Goal: Task Accomplishment & Management: Manage account settings

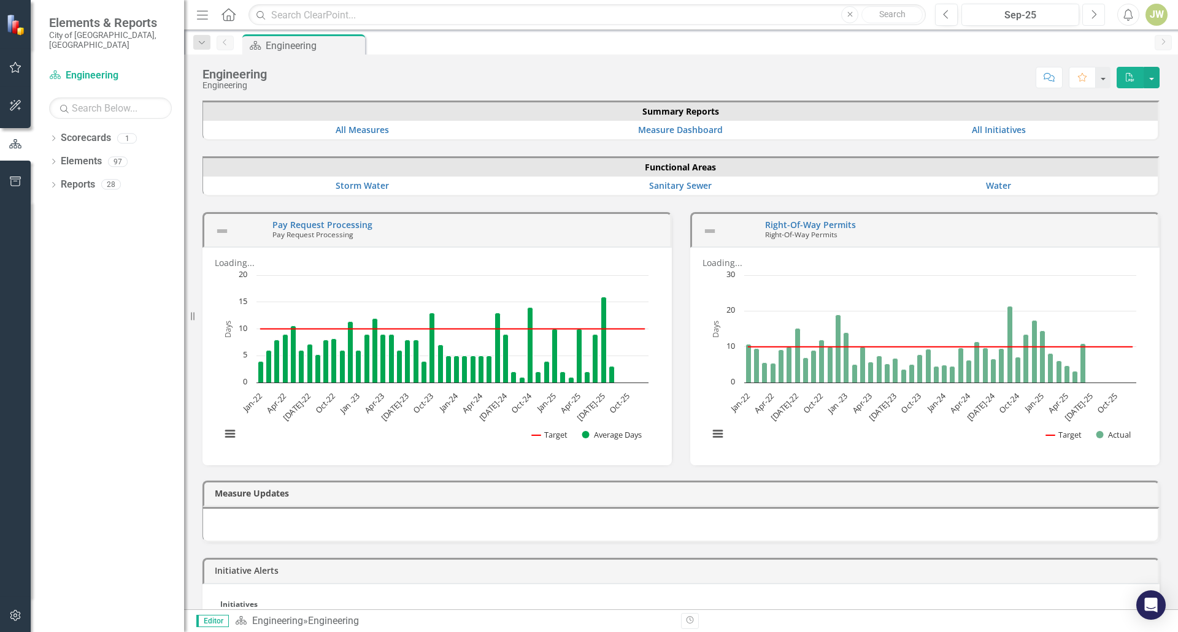
click at [1098, 21] on button "Next" at bounding box center [1093, 15] width 23 height 22
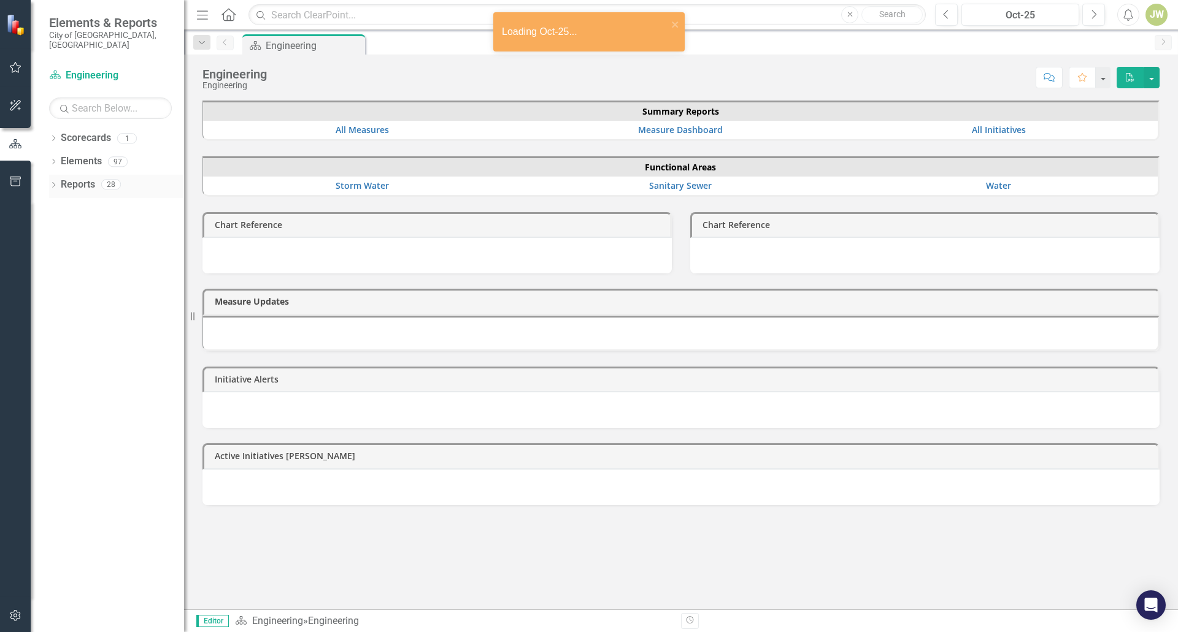
click at [56, 183] on icon "Dropdown" at bounding box center [53, 186] width 9 height 7
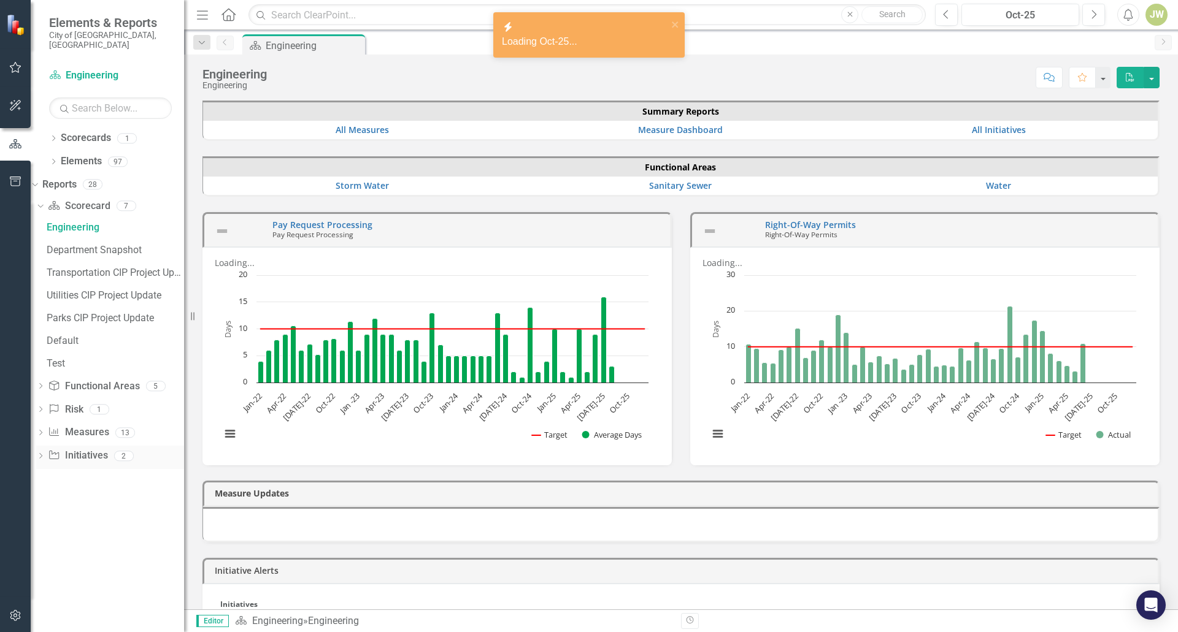
click at [64, 446] on div "Dropdown Initiative Initiatives 2" at bounding box center [110, 457] width 148 height 23
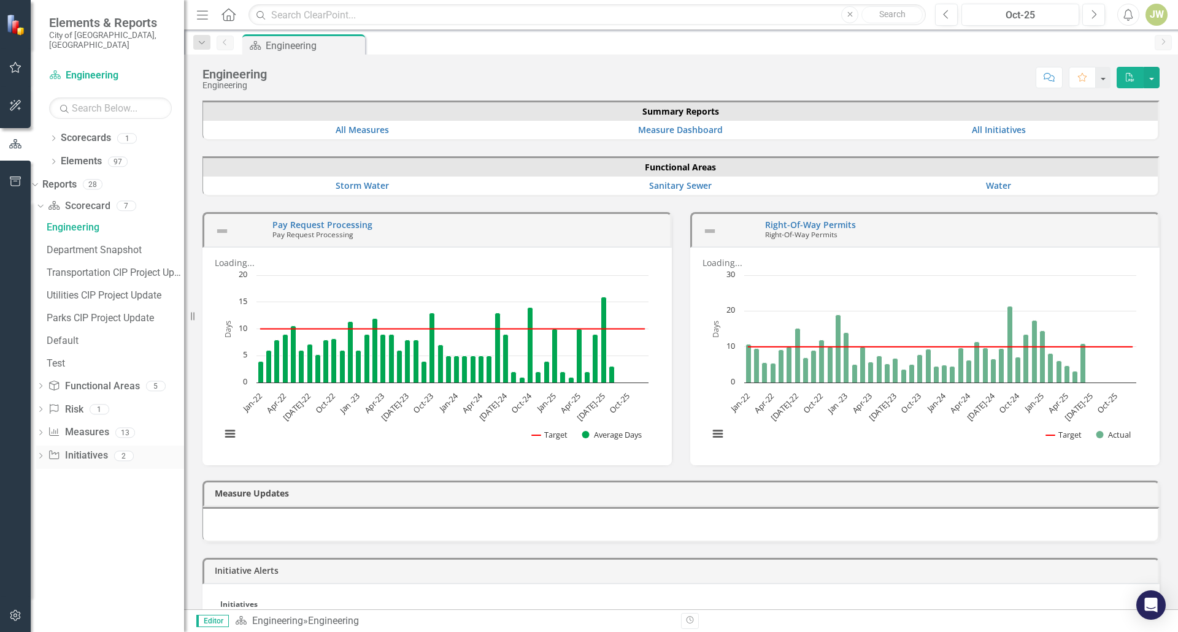
click at [45, 454] on icon "Dropdown" at bounding box center [40, 457] width 9 height 7
click at [114, 315] on div "CIP Update - All Active Initiatives" at bounding box center [115, 320] width 137 height 11
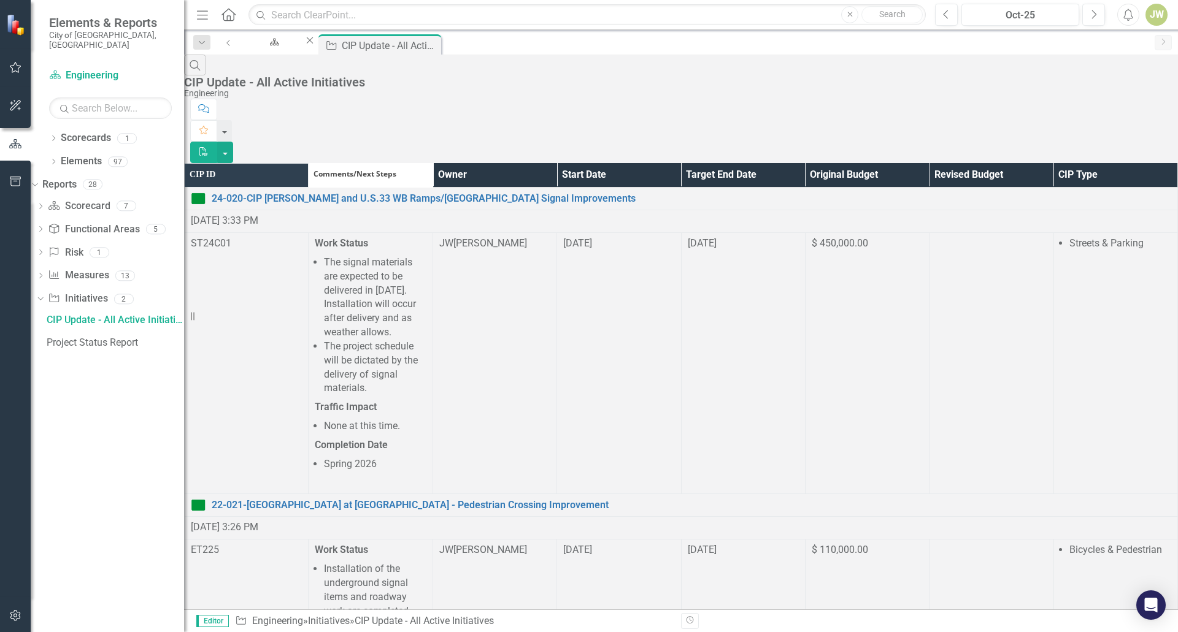
click at [556, 163] on th "Owner" at bounding box center [494, 175] width 124 height 24
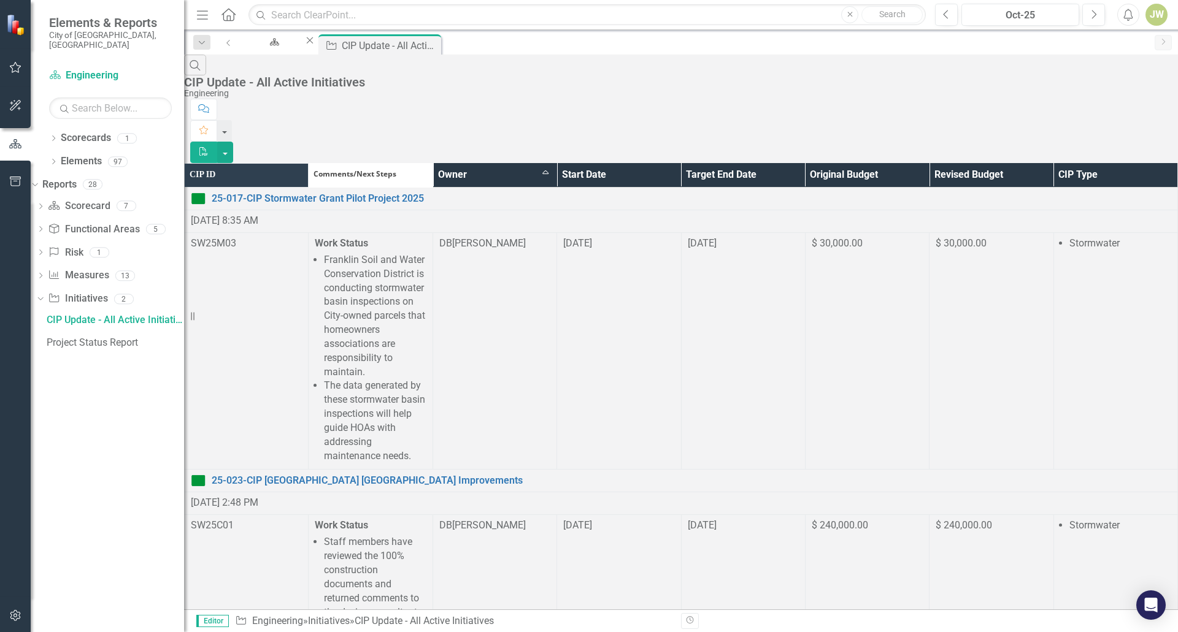
click at [556, 163] on th "Owner Sort Ascending" at bounding box center [494, 175] width 124 height 24
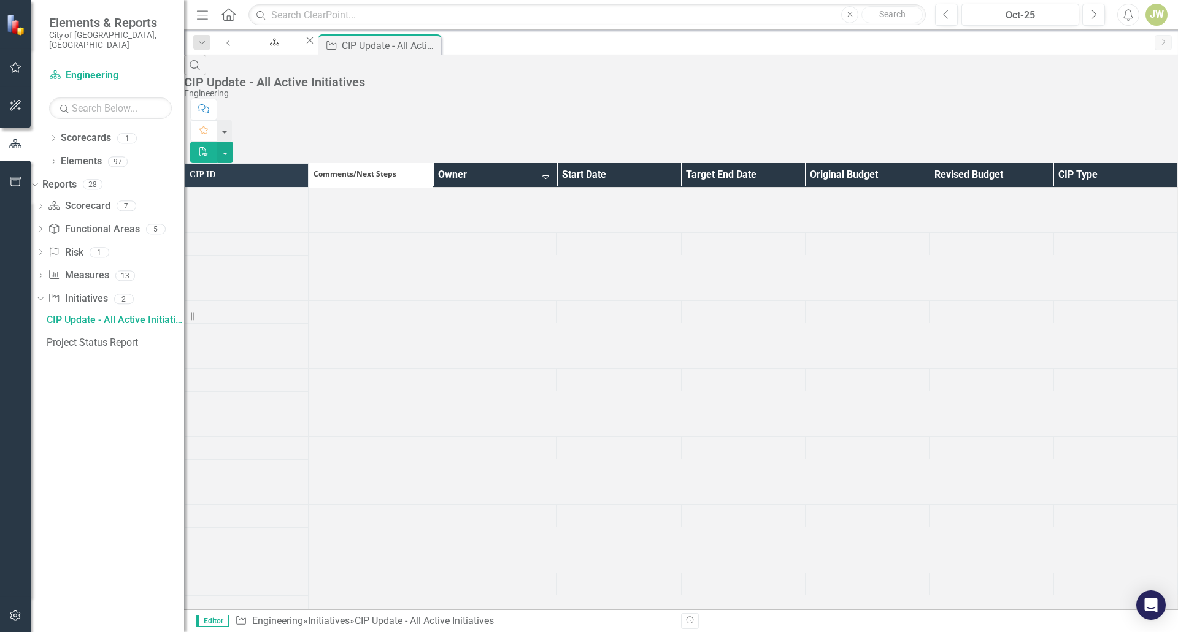
click at [556, 163] on th "Owner Sort Descending" at bounding box center [494, 175] width 124 height 24
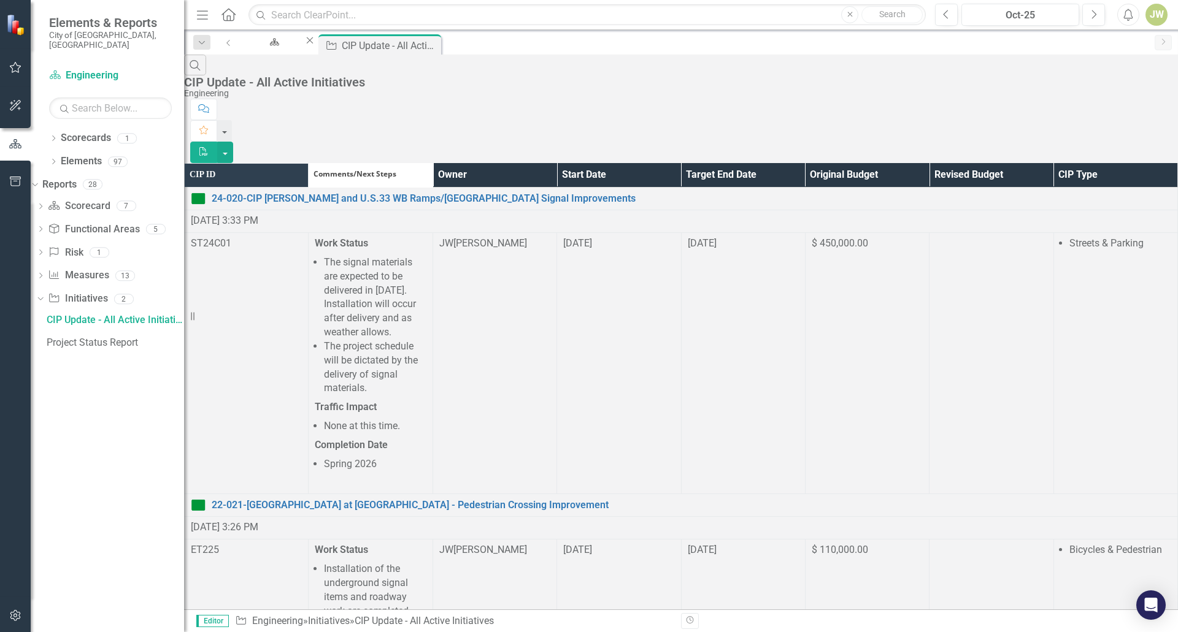
scroll to position [920, 0]
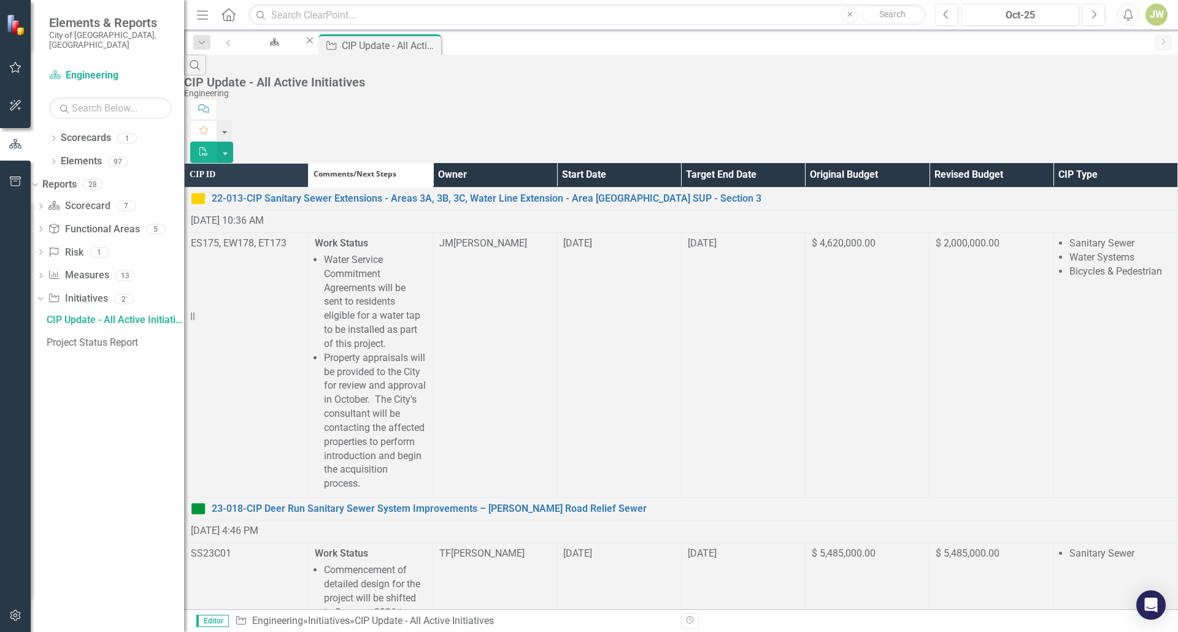
scroll to position [674, 0]
click at [556, 163] on th "Owner" at bounding box center [494, 175] width 124 height 24
click at [556, 163] on th "Owner Sort Ascending" at bounding box center [494, 175] width 124 height 24
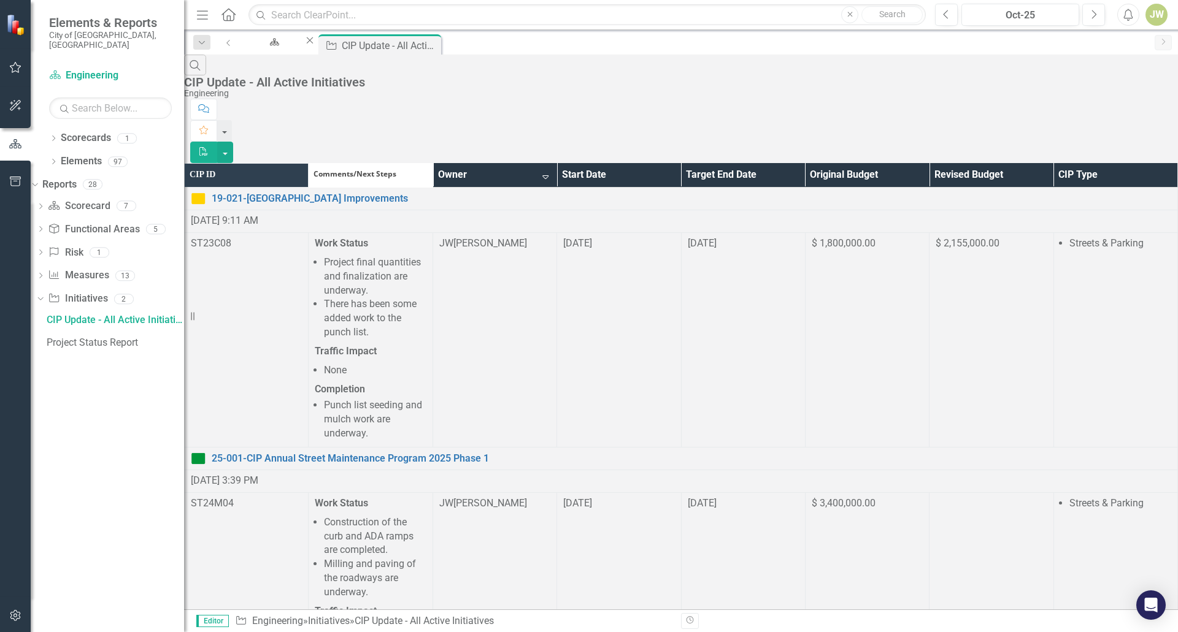
scroll to position [429, 0]
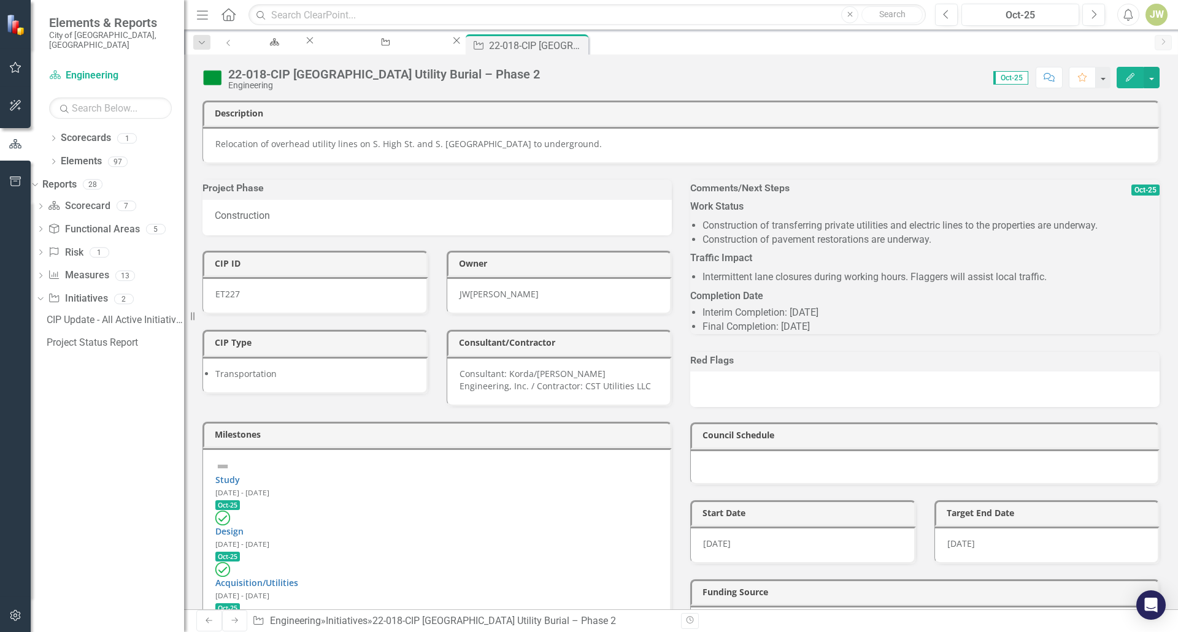
click at [828, 261] on p "Traffic Impact" at bounding box center [924, 258] width 469 height 19
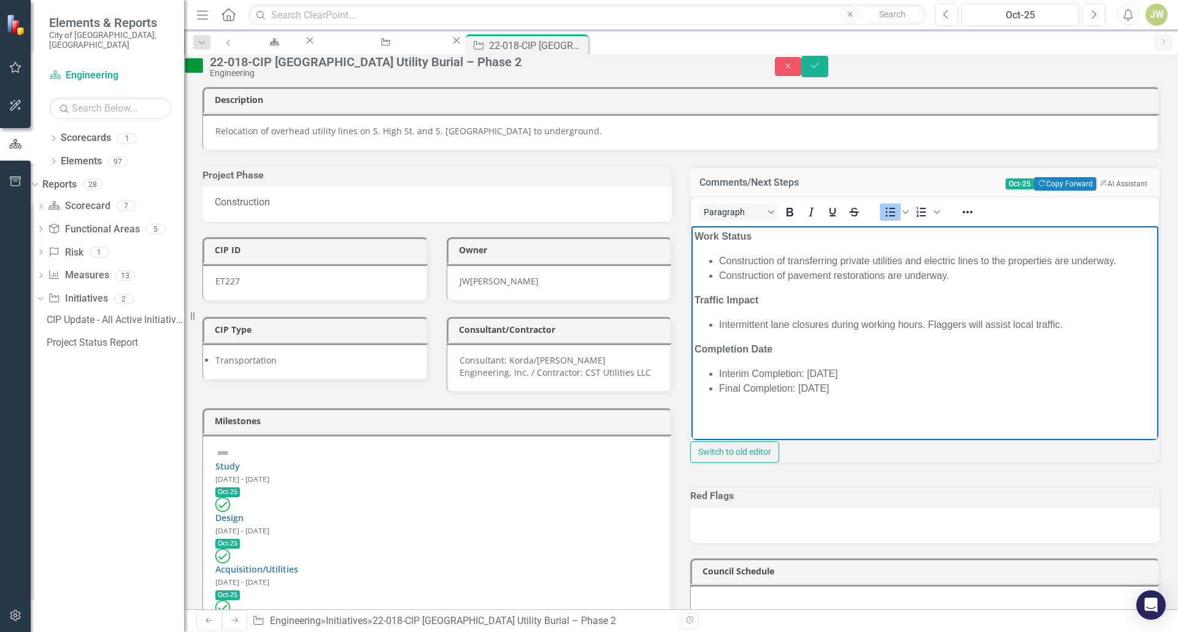
click at [885, 276] on li "Construction of pavement restorations are underway." at bounding box center [937, 276] width 436 height 15
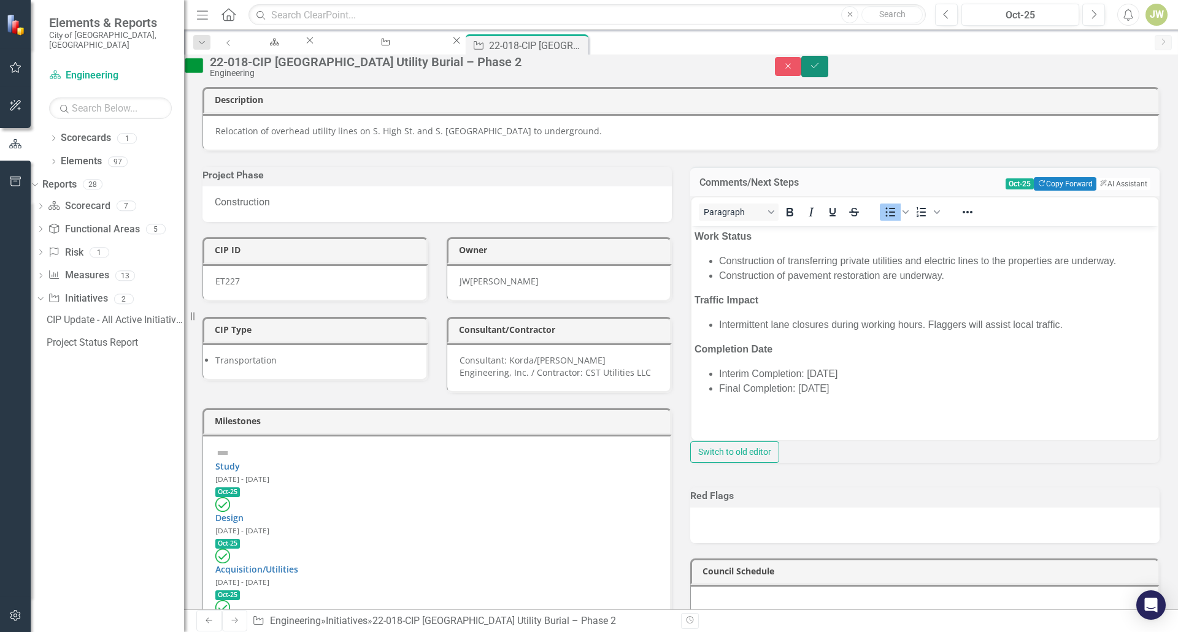
click at [828, 76] on button "Save" at bounding box center [814, 66] width 27 height 21
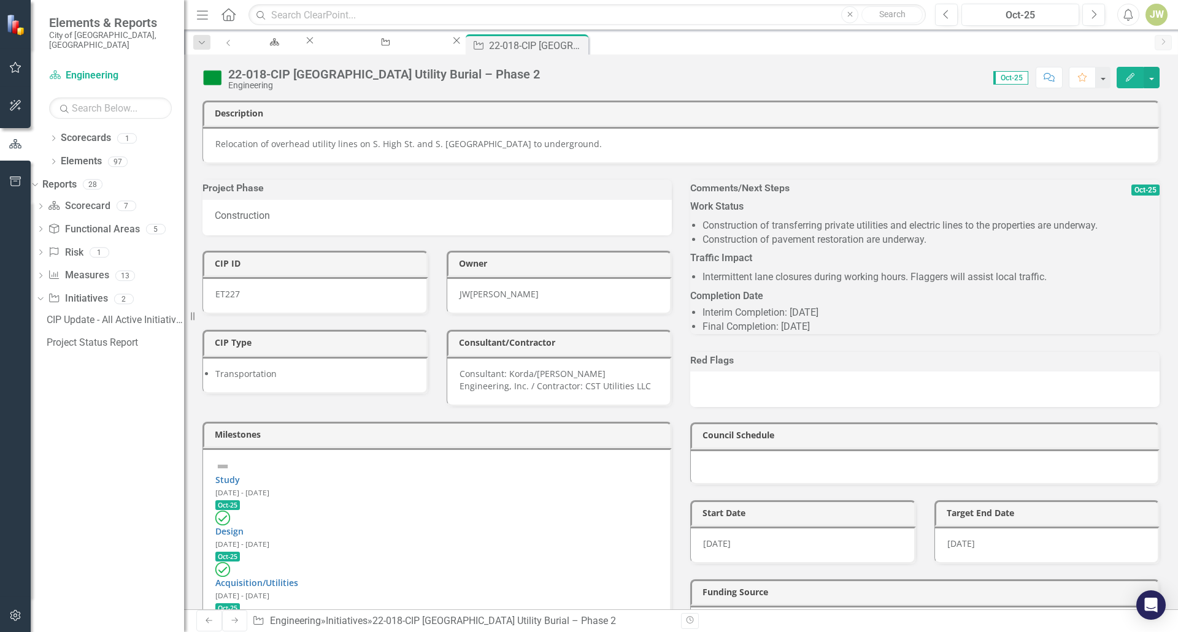
click at [831, 247] on li "Construction of pavement restoration are underway." at bounding box center [930, 240] width 457 height 14
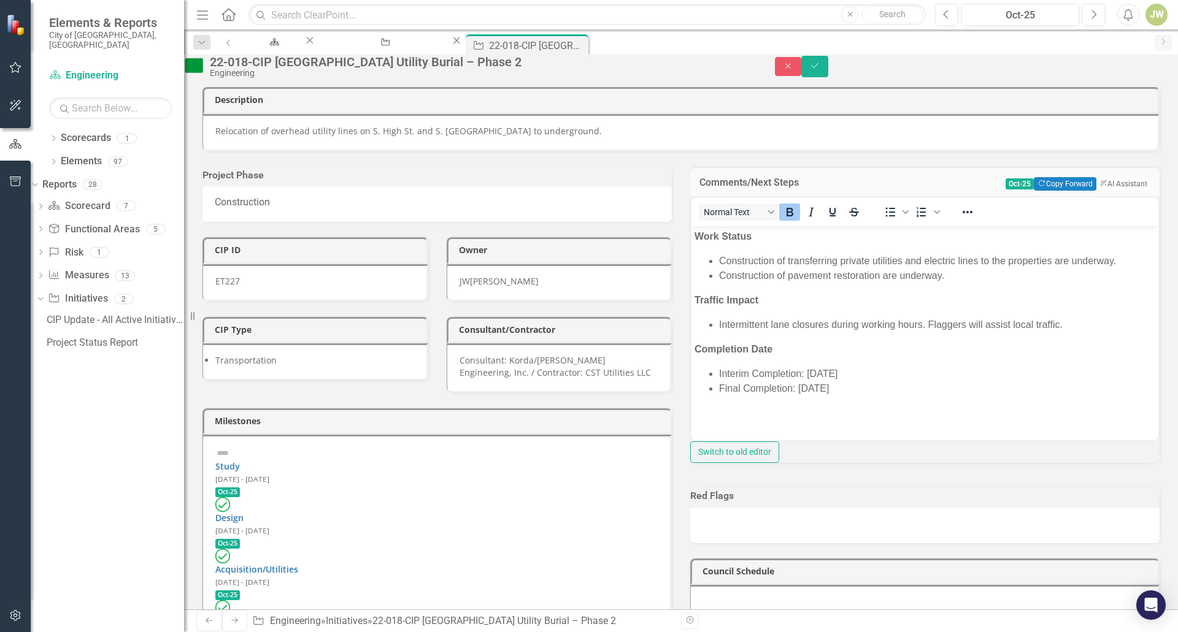
click at [903, 262] on li "Construction of transferring private utilities and electric lines to the proper…" at bounding box center [937, 261] width 436 height 15
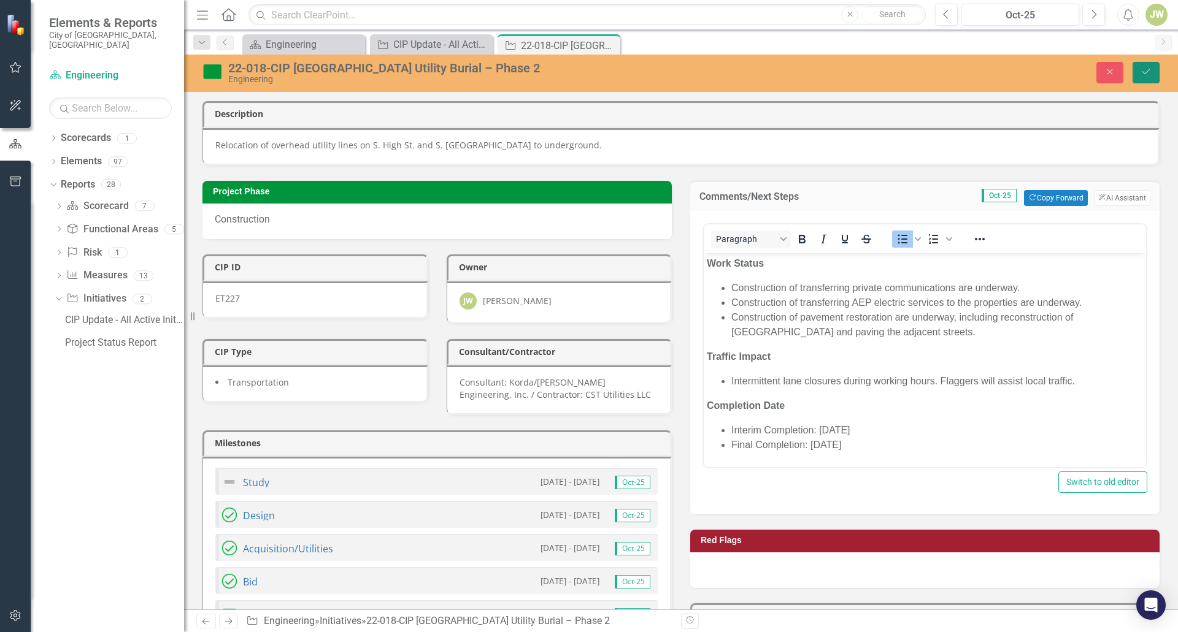
click at [1149, 74] on icon "Save" at bounding box center [1145, 71] width 11 height 9
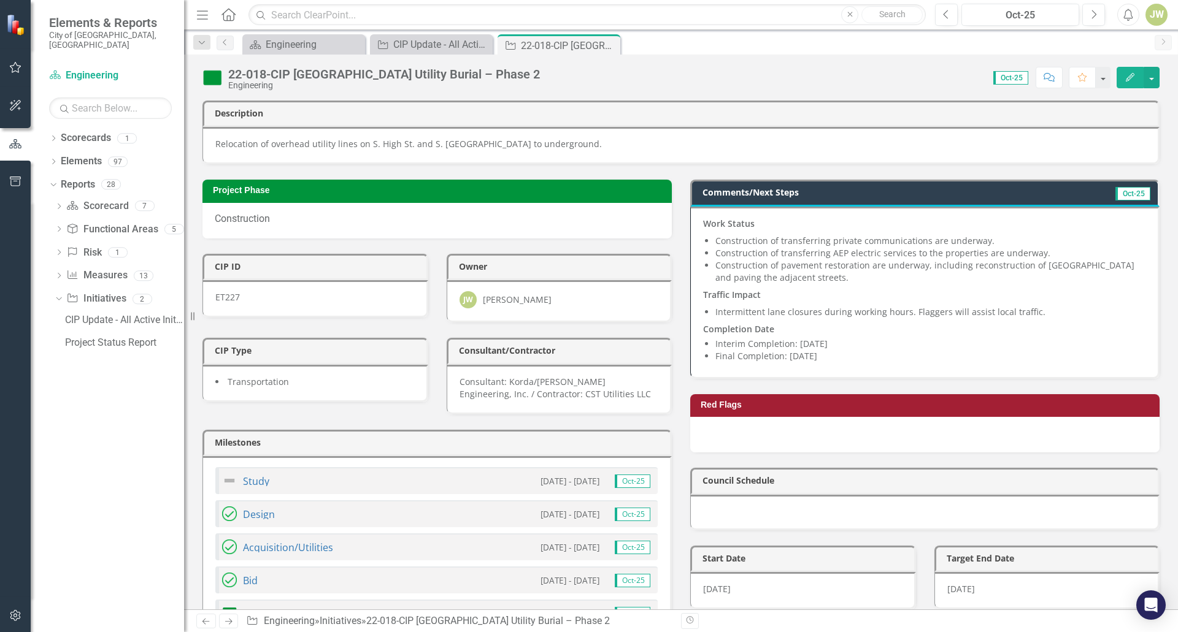
click at [0, 0] on div "Close" at bounding box center [0, 0] width 0 height 0
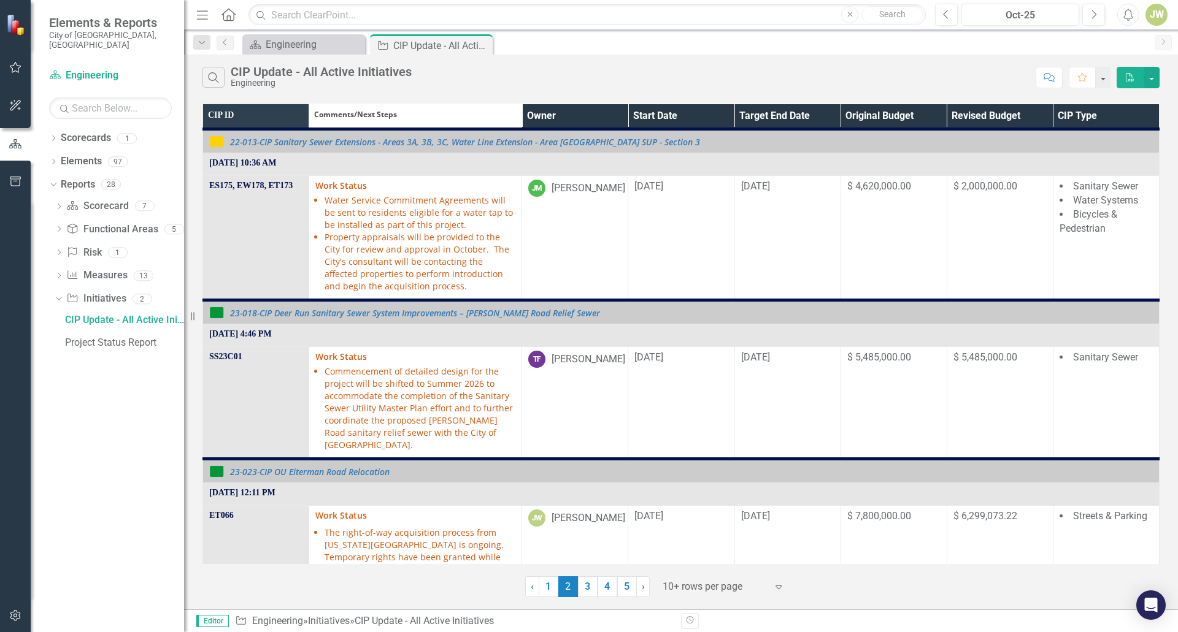
click at [604, 120] on th "Owner" at bounding box center [575, 116] width 106 height 25
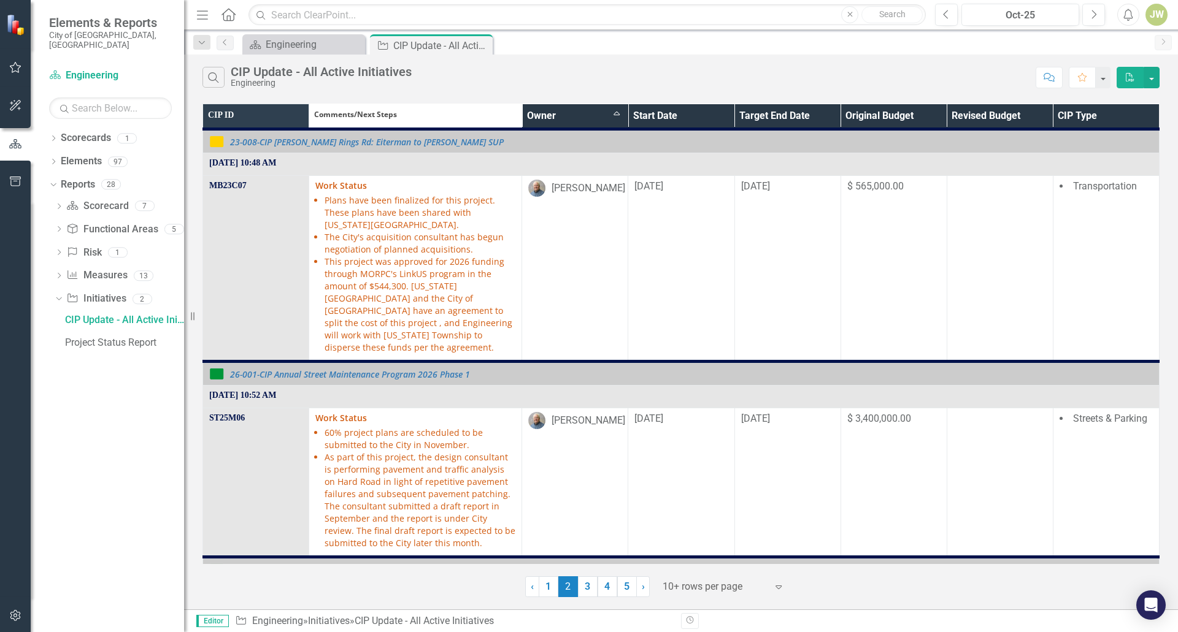
click at [610, 115] on th "Owner Sort Ascending" at bounding box center [575, 116] width 106 height 25
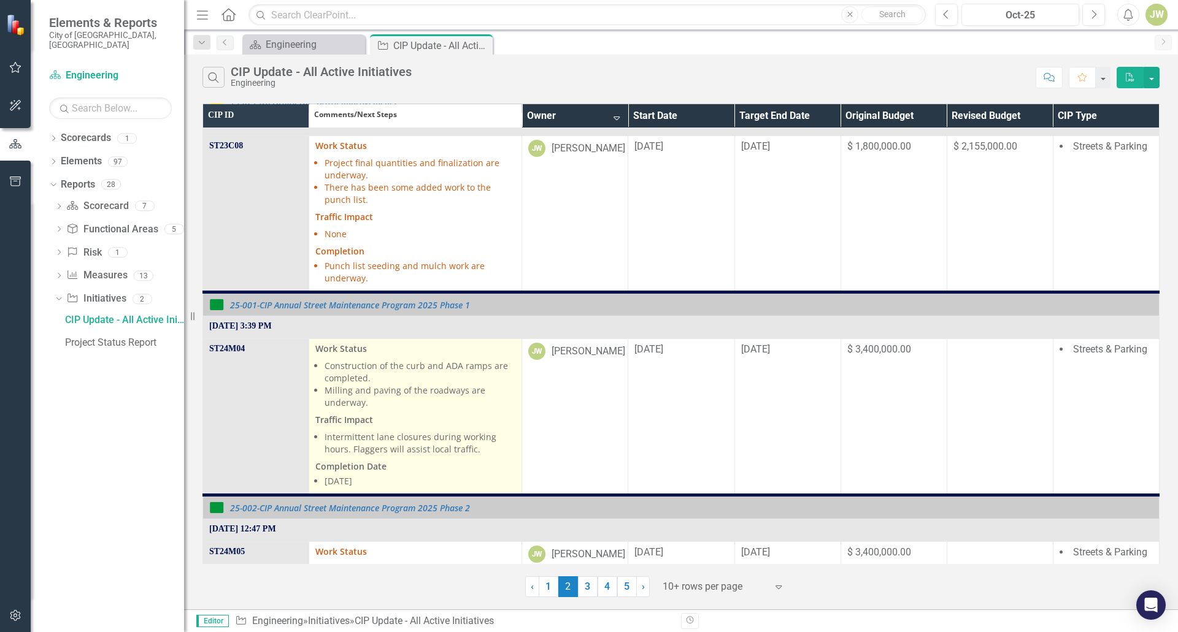
scroll to position [61, 0]
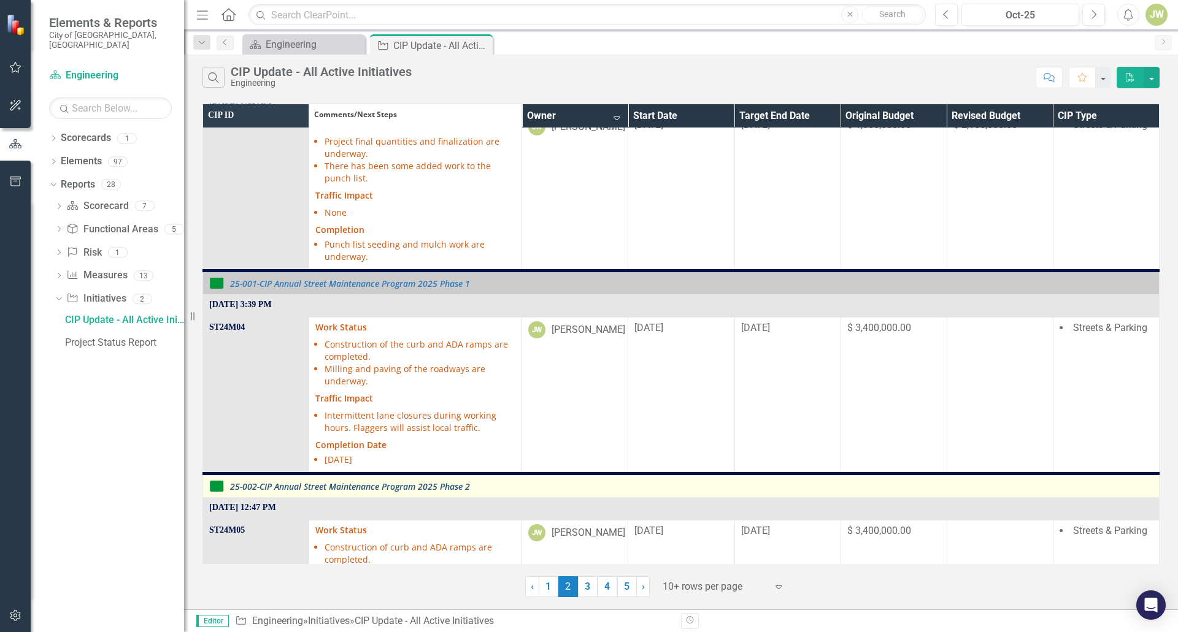
click at [401, 490] on link "25-002-CIP Annual Street Maintenance Program 2025 Phase 2" at bounding box center [691, 486] width 923 height 9
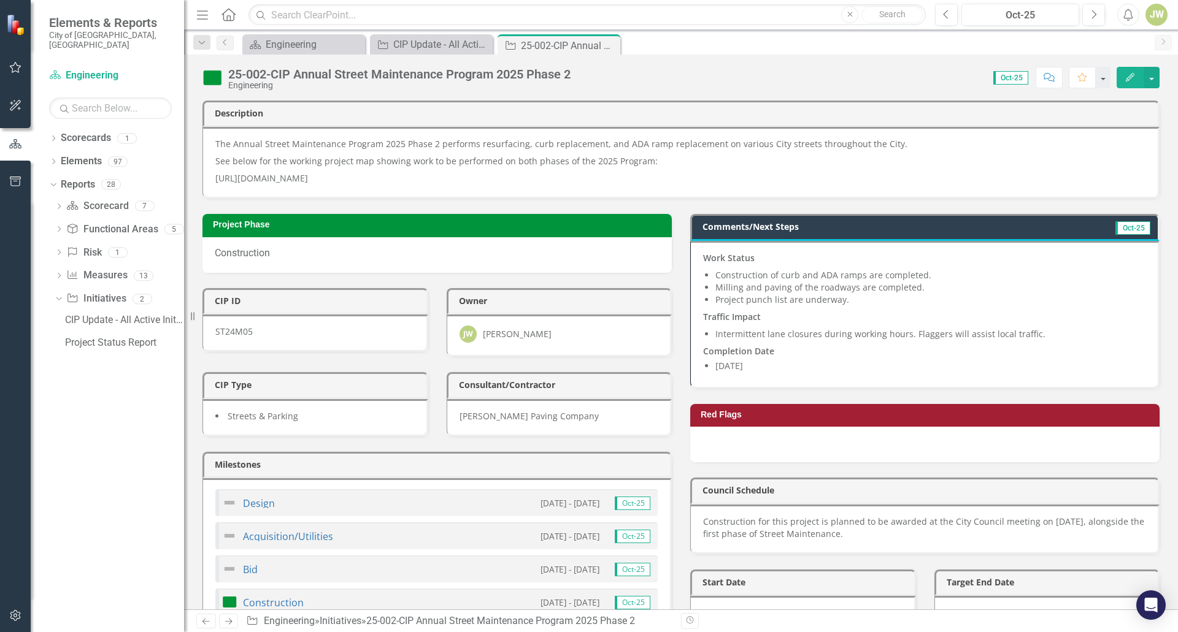
click at [837, 328] on li "Intermittent lane closures during working hours. Flaggers will assist local tra…" at bounding box center [930, 334] width 430 height 12
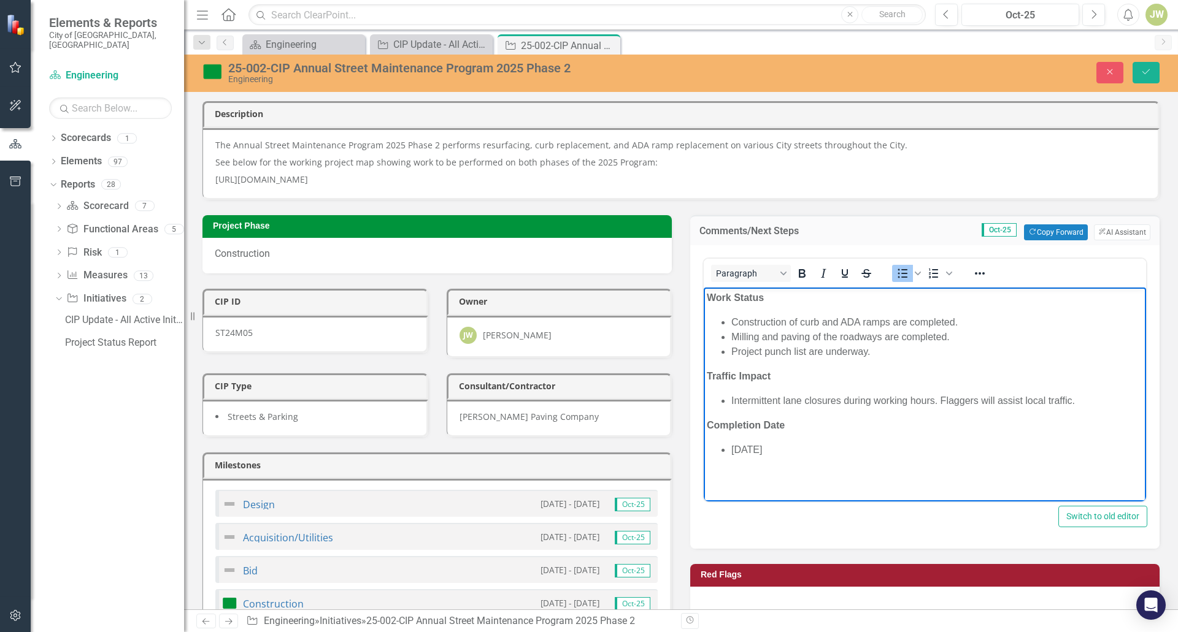
click at [729, 346] on ul "Construction of curb and ADA ramps are completed. Milling and paving of the roa…" at bounding box center [925, 337] width 436 height 44
drag, startPoint x: 877, startPoint y: 352, endPoint x: 811, endPoint y: 349, distance: 66.3
click at [811, 349] on li "Project punch list are underway." at bounding box center [937, 351] width 412 height 15
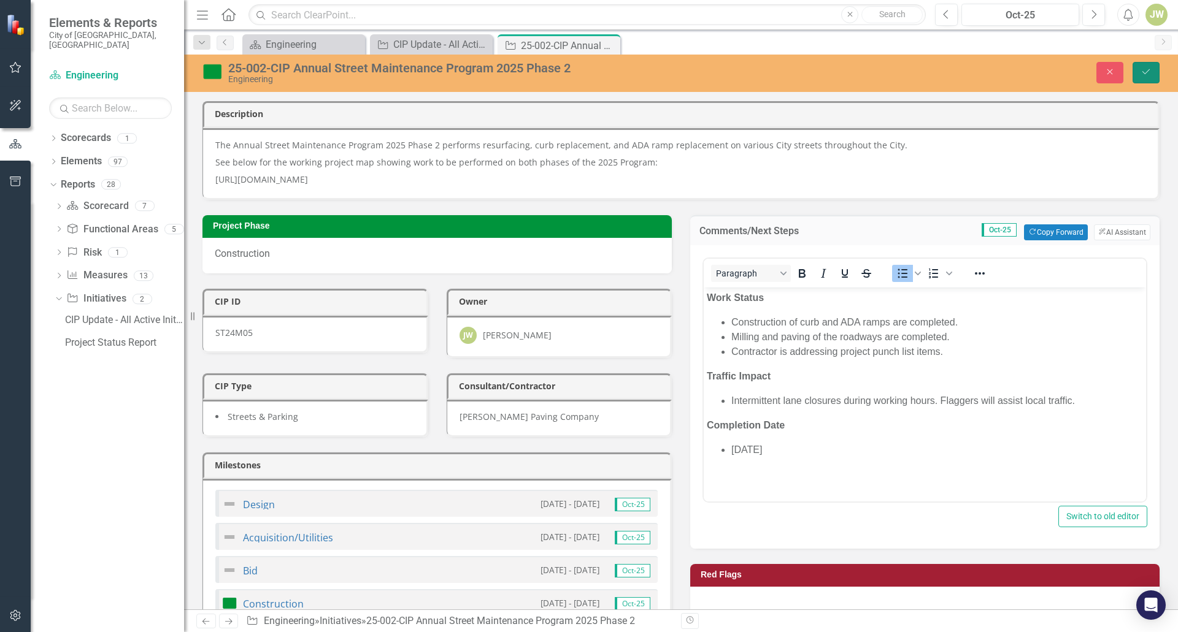
click at [1148, 67] on icon "Save" at bounding box center [1145, 71] width 11 height 9
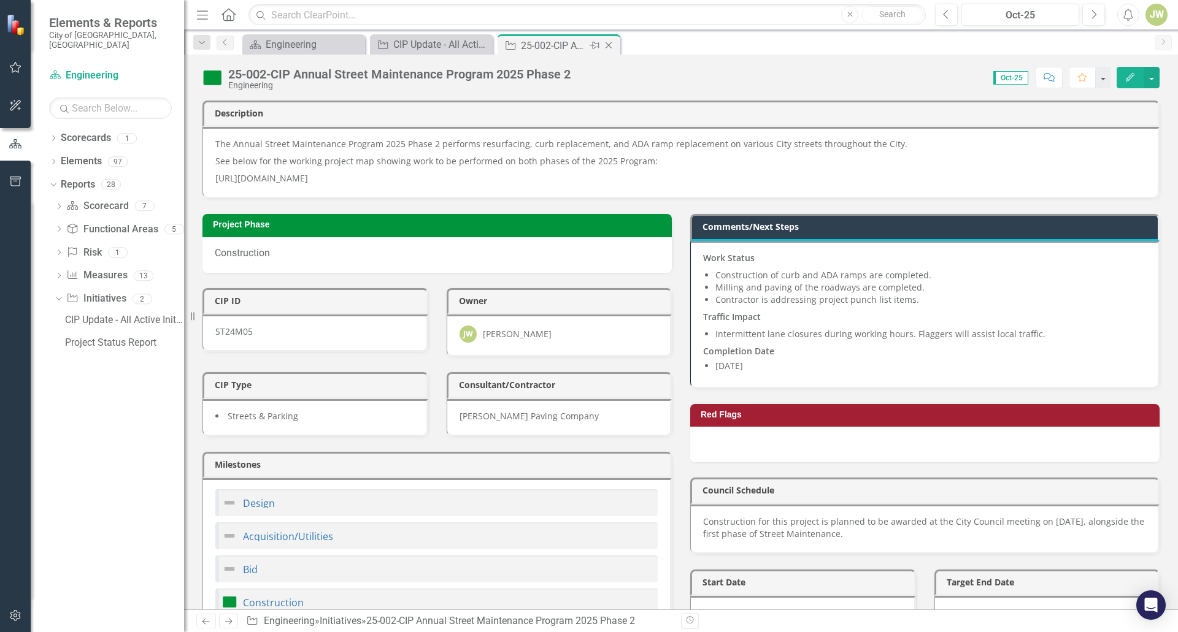
click at [611, 46] on icon "Close" at bounding box center [608, 45] width 12 height 10
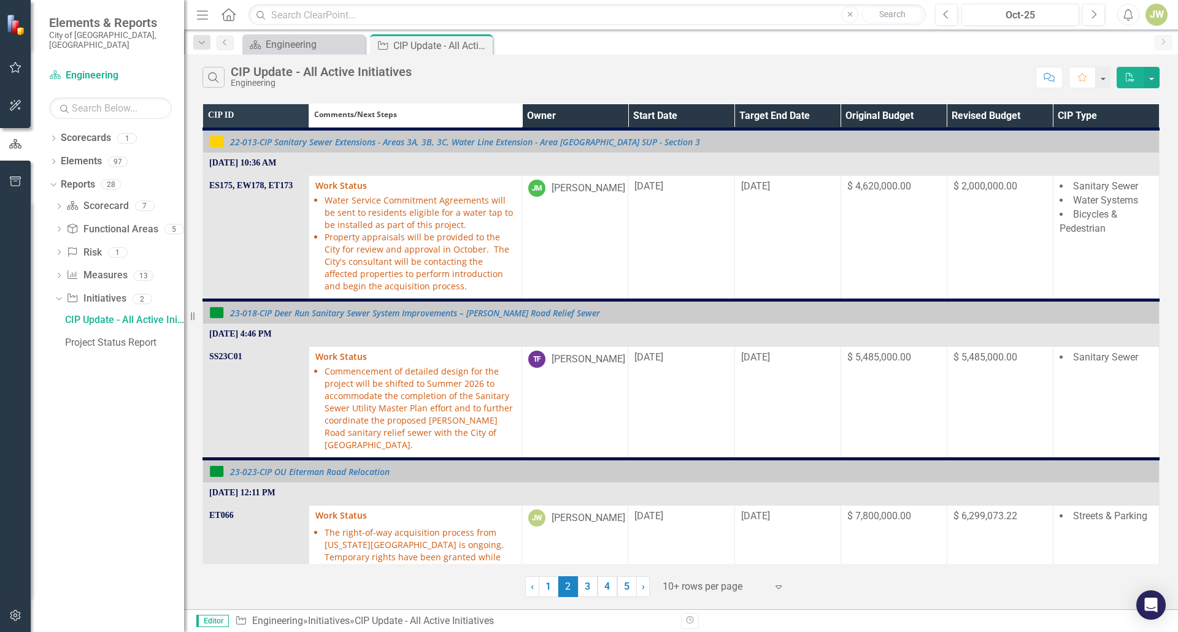
click at [618, 109] on th "Owner" at bounding box center [575, 116] width 106 height 25
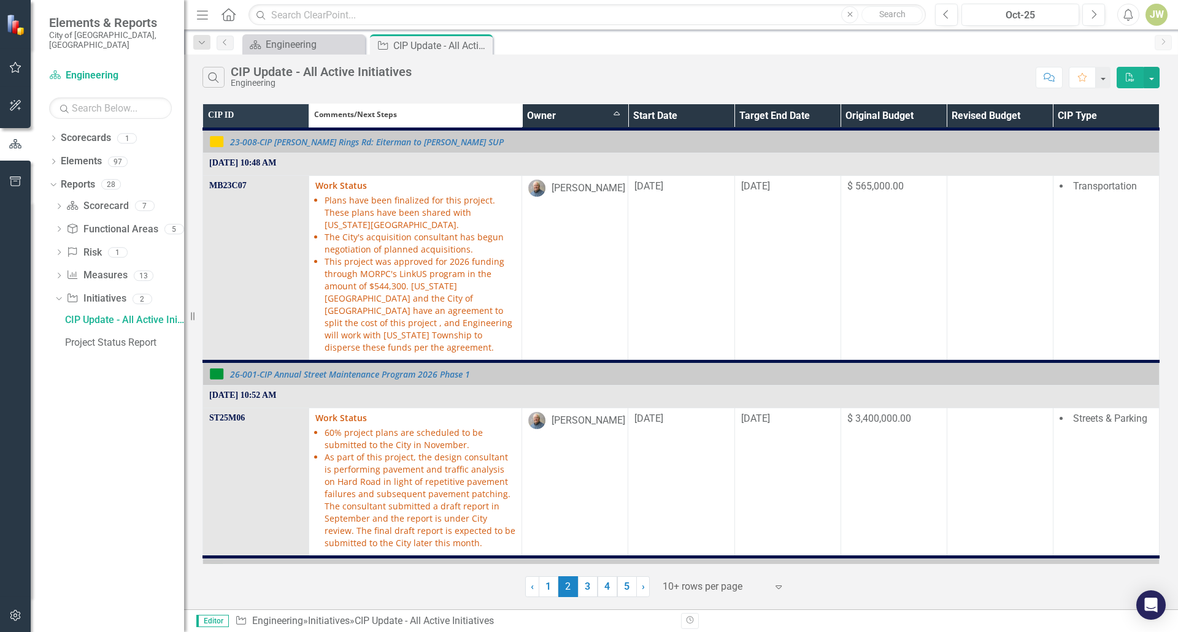
click at [610, 115] on th "Owner Sort Ascending" at bounding box center [575, 116] width 106 height 25
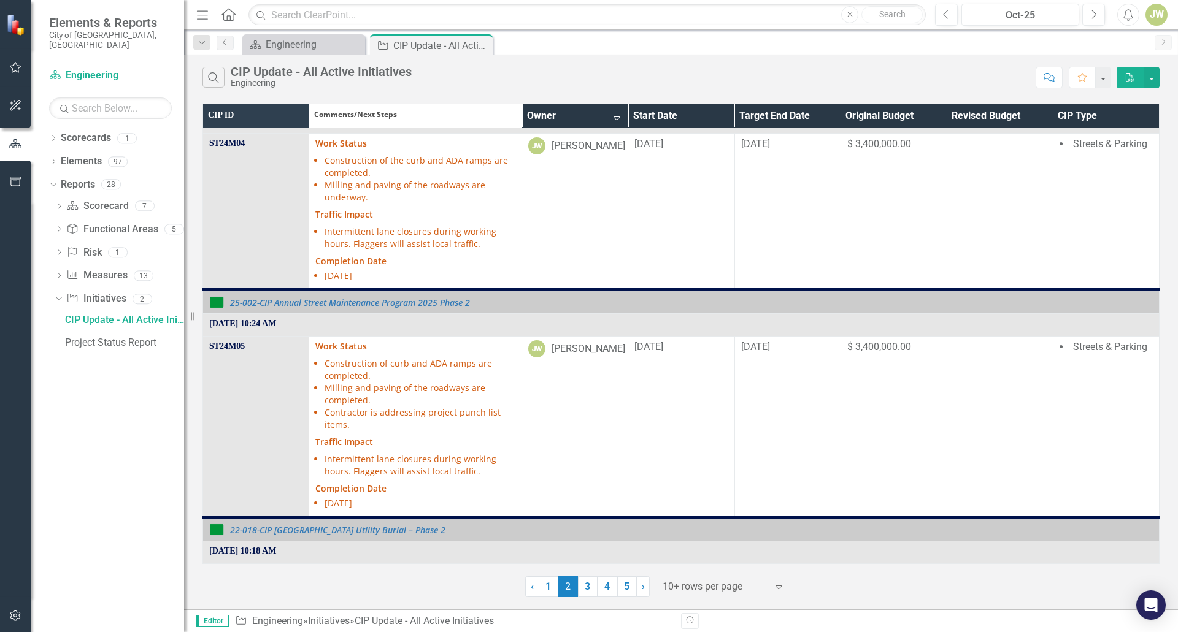
scroll to position [123, 0]
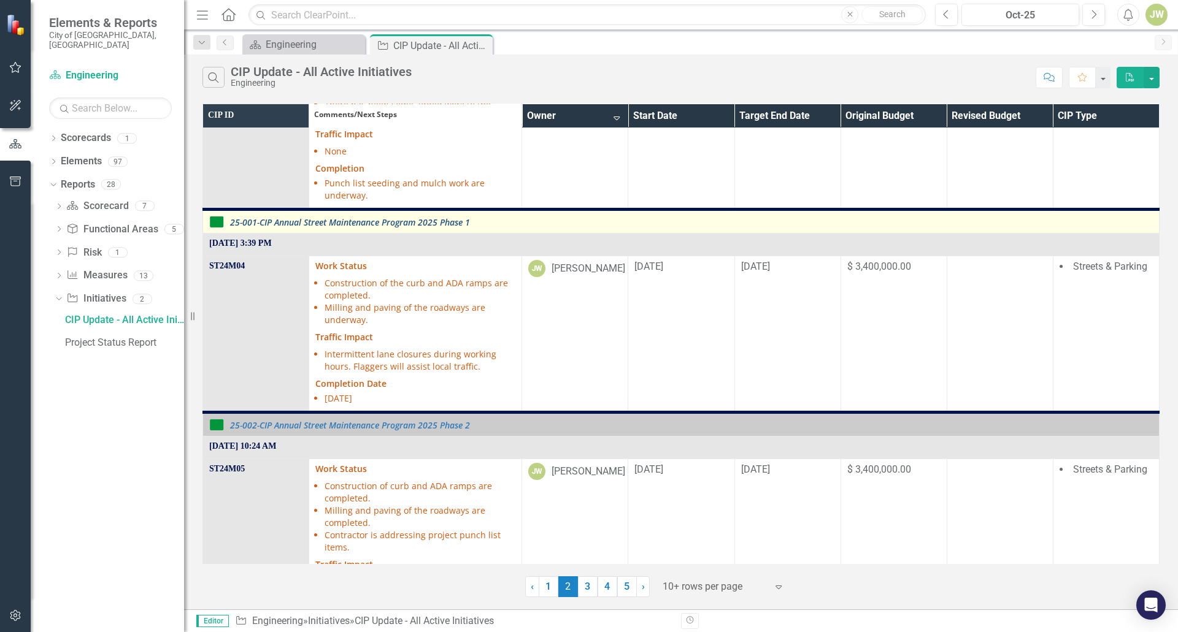
click at [398, 223] on link "25-001-CIP Annual Street Maintenance Program 2025 Phase 1" at bounding box center [691, 222] width 923 height 9
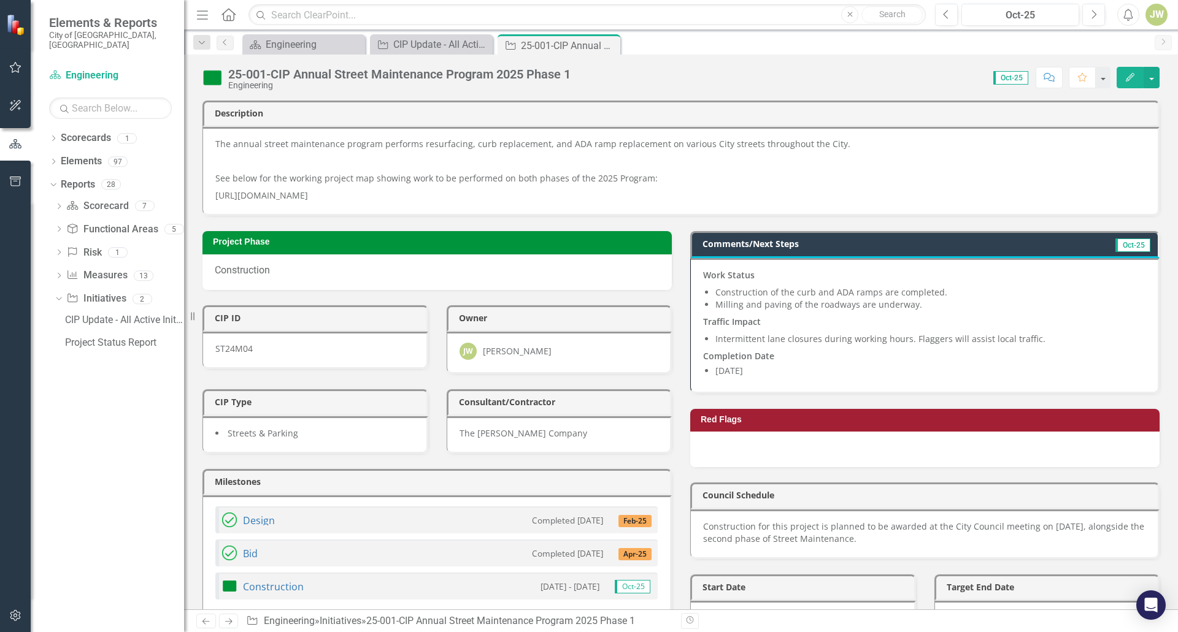
click at [840, 303] on li "Milling and paving of the roadways are underway." at bounding box center [930, 305] width 430 height 12
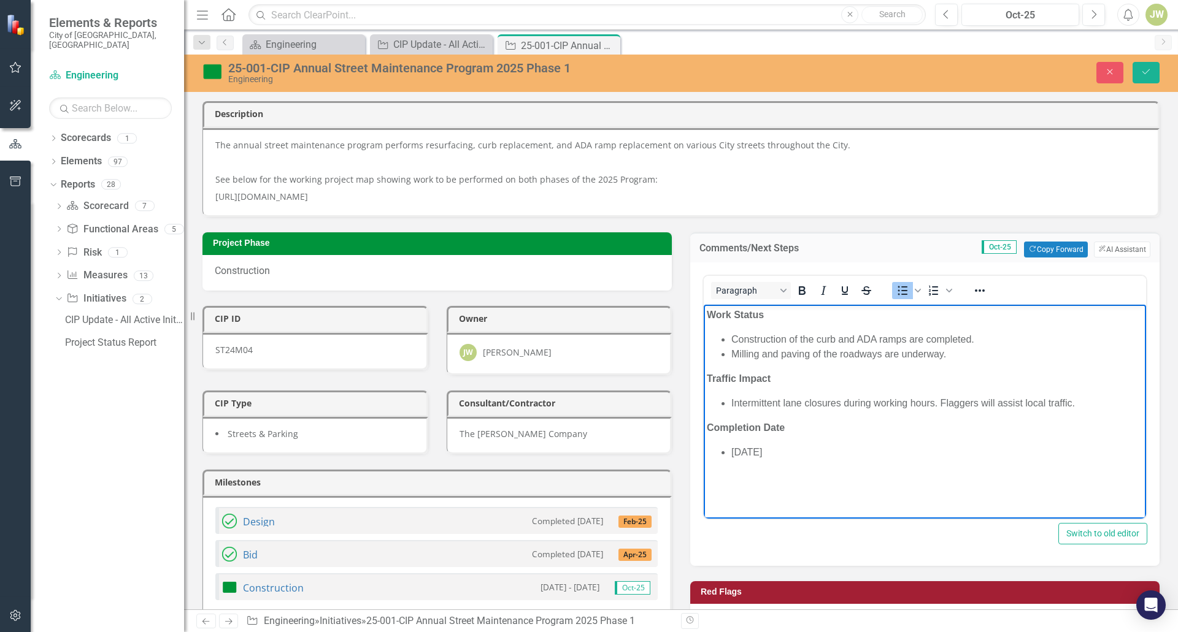
click at [945, 352] on li "Milling and paving of the roadways are underway." at bounding box center [937, 354] width 412 height 15
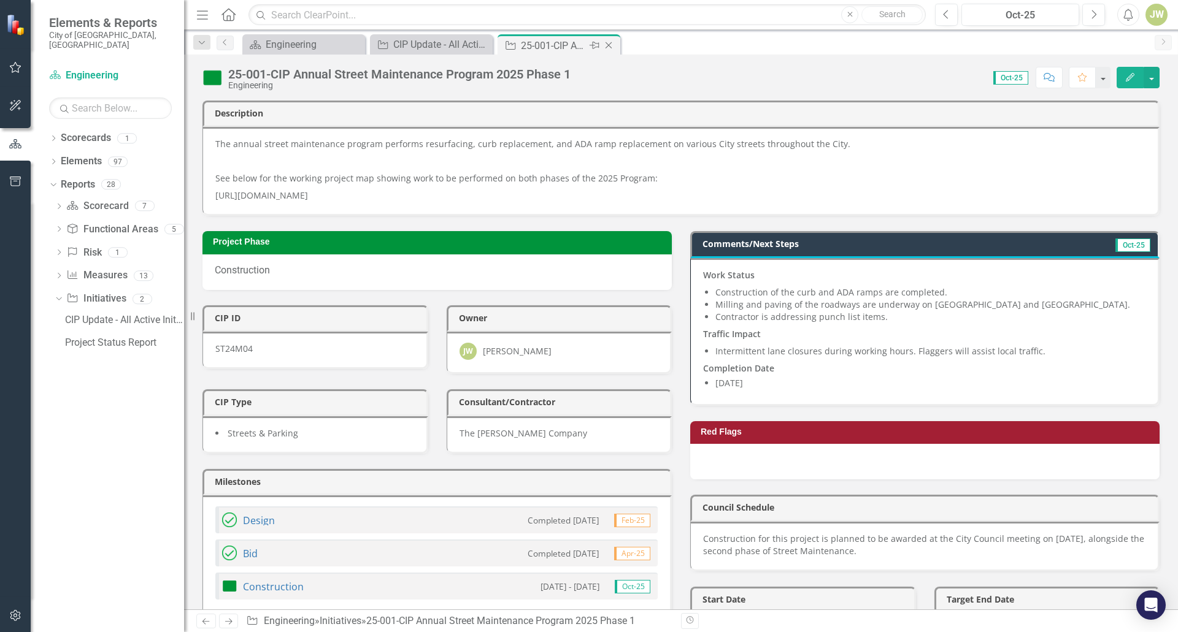
click at [606, 47] on icon "Close" at bounding box center [608, 45] width 12 height 10
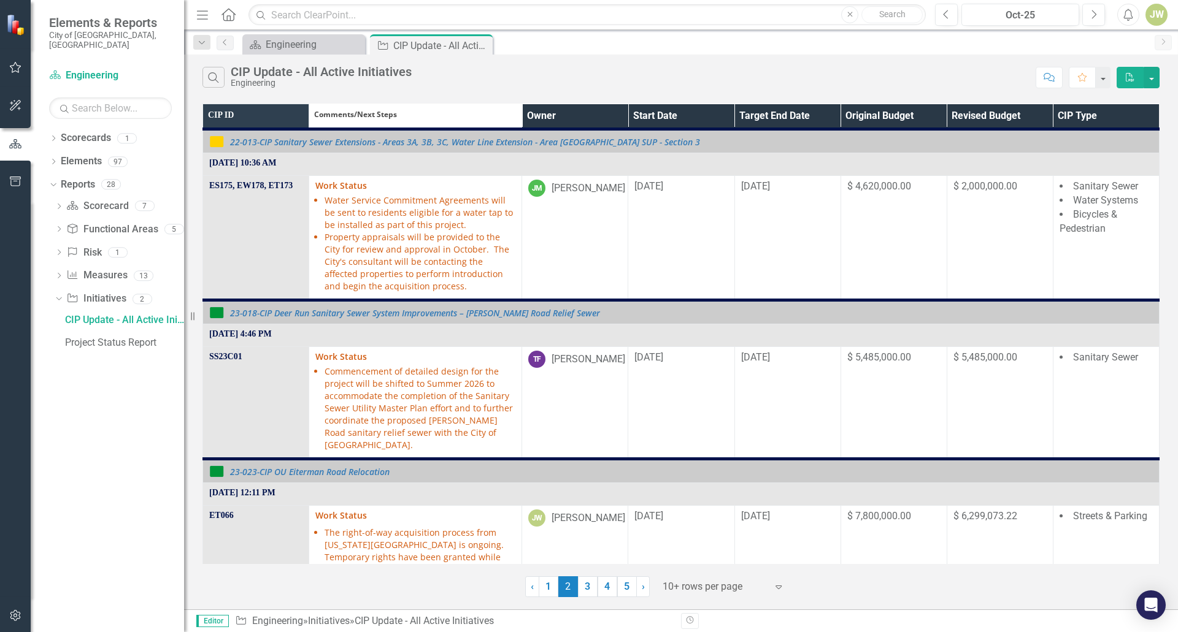
click at [621, 112] on th "Owner" at bounding box center [575, 116] width 106 height 25
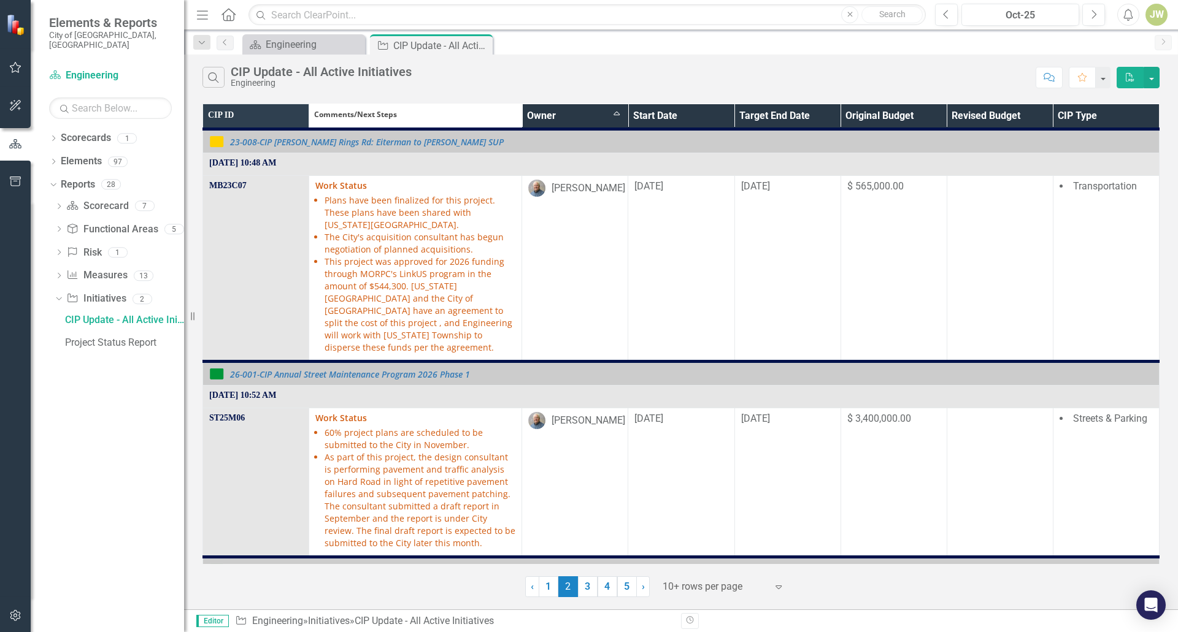
click at [617, 114] on th "Owner Sort Ascending" at bounding box center [575, 116] width 106 height 25
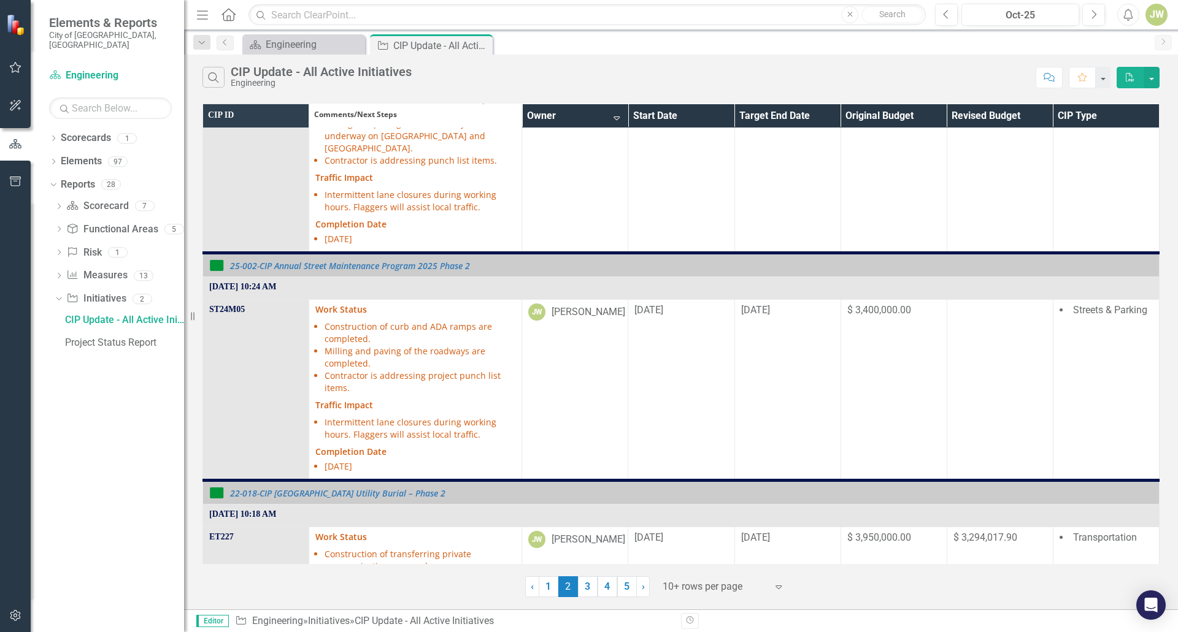
scroll to position [491, 0]
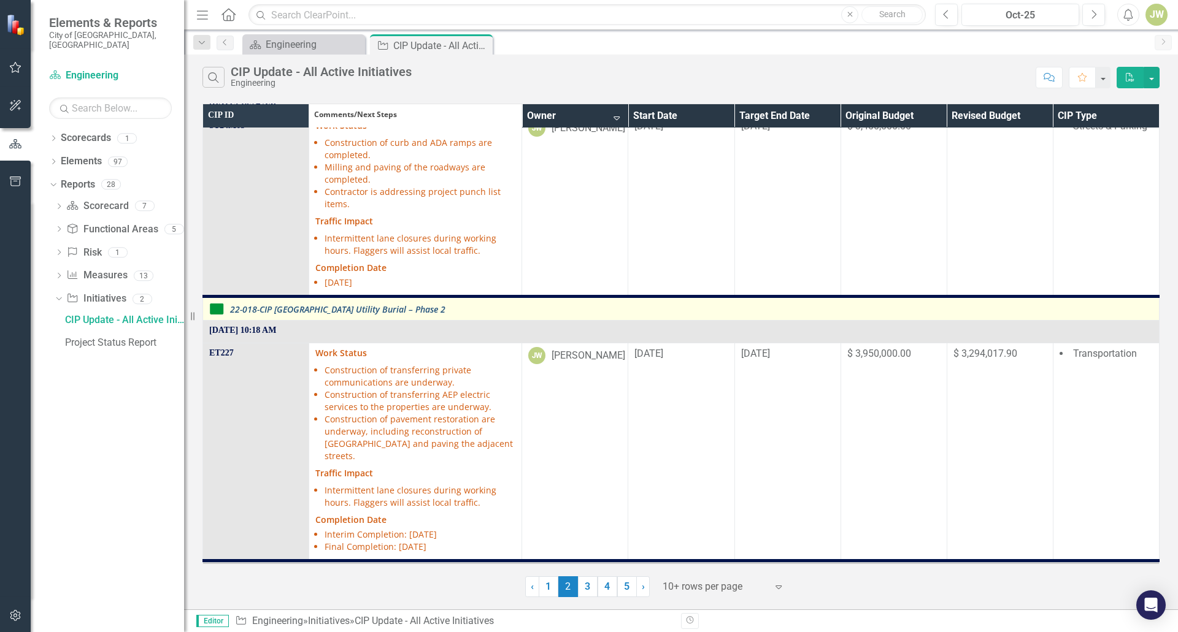
click at [383, 312] on link "22-018-CIP [GEOGRAPHIC_DATA] Utility Burial – Phase 2" at bounding box center [691, 309] width 923 height 9
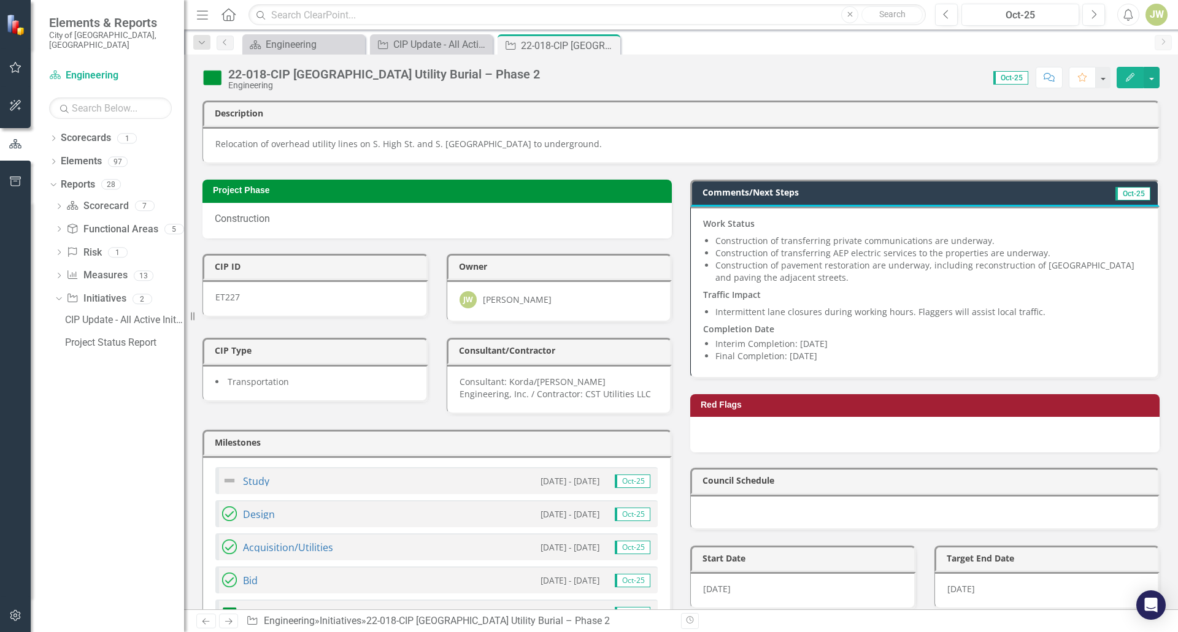
click at [857, 281] on li "Construction of pavement restoration are underway, including reconstruction of …" at bounding box center [930, 271] width 430 height 25
click at [858, 280] on li "Construction of pavement restoration are underway, including reconstruction of …" at bounding box center [930, 271] width 430 height 25
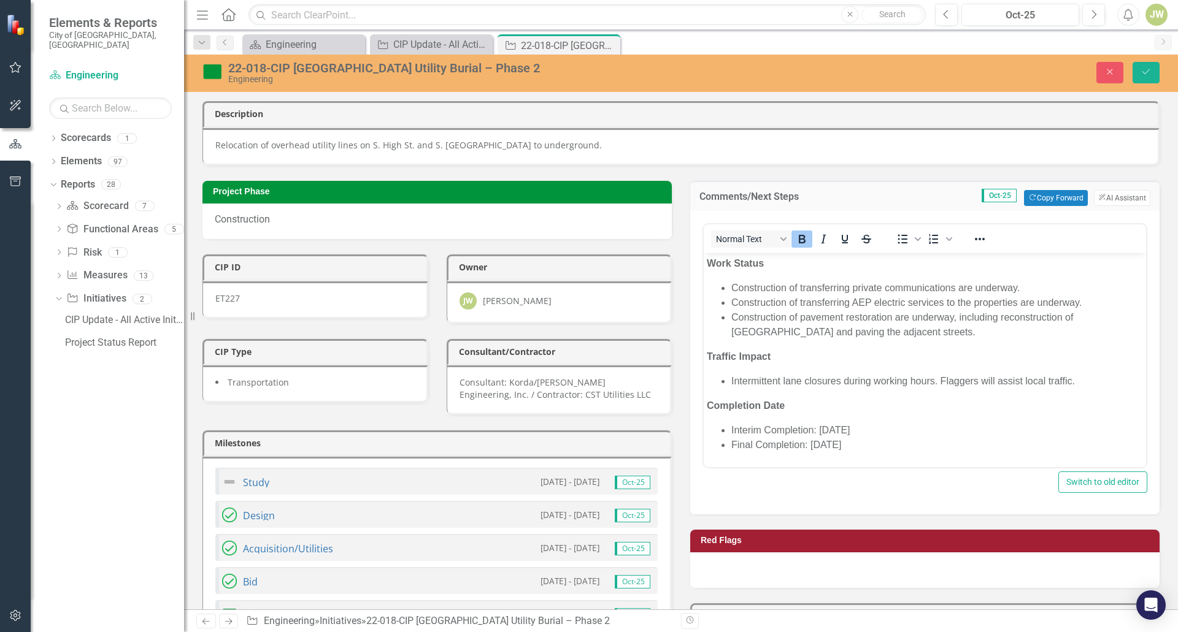
click at [909, 318] on li "Construction of pavement restoration are underway, including reconstruction of …" at bounding box center [937, 324] width 412 height 29
click at [1145, 69] on icon "Save" at bounding box center [1145, 71] width 11 height 9
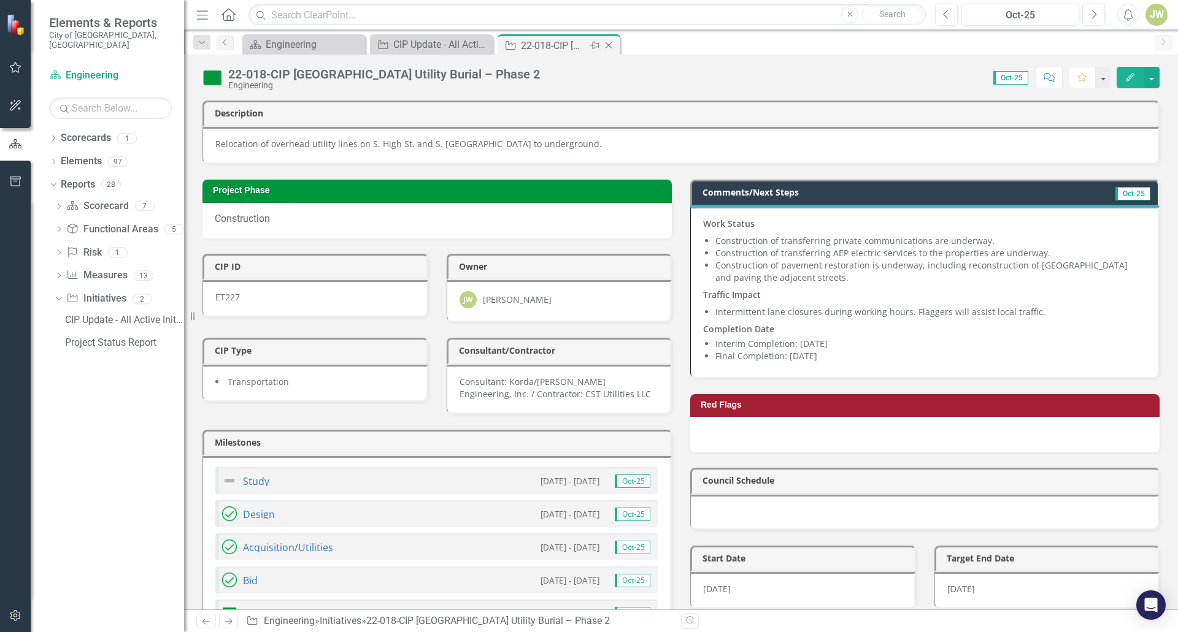
click at [607, 41] on icon "Close" at bounding box center [608, 45] width 12 height 10
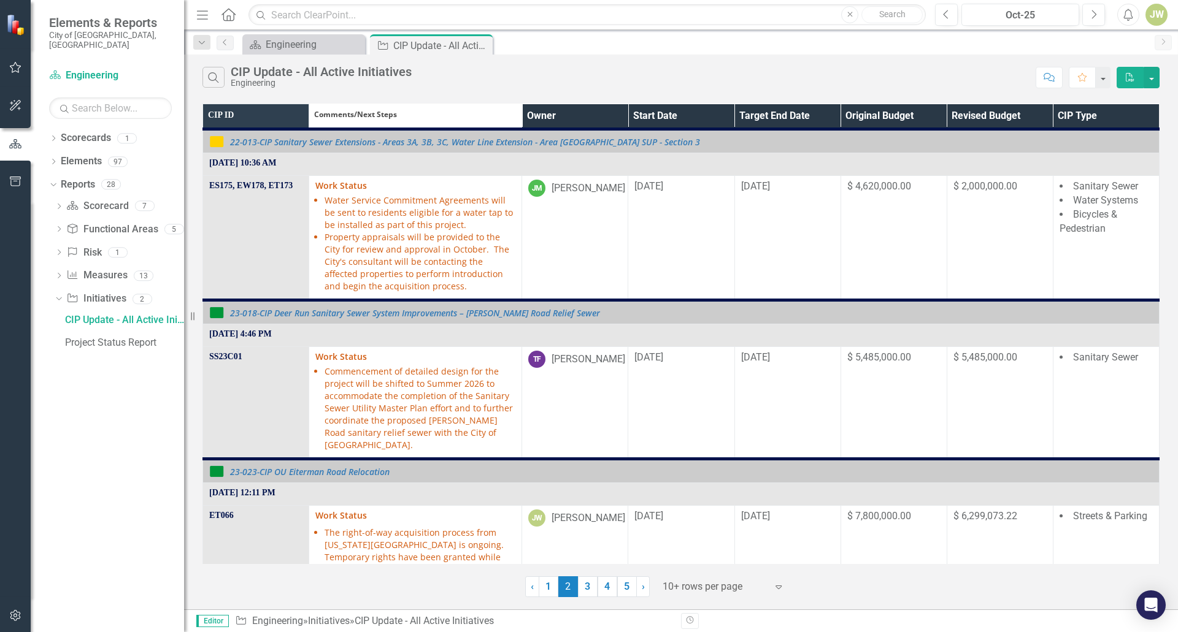
click at [618, 114] on th "Owner" at bounding box center [575, 116] width 106 height 25
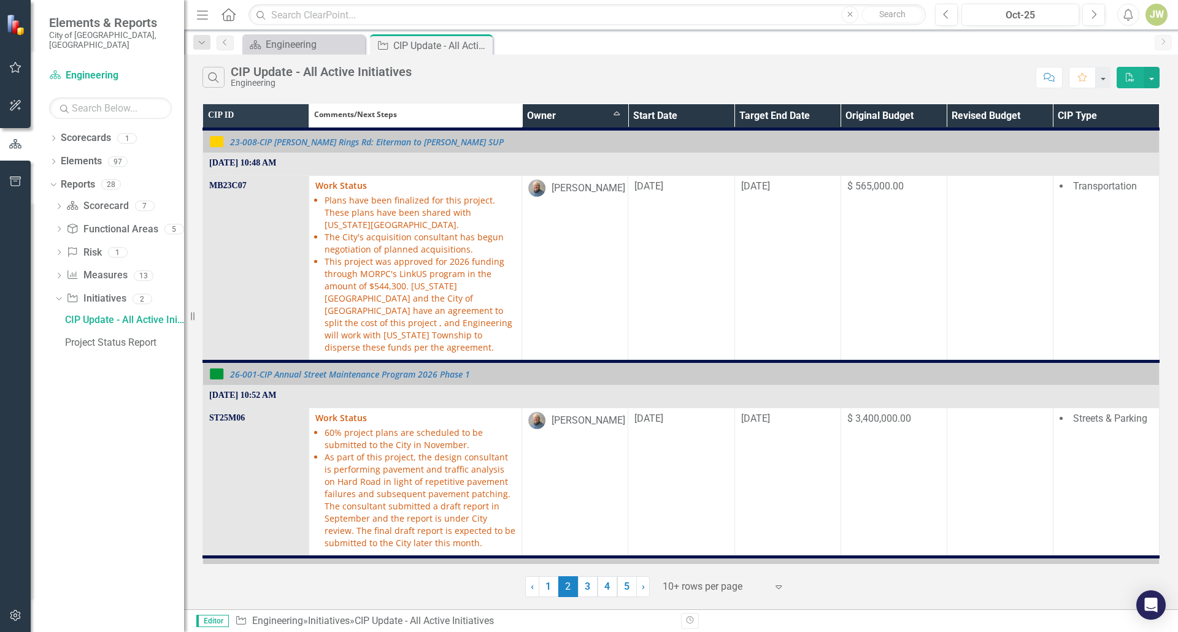
click at [614, 113] on th "Owner Sort Ascending" at bounding box center [575, 116] width 106 height 25
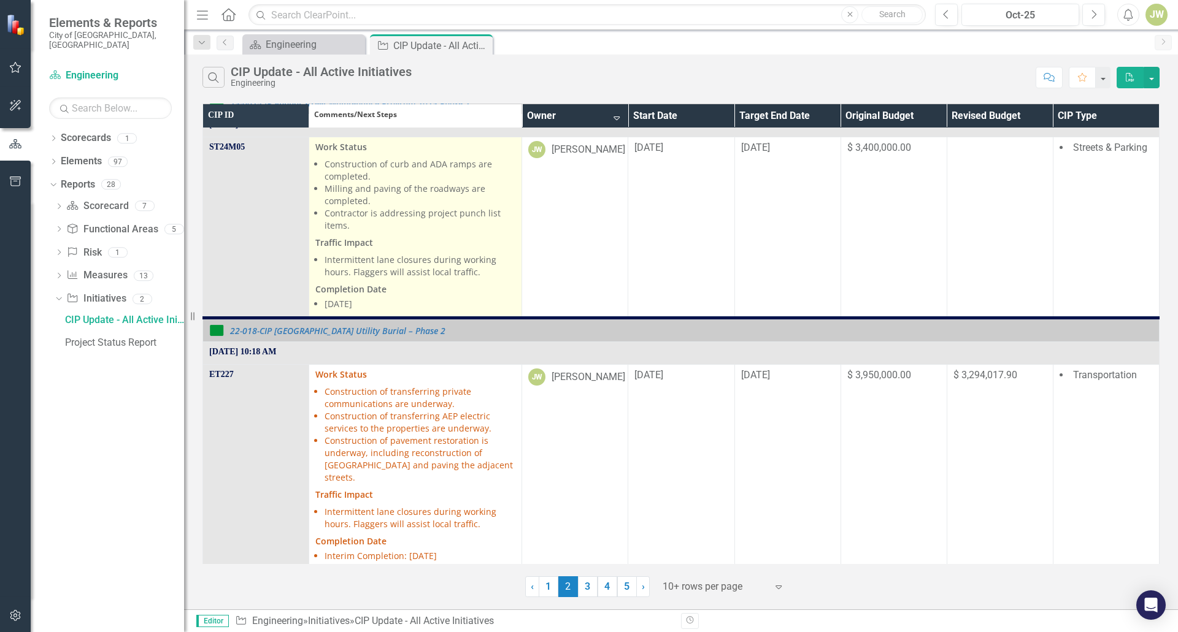
scroll to position [491, 0]
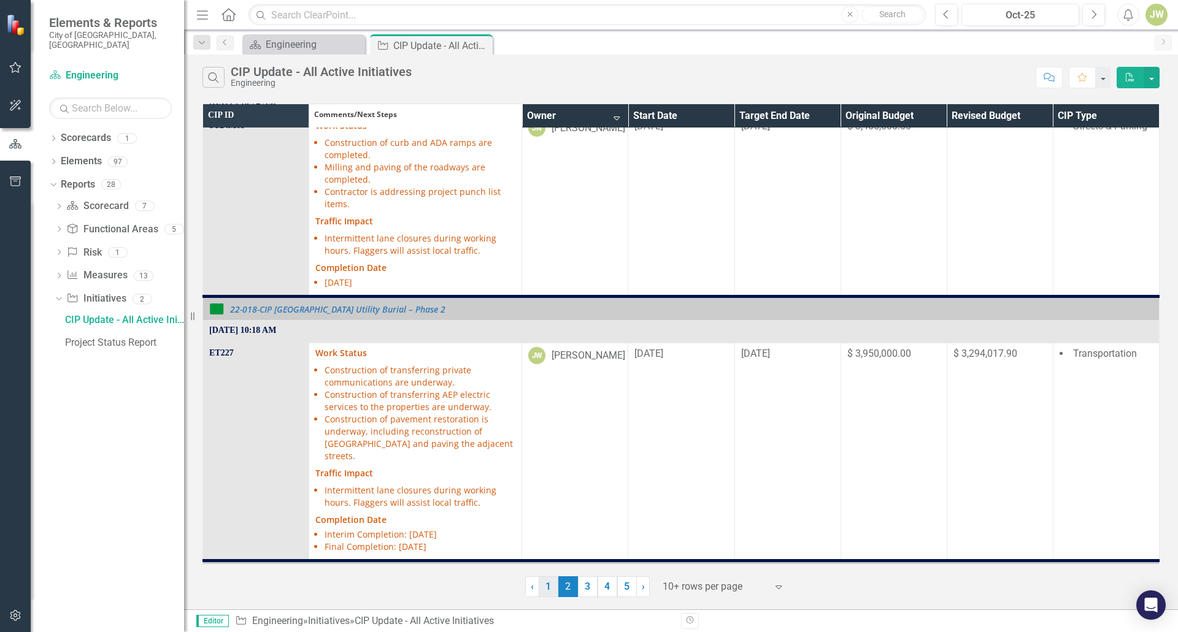
click at [549, 580] on link "1" at bounding box center [549, 587] width 20 height 21
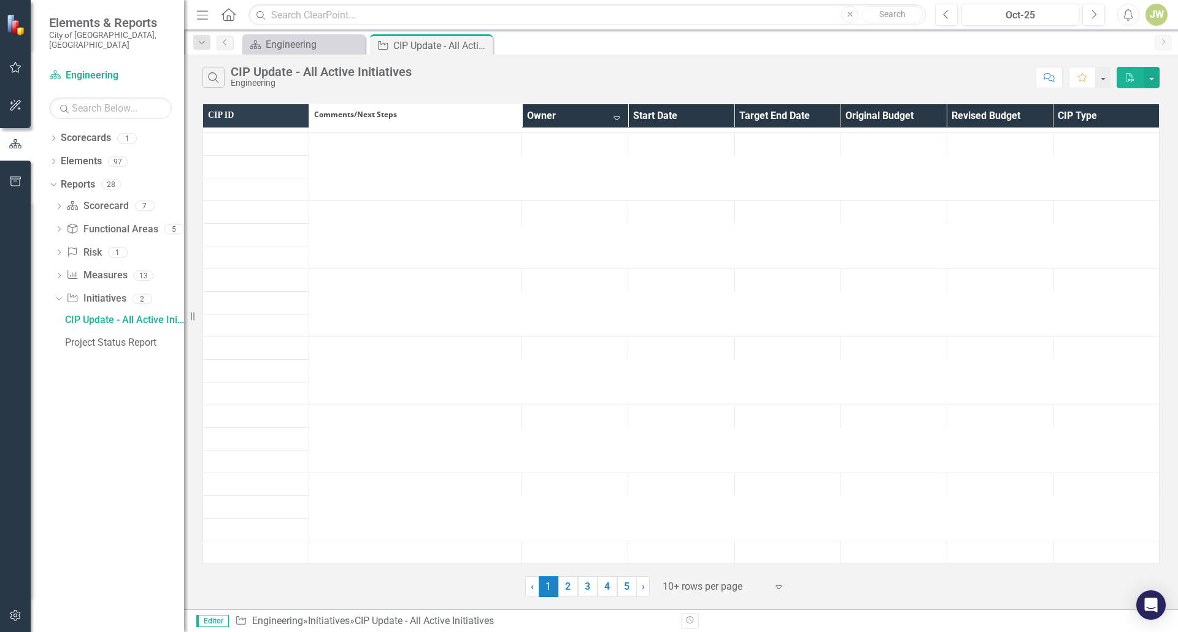
scroll to position [0, 0]
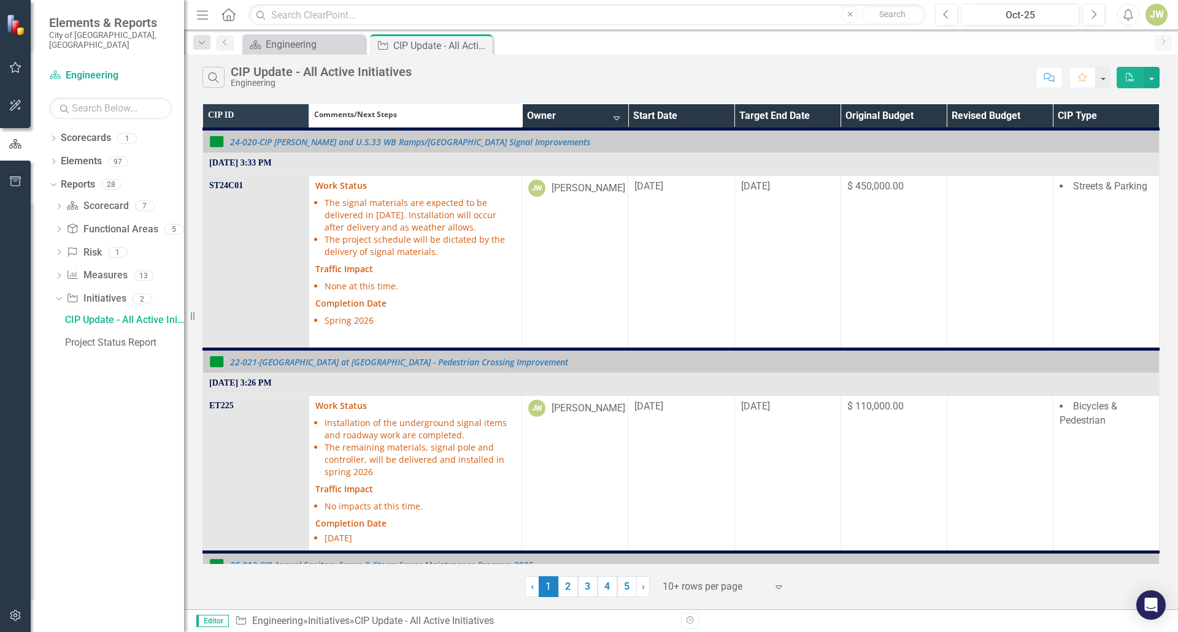
click at [607, 115] on th "Owner Sort Descending" at bounding box center [575, 116] width 106 height 25
click at [613, 113] on th "Owner" at bounding box center [575, 116] width 106 height 25
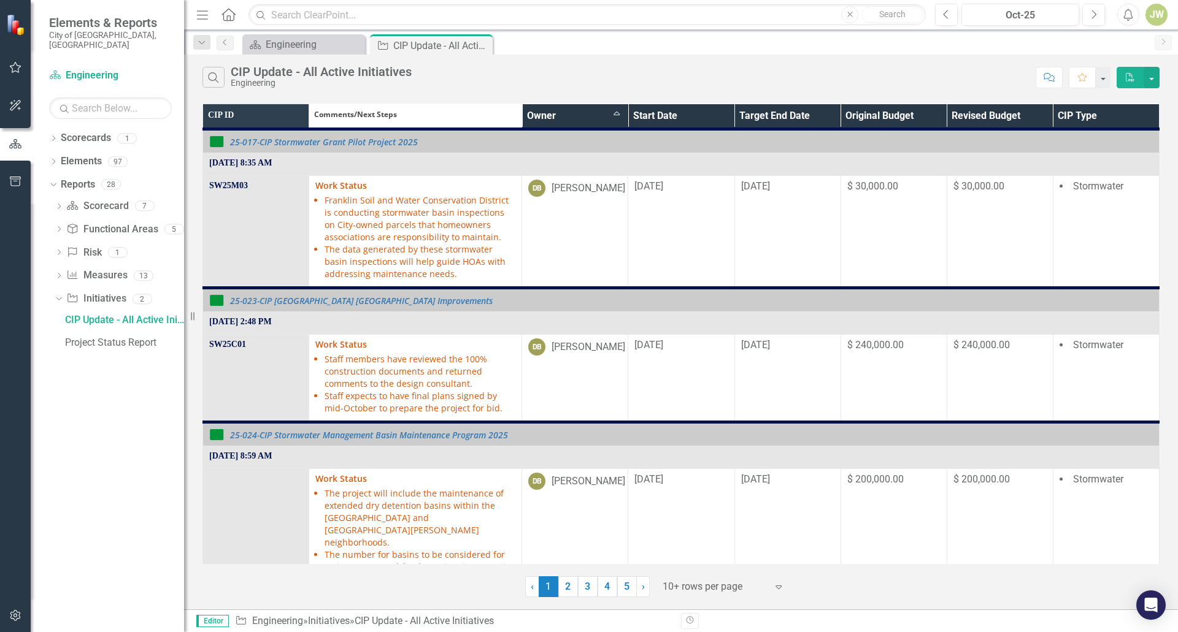
click at [610, 112] on th "Owner Sort Ascending" at bounding box center [575, 116] width 106 height 25
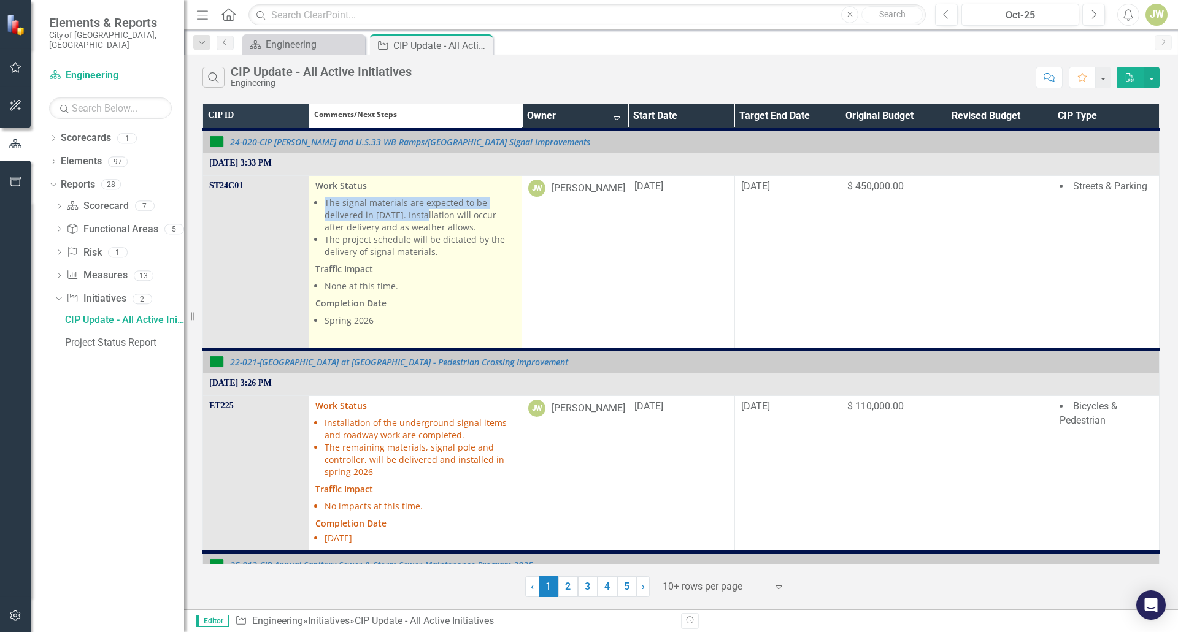
drag, startPoint x: 325, startPoint y: 201, endPoint x: 436, endPoint y: 213, distance: 112.4
click at [436, 213] on li "The signal materials are expected to be delivered in [DATE]. Installation will …" at bounding box center [420, 215] width 191 height 37
copy li "The signal materials are expected to be delivered in December 2025"
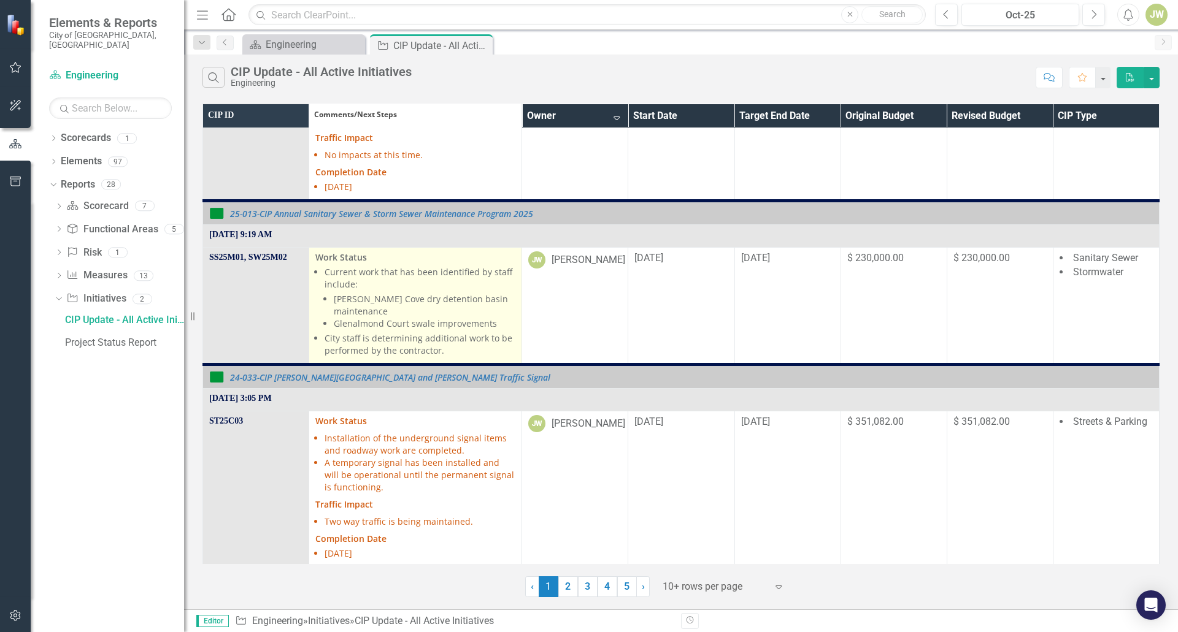
scroll to position [368, 0]
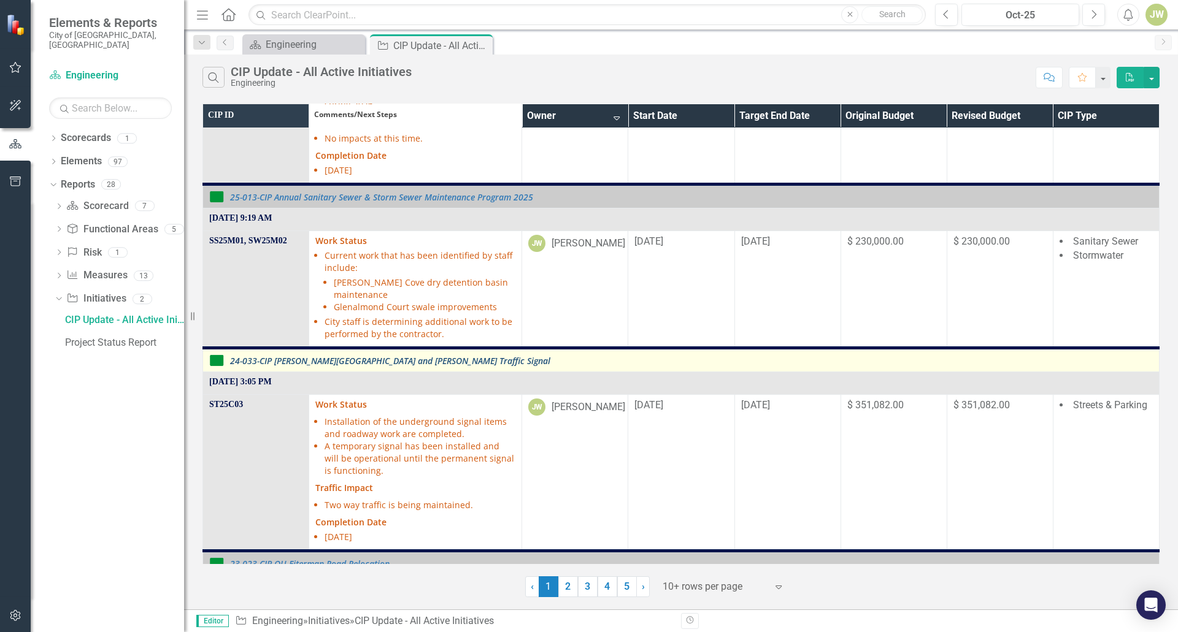
click at [405, 363] on link "24-033-CIP [PERSON_NAME][GEOGRAPHIC_DATA] and [PERSON_NAME] Traffic Signal" at bounding box center [691, 360] width 923 height 9
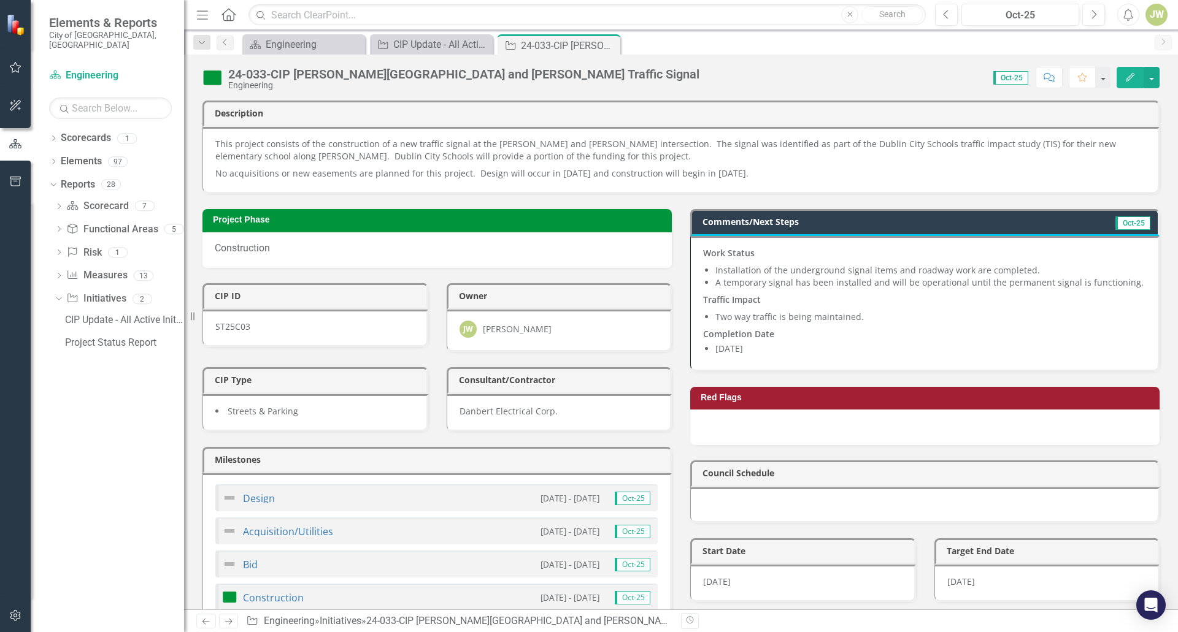
click at [807, 263] on span "Work Status Installation of the underground signal items and roadway work are c…" at bounding box center [924, 302] width 442 height 110
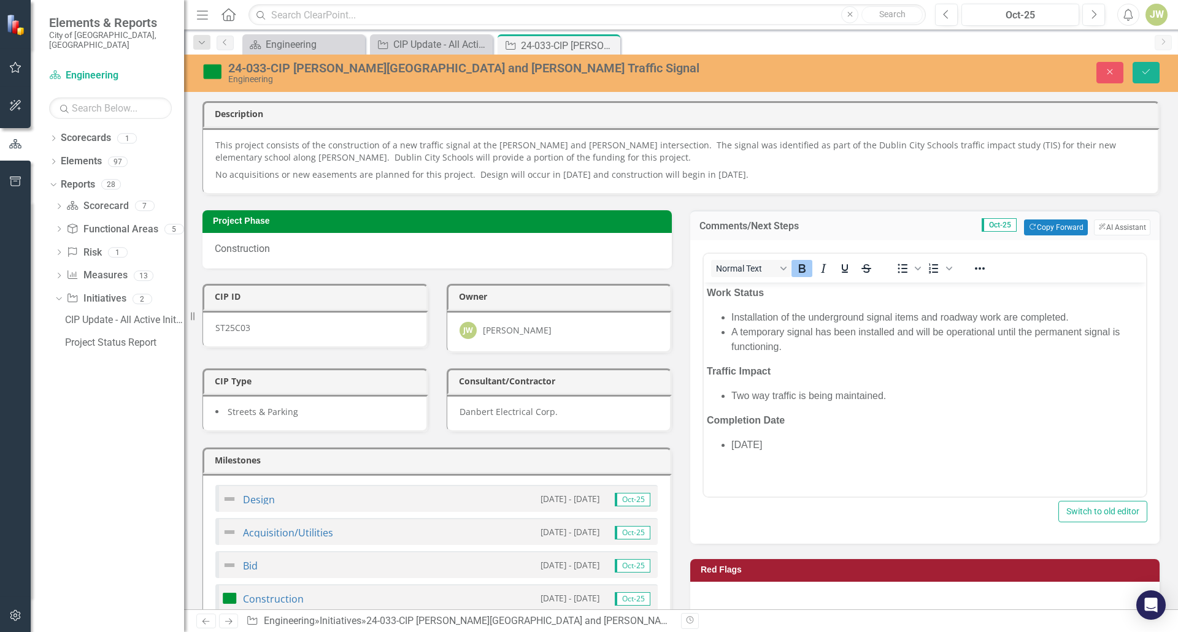
click at [793, 345] on li "A temporary signal has been installed and will be operational until the permane…" at bounding box center [937, 339] width 412 height 29
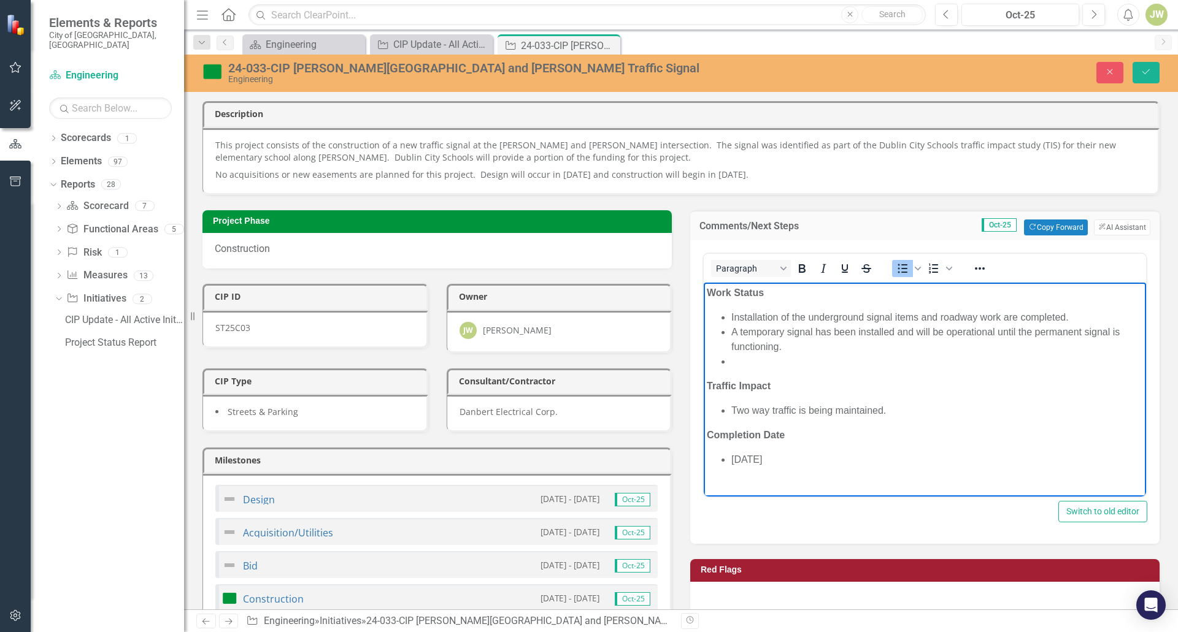
paste body "Rich Text Area. Press ALT-0 for help."
click at [1147, 66] on button "Save" at bounding box center [1145, 72] width 27 height 21
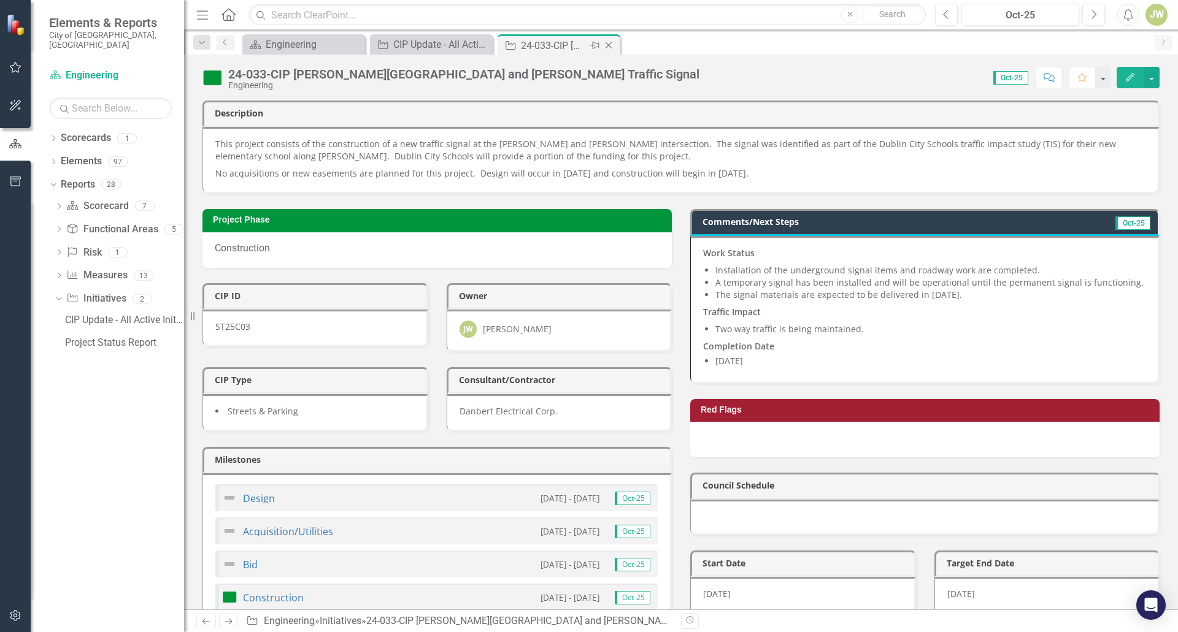
click at [605, 44] on icon "Close" at bounding box center [608, 45] width 12 height 10
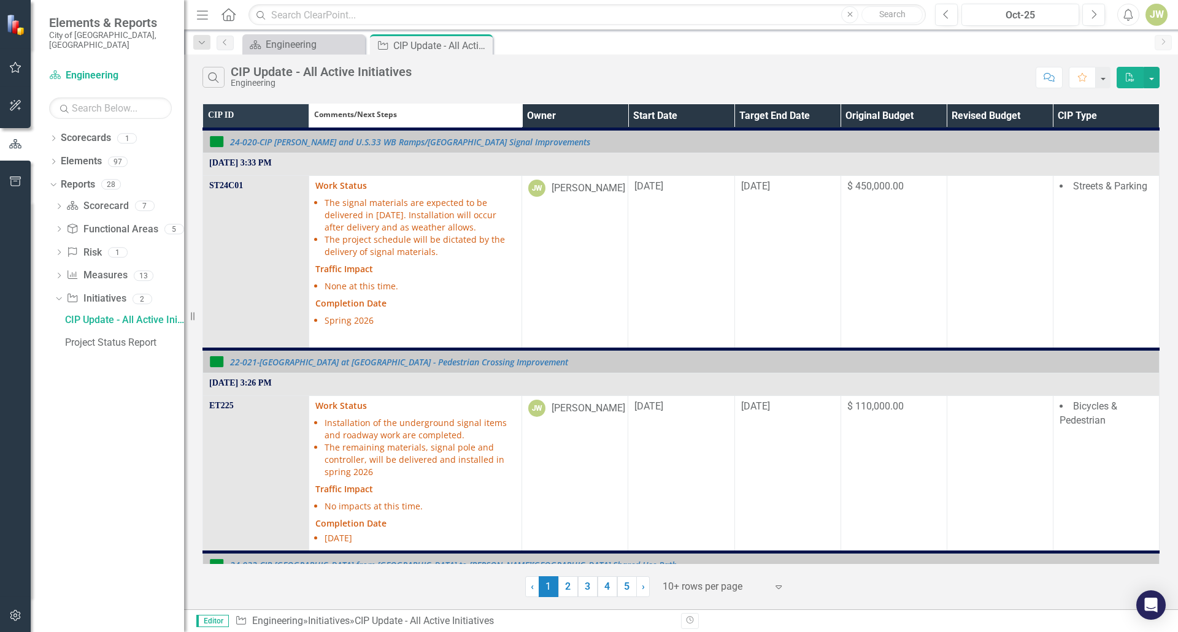
click at [611, 112] on th "Owner" at bounding box center [575, 116] width 106 height 25
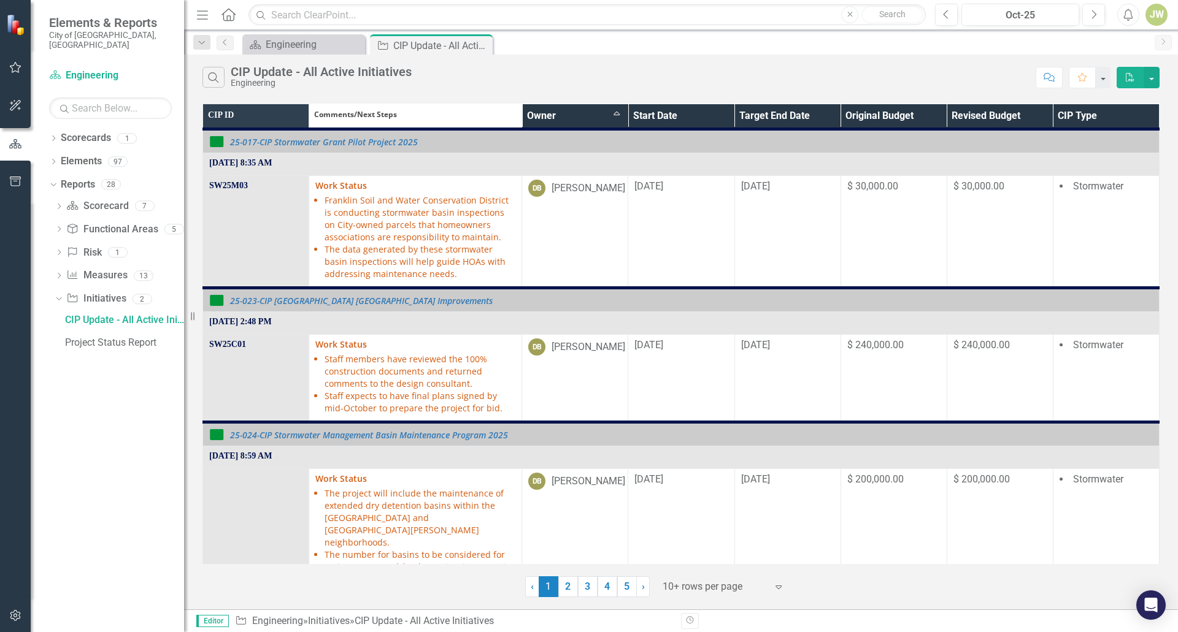
click at [612, 116] on th "Owner Sort Ascending" at bounding box center [575, 116] width 106 height 25
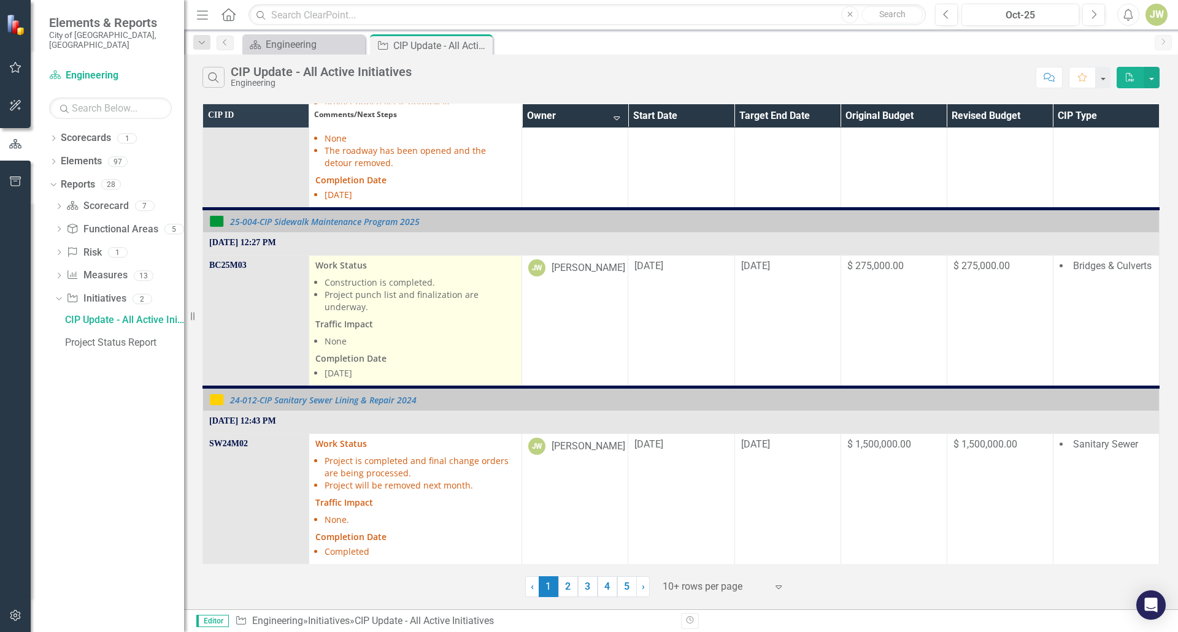
scroll to position [1043, 0]
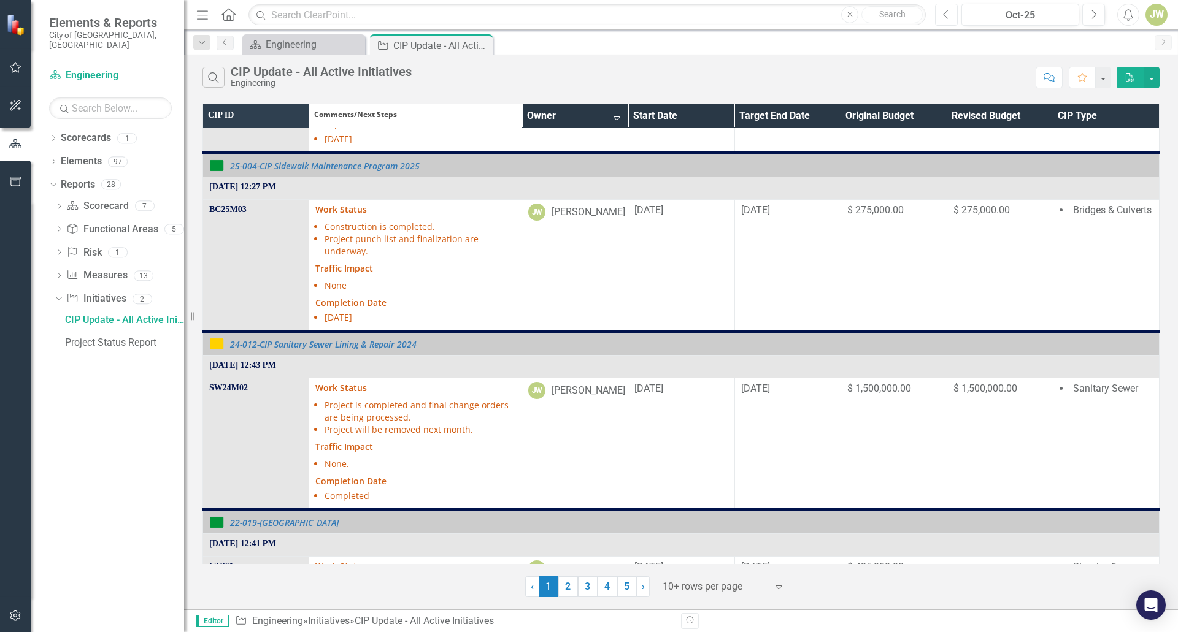
click at [942, 14] on button "Previous" at bounding box center [946, 15] width 23 height 22
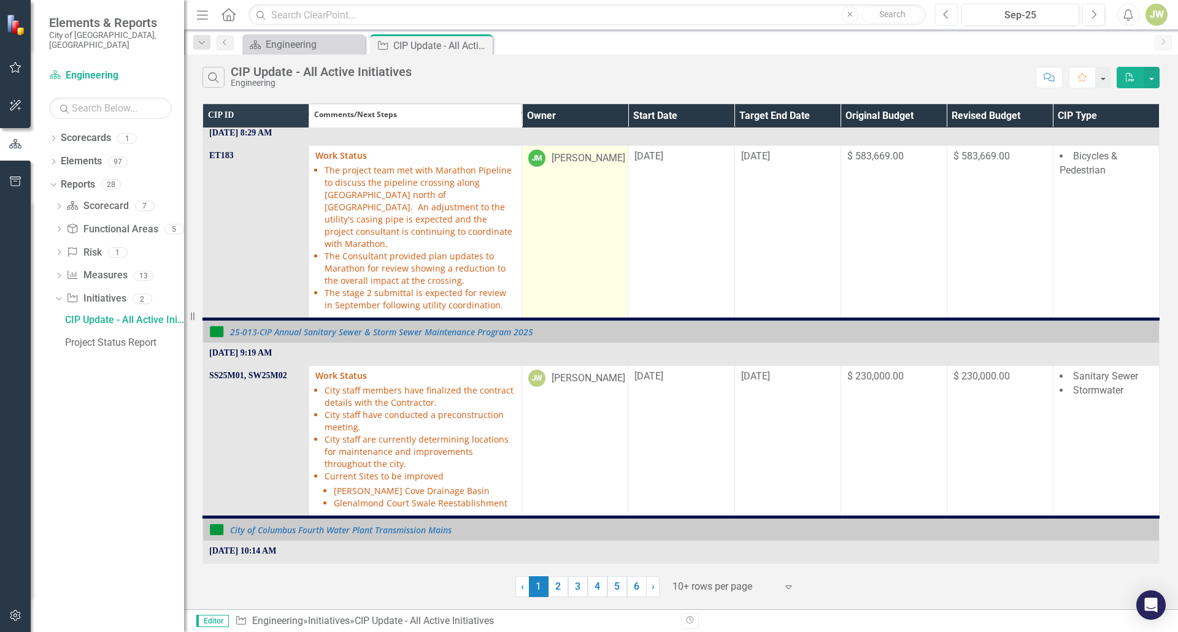
scroll to position [613, 0]
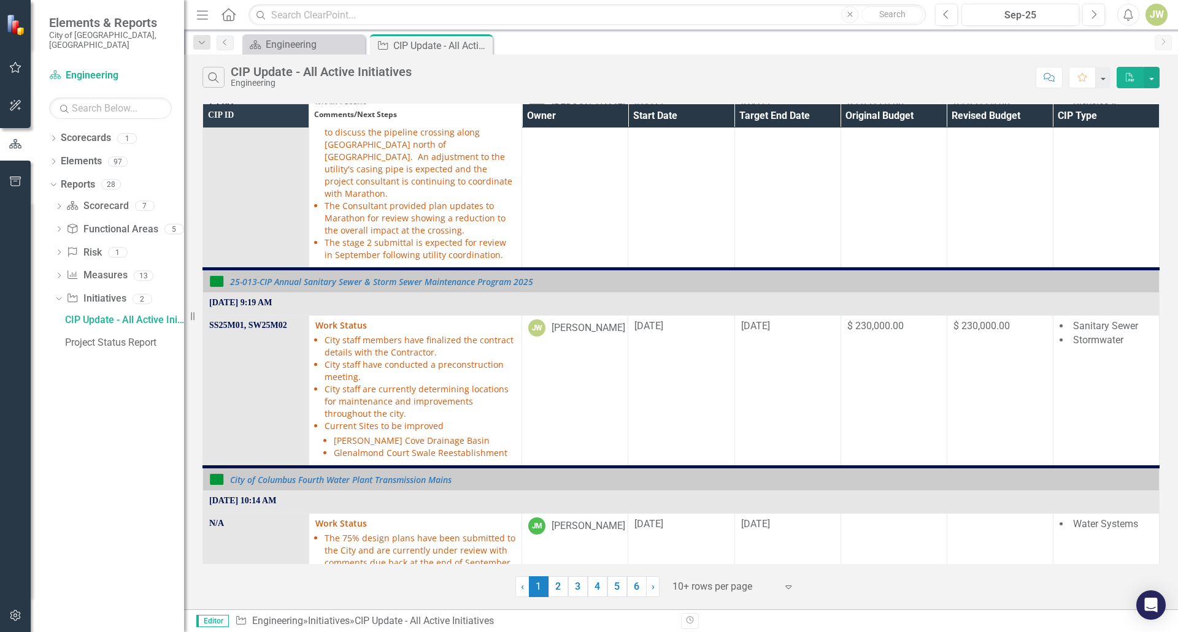
click at [622, 114] on th "Owner" at bounding box center [575, 116] width 106 height 25
click at [617, 110] on th "Owner Sort Ascending" at bounding box center [575, 116] width 106 height 25
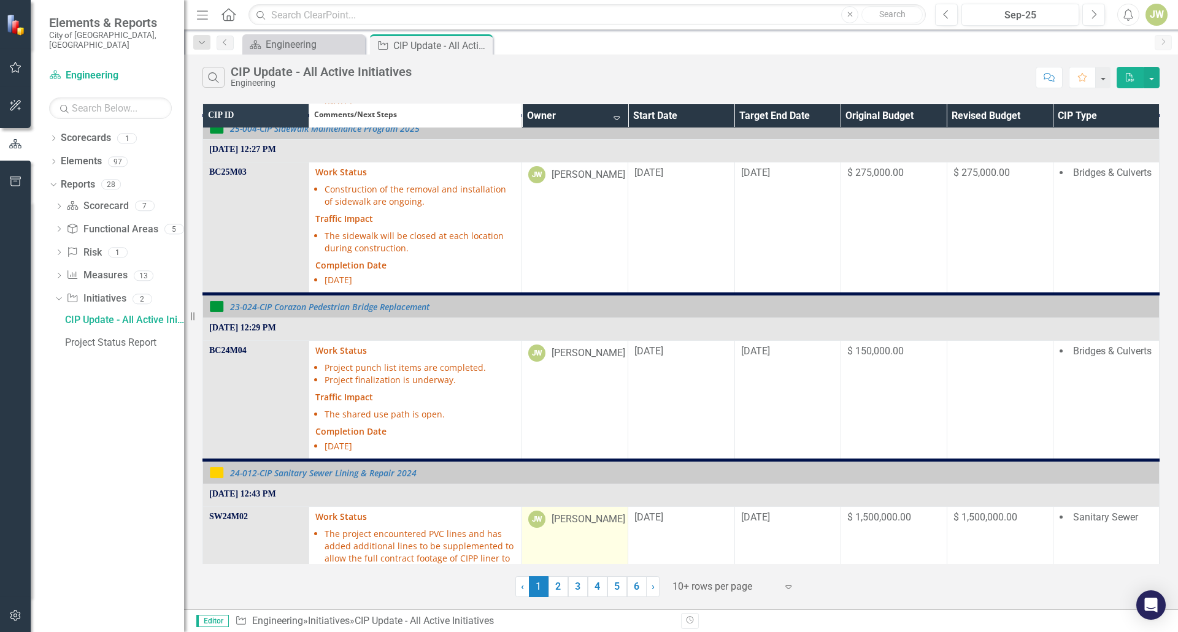
scroll to position [1670, 0]
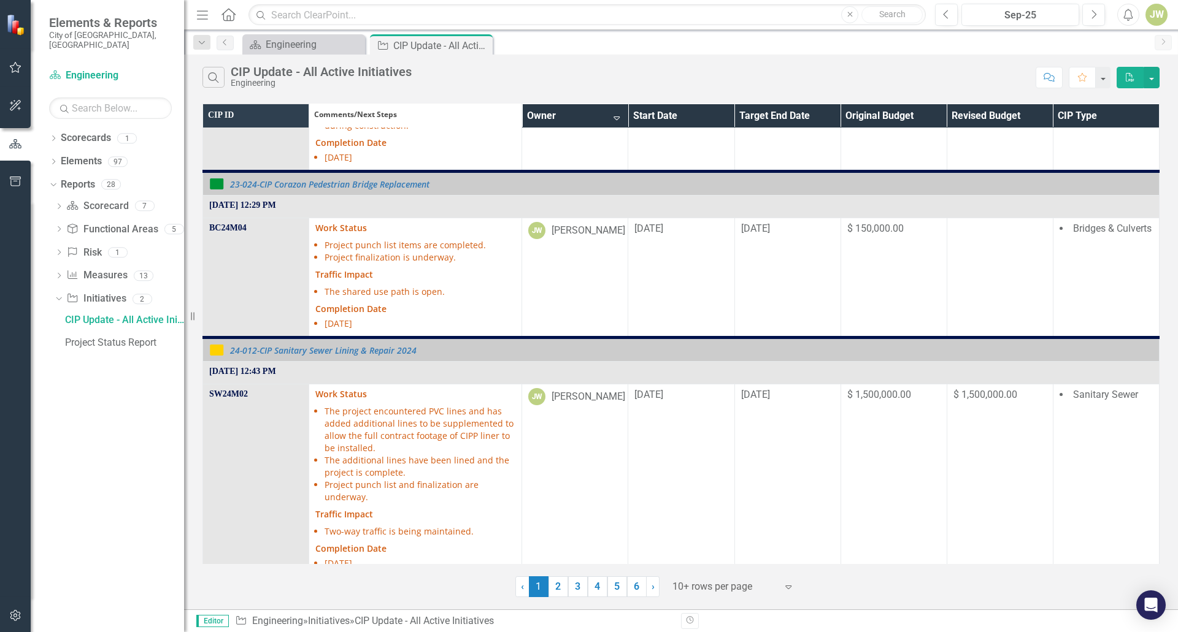
drag, startPoint x: 486, startPoint y: 47, endPoint x: 928, endPoint y: 101, distance: 445.0
click at [866, 101] on div "Menu Home Search Close Search Previous Sep-25 Next Alerts JW User Edit Profile …" at bounding box center [681, 316] width 994 height 632
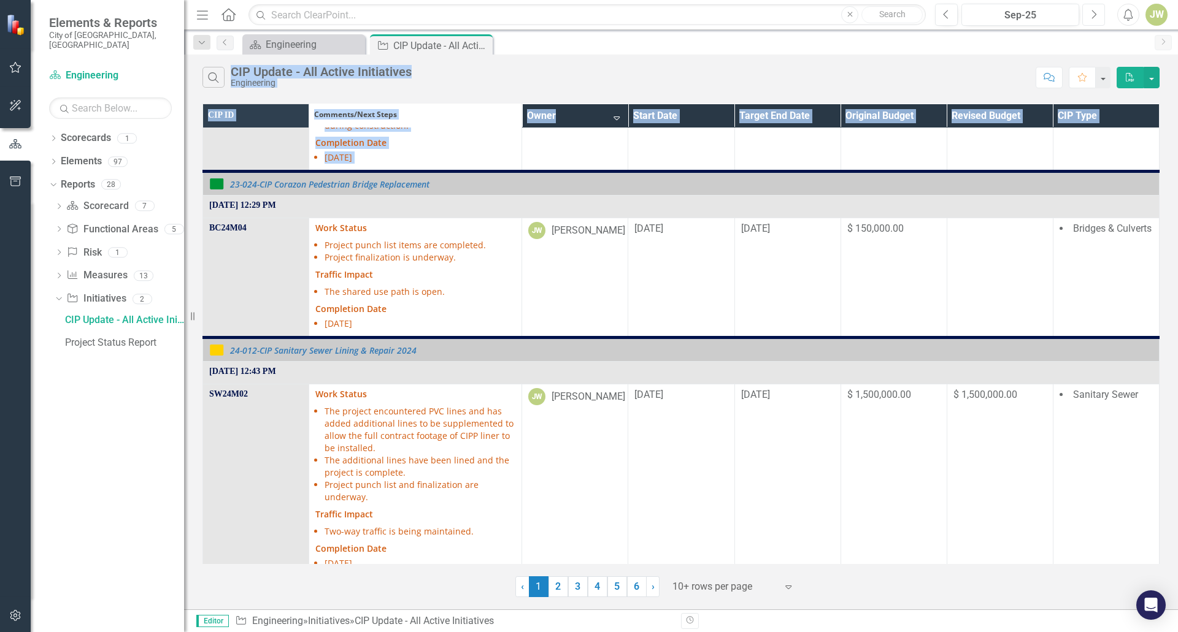
click at [1090, 15] on button "Next" at bounding box center [1093, 15] width 23 height 22
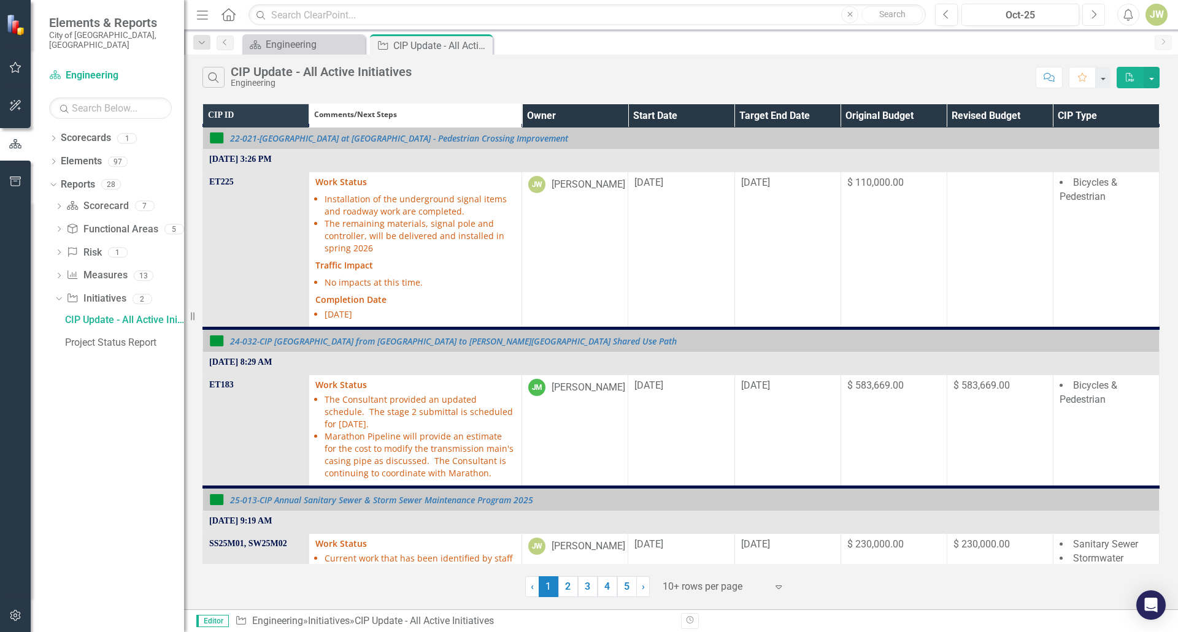
scroll to position [245, 0]
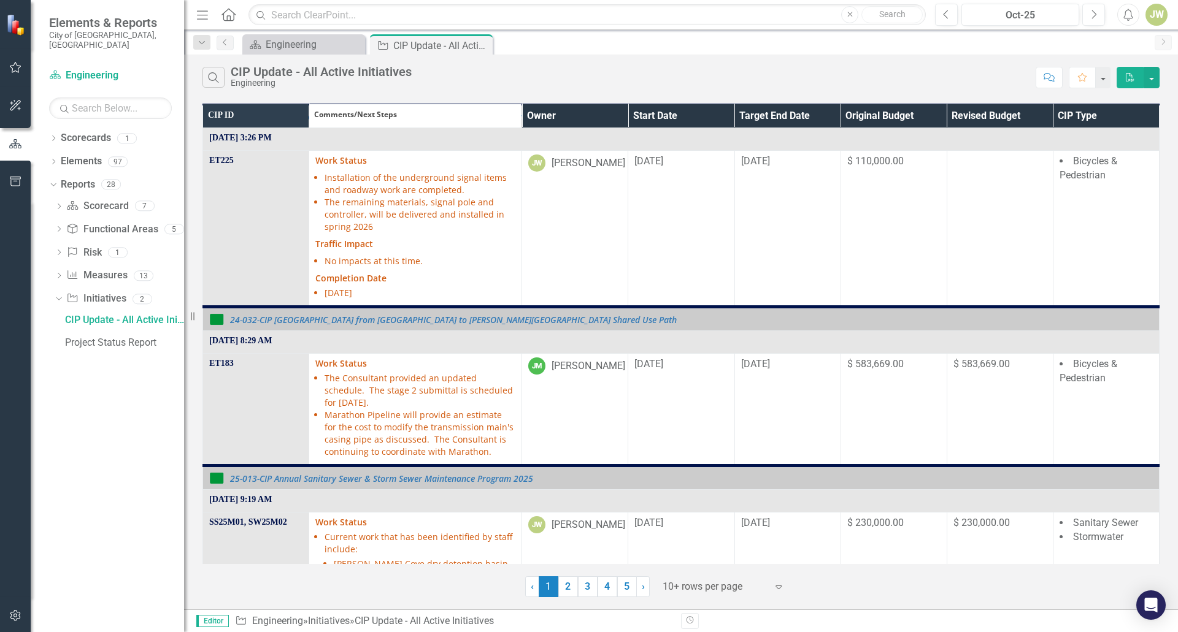
click at [615, 117] on th "Owner" at bounding box center [575, 116] width 106 height 25
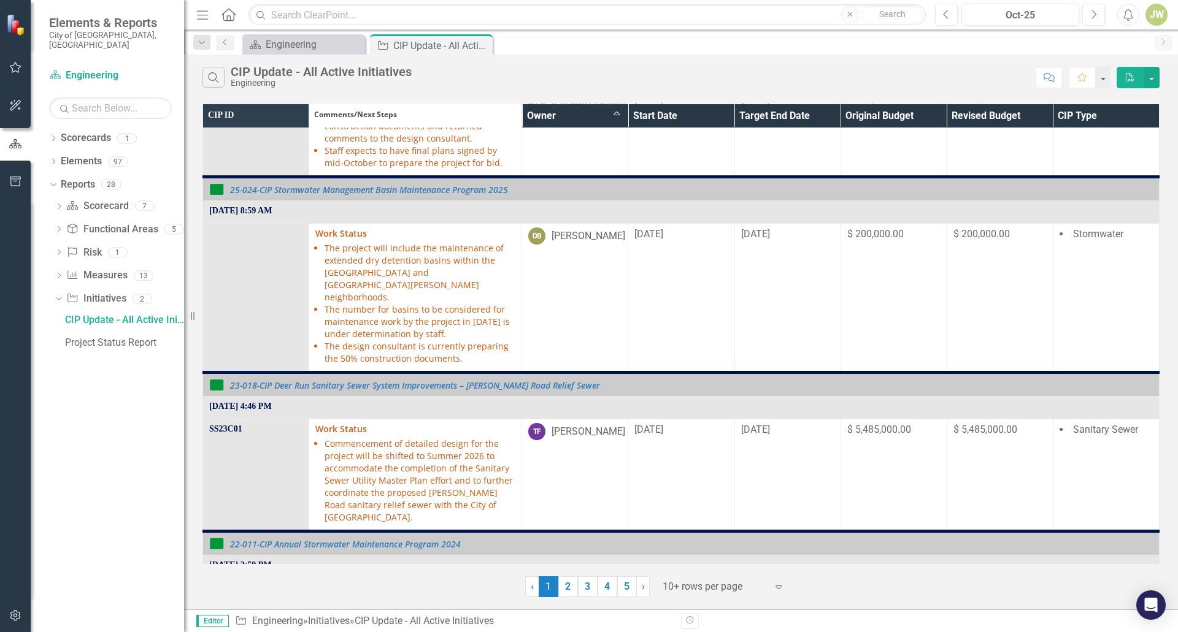
click at [616, 115] on th "Owner Sort Ascending" at bounding box center [575, 116] width 106 height 25
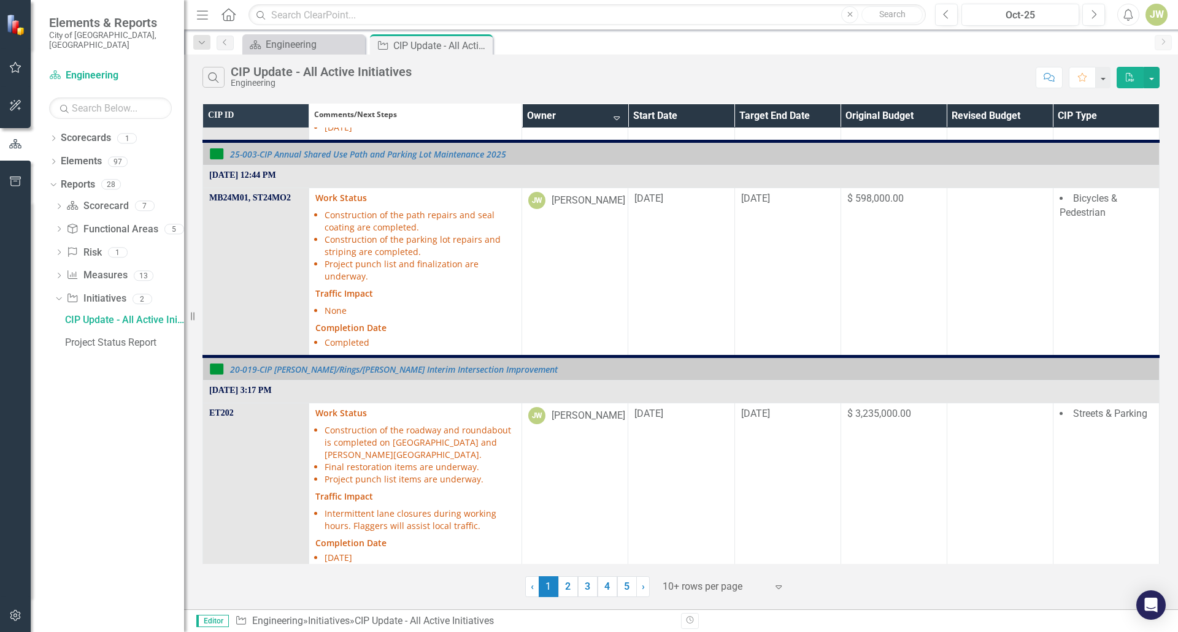
scroll to position [1621, 0]
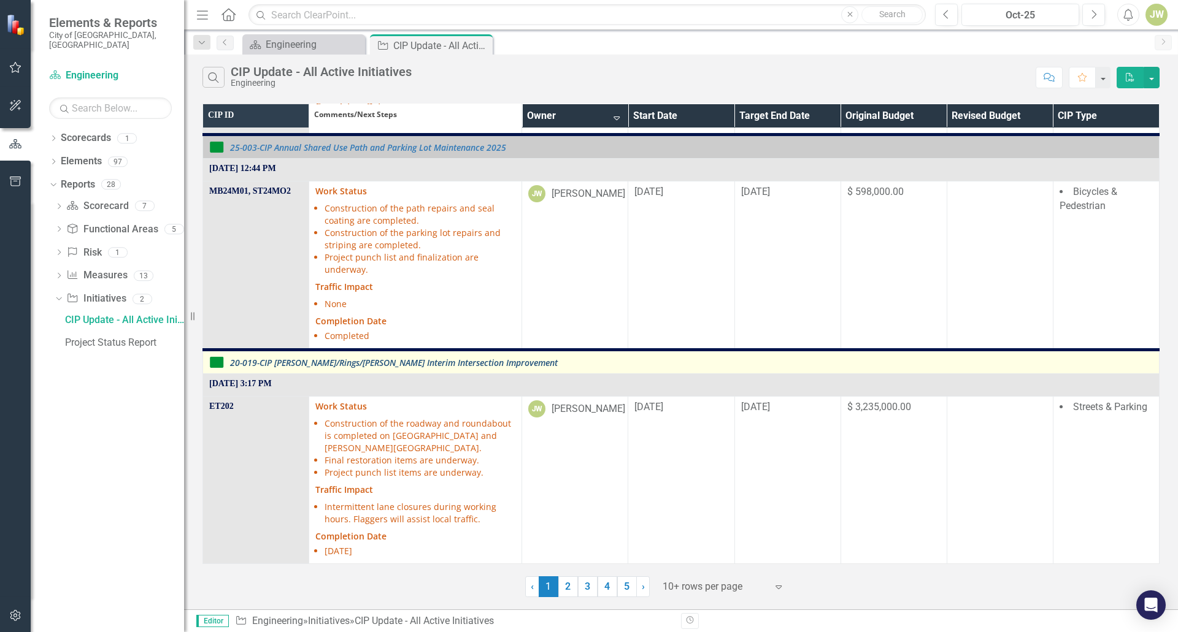
click at [360, 367] on link "20-019-CIP [PERSON_NAME]/Rings/[PERSON_NAME] Interim Intersection Improvement" at bounding box center [691, 362] width 923 height 9
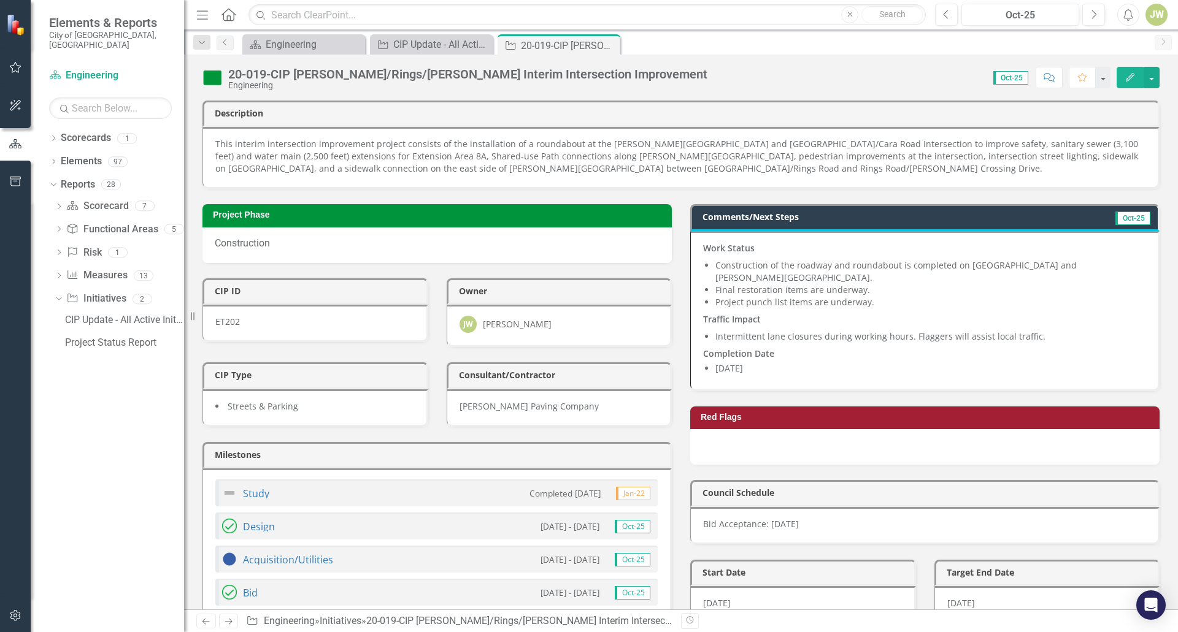
click at [907, 284] on li "Final restoration items are underway." at bounding box center [930, 290] width 430 height 12
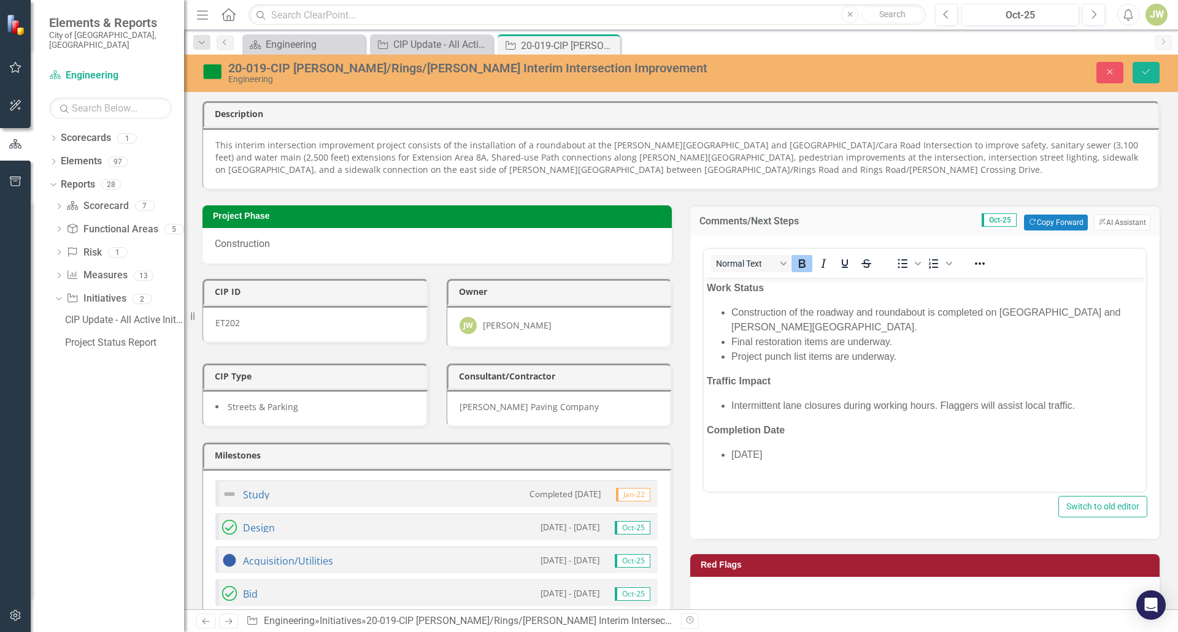
click at [891, 349] on li "Project punch list items are underway." at bounding box center [937, 356] width 412 height 15
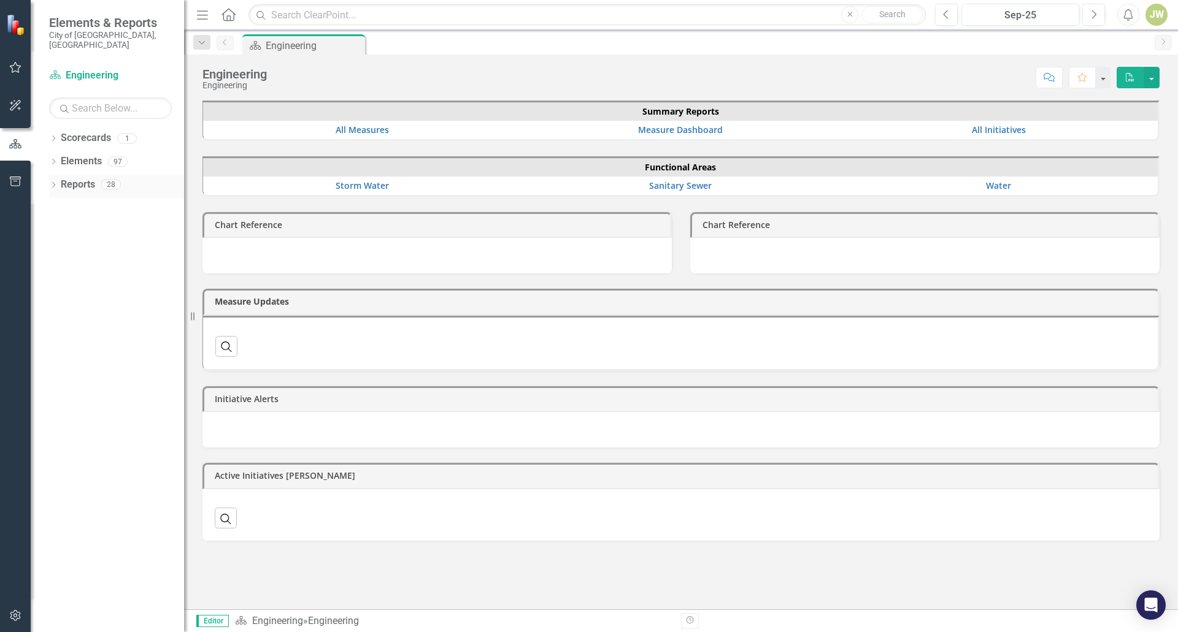
click at [58, 183] on icon "Dropdown" at bounding box center [53, 186] width 9 height 7
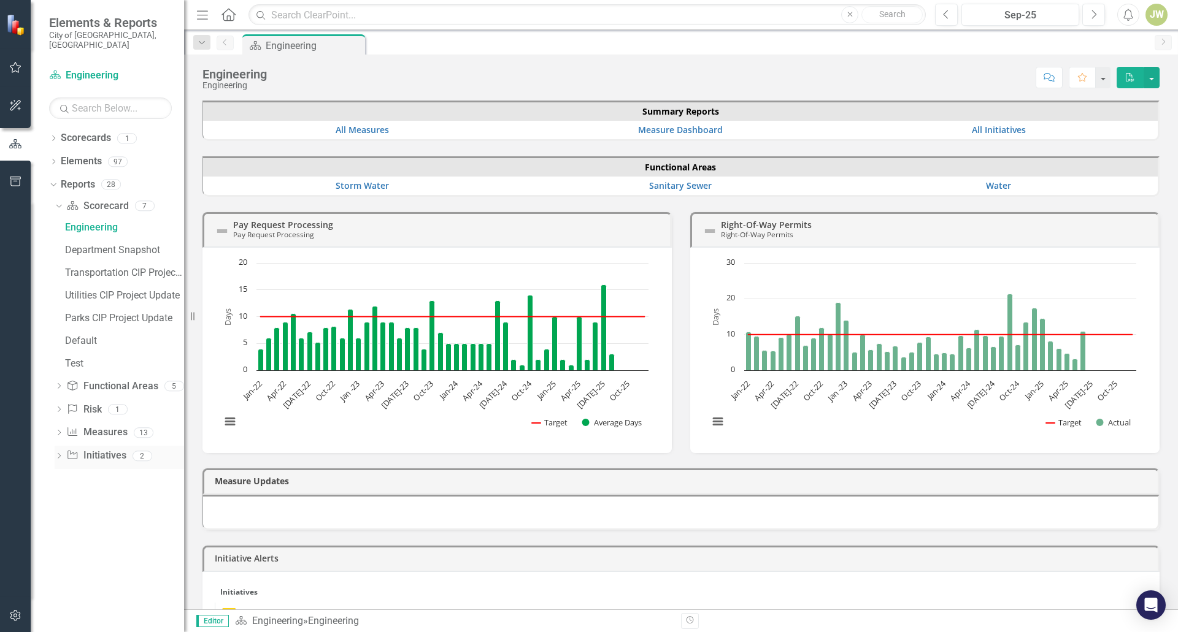
click at [80, 449] on link "Initiative Initiatives" at bounding box center [96, 456] width 60 height 14
click at [63, 454] on icon "Dropdown" at bounding box center [59, 457] width 9 height 7
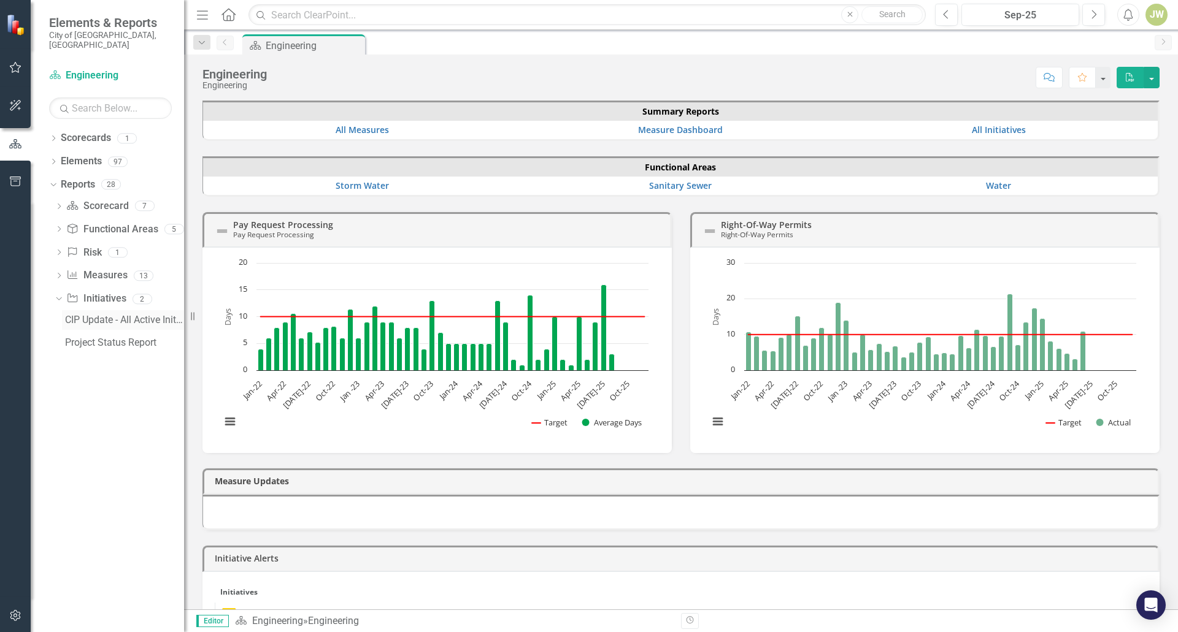
click at [102, 315] on div "CIP Update - All Active Initiatives" at bounding box center [124, 320] width 119 height 11
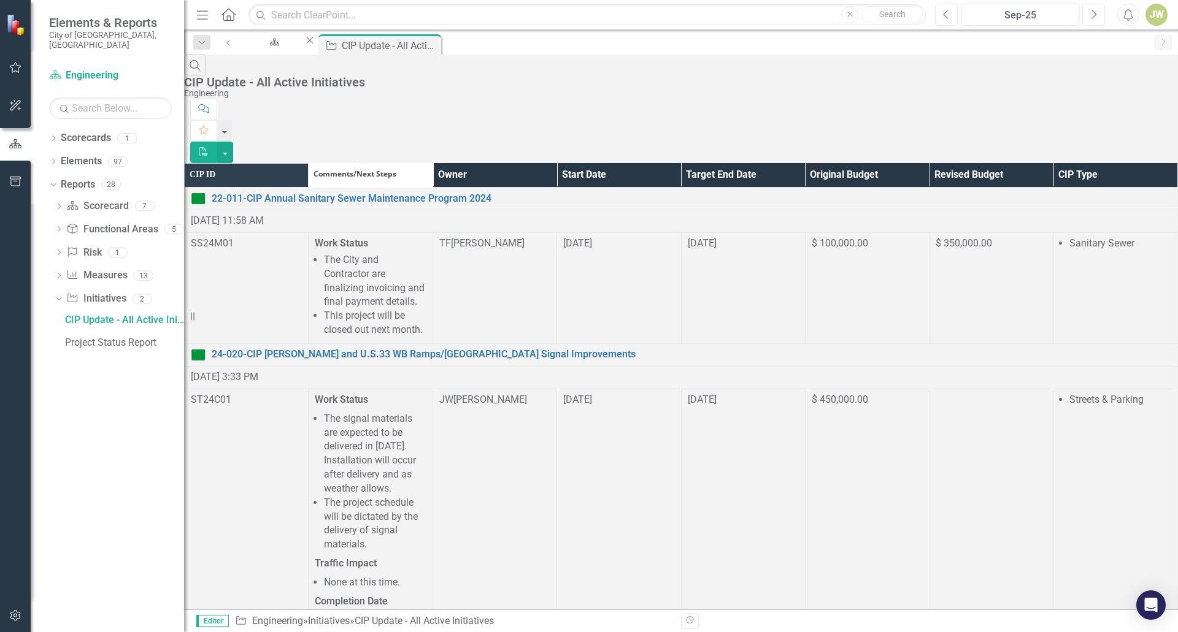
click at [1099, 16] on button "Next" at bounding box center [1093, 15] width 23 height 22
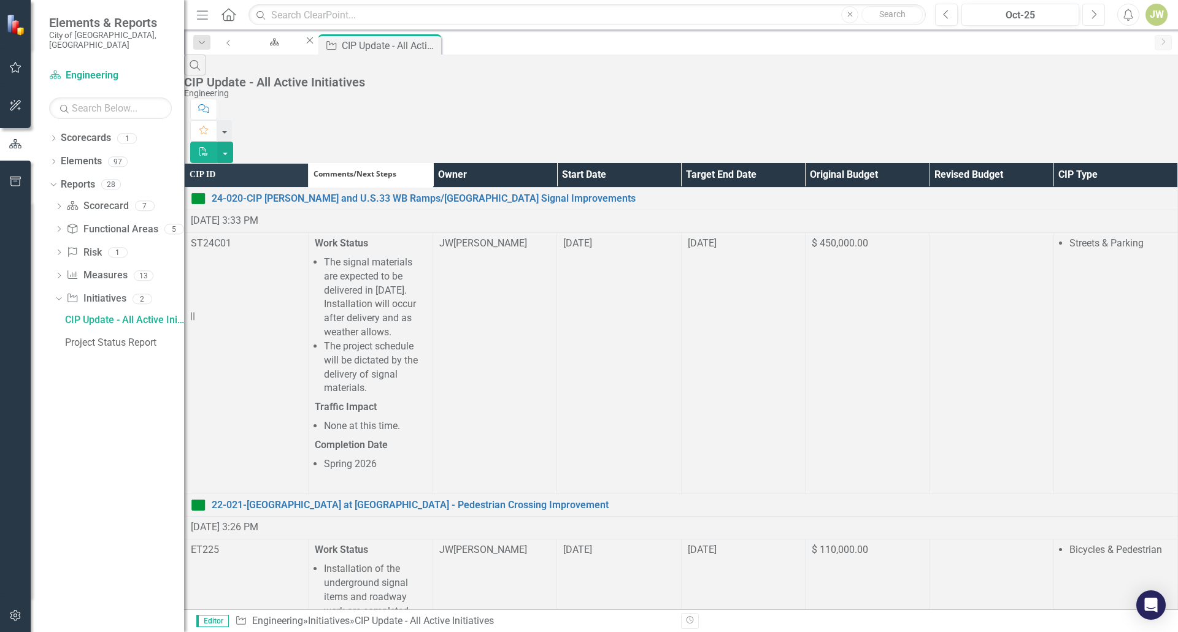
scroll to position [1613, 0]
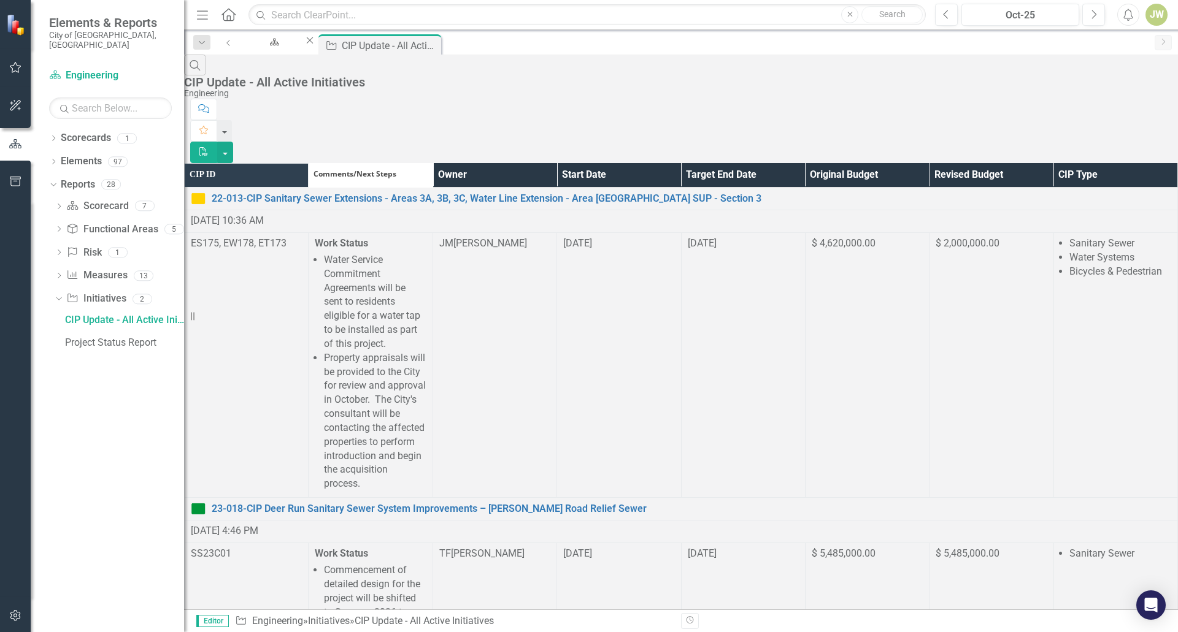
scroll to position [920, 0]
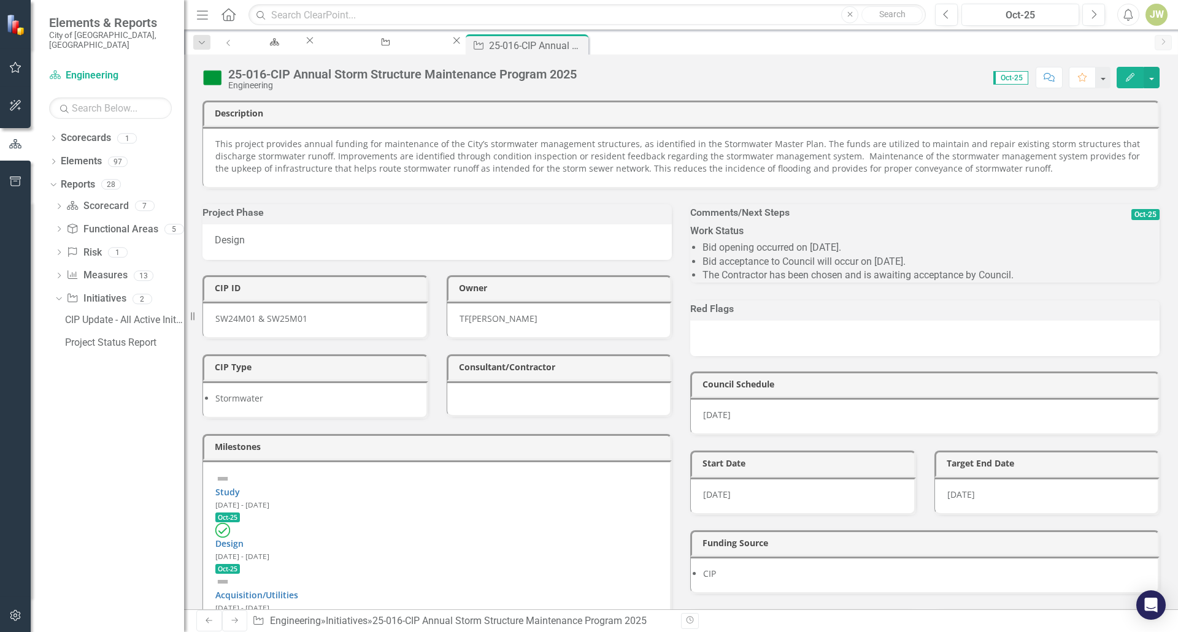
click at [469, 325] on div "TF" at bounding box center [463, 319] width 9 height 12
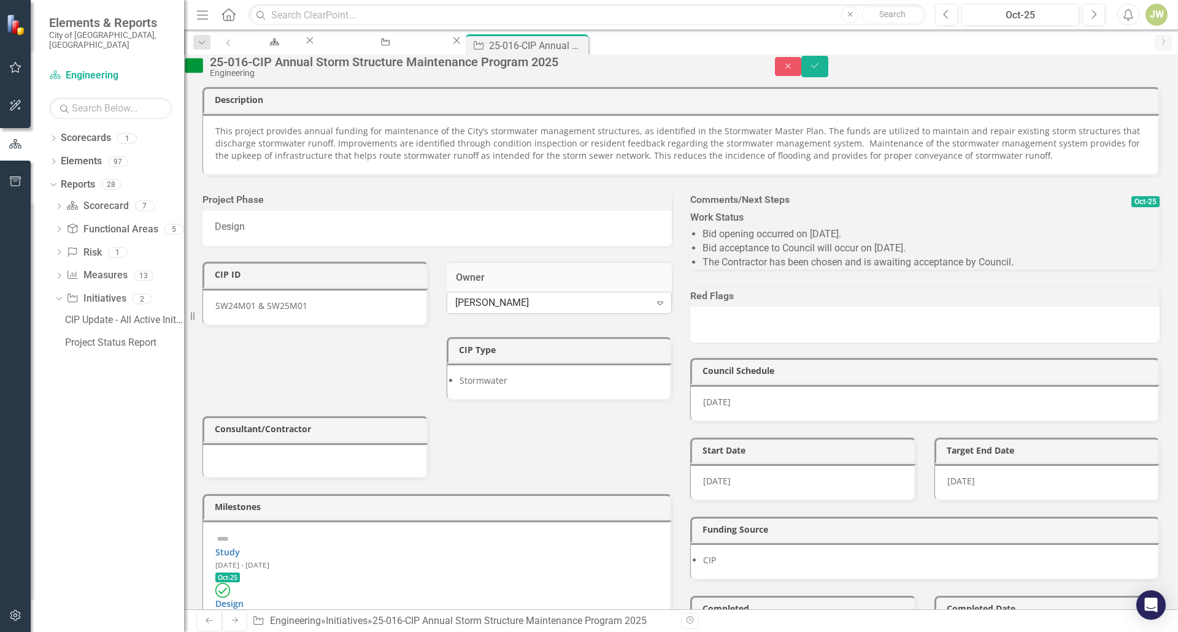
click at [654, 308] on icon "Expand" at bounding box center [660, 303] width 12 height 10
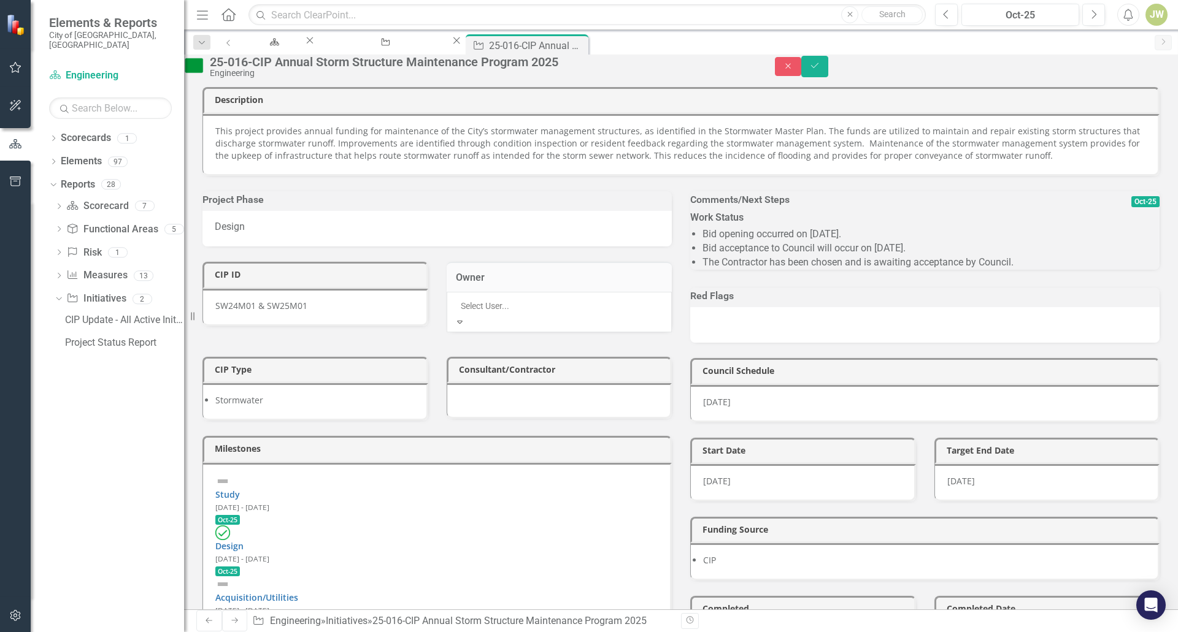
scroll to position [1943, 0]
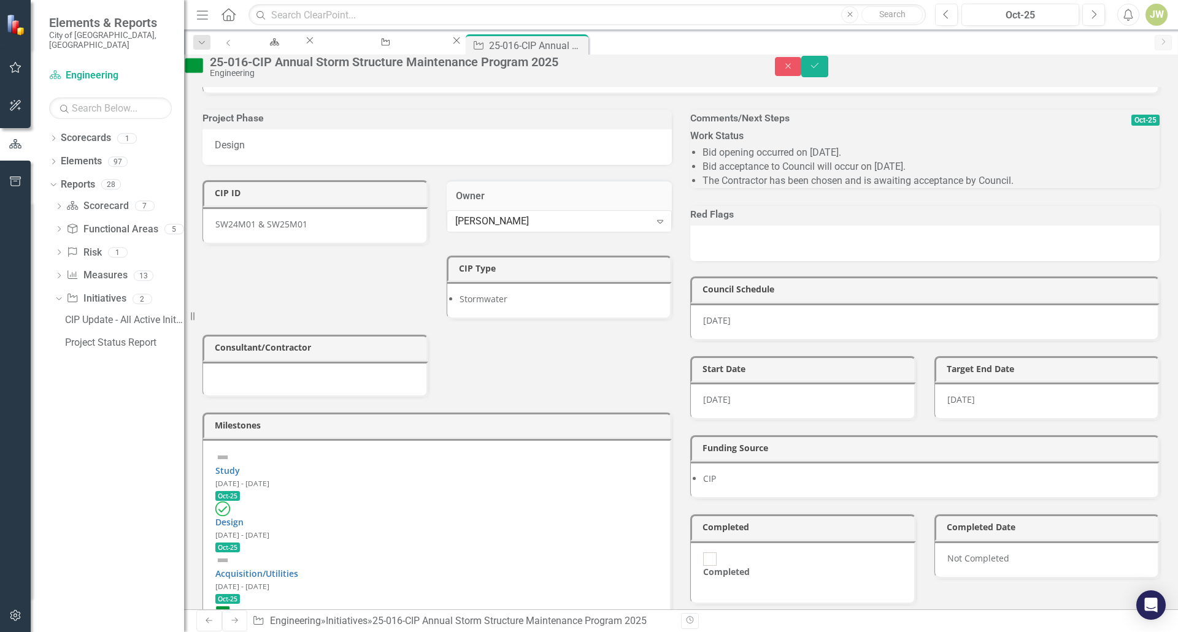
scroll to position [61, 0]
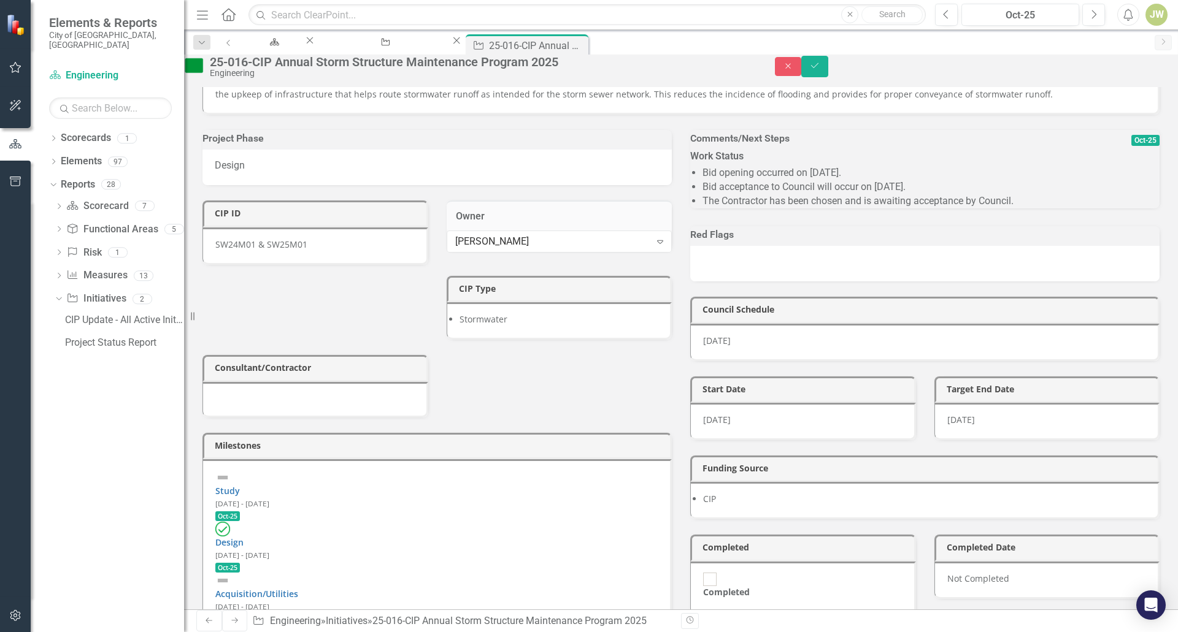
click at [828, 64] on button "Save" at bounding box center [814, 66] width 27 height 21
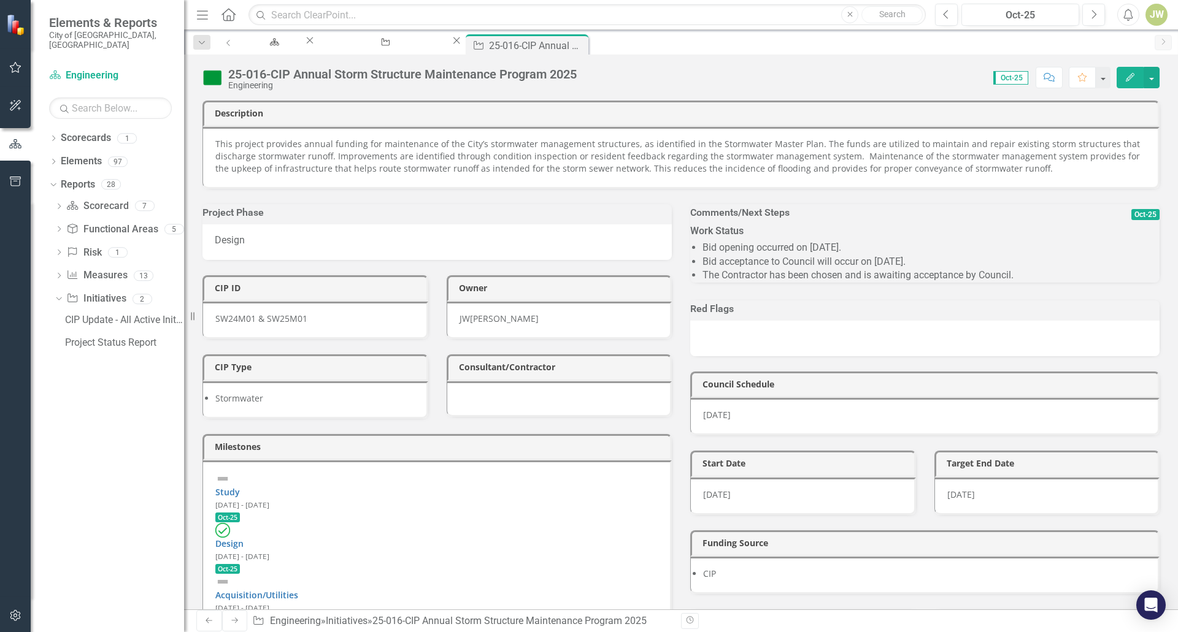
scroll to position [184, 0]
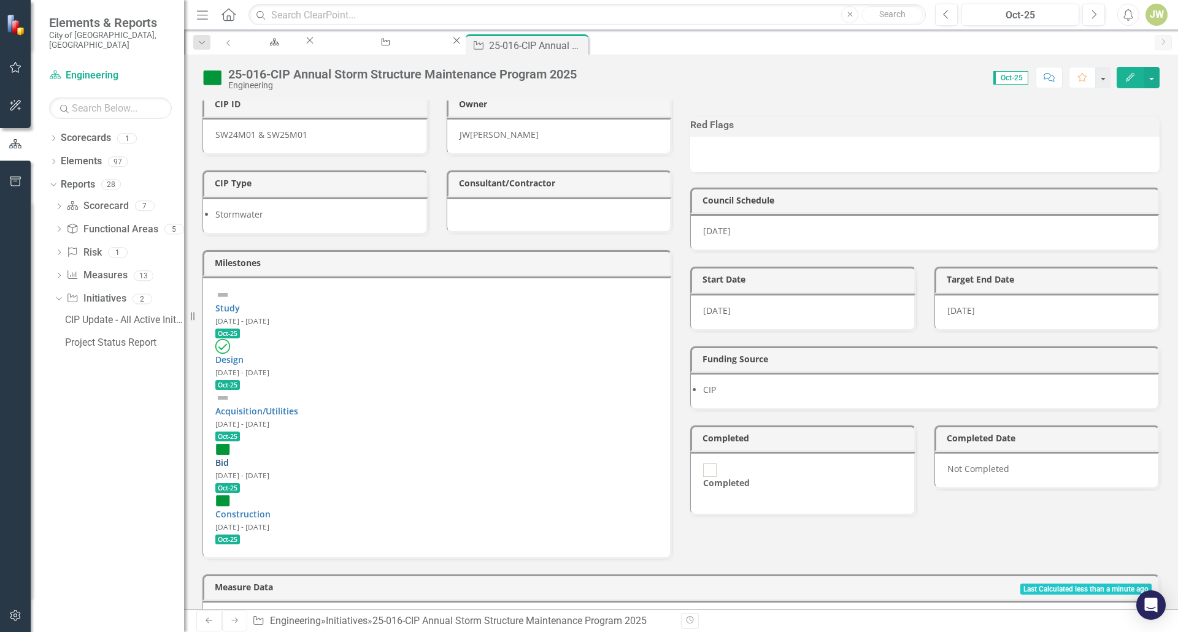
click at [229, 457] on link "Bid" at bounding box center [221, 463] width 13 height 12
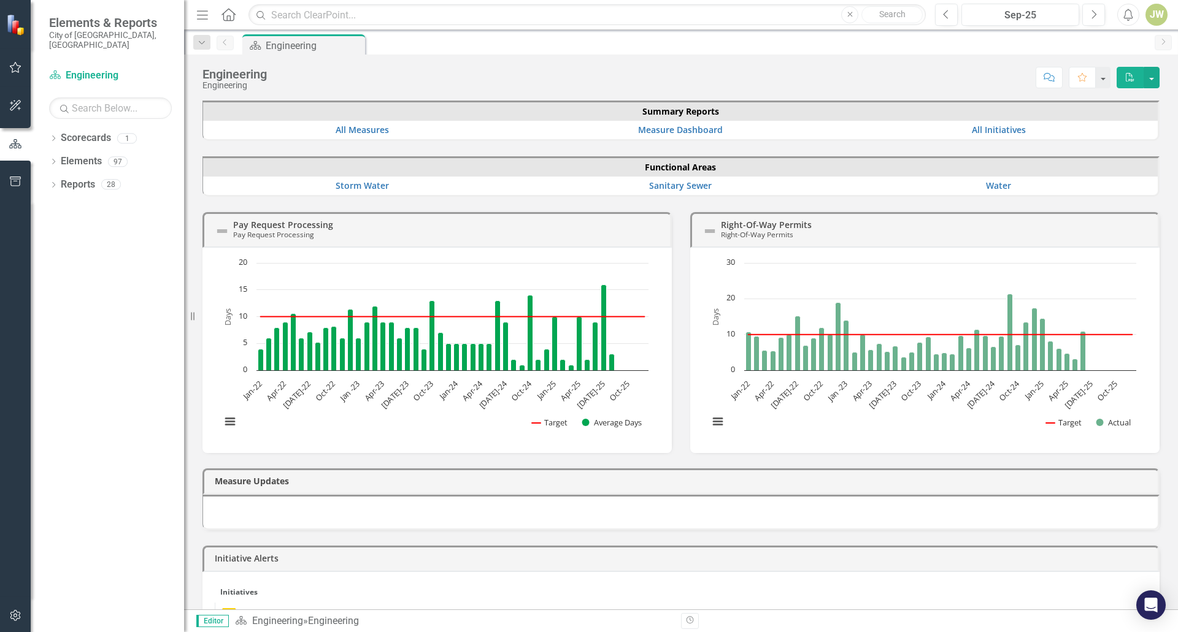
drag, startPoint x: 56, startPoint y: 177, endPoint x: 85, endPoint y: 254, distance: 82.7
click at [56, 183] on icon "Dropdown" at bounding box center [53, 186] width 9 height 7
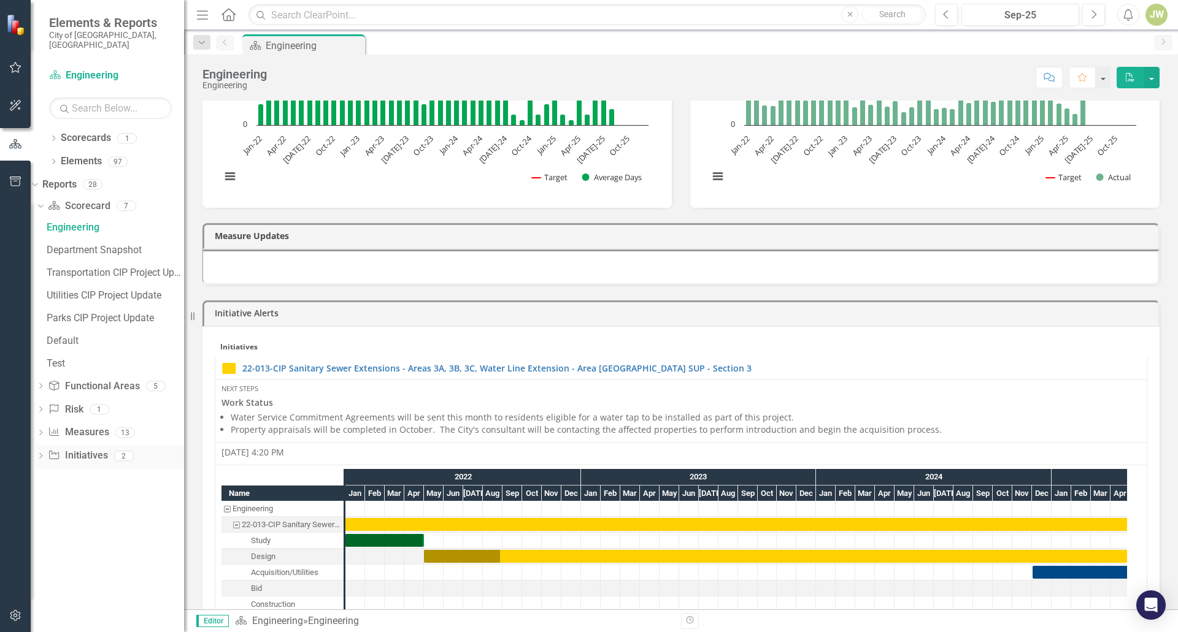
click at [45, 454] on icon "Dropdown" at bounding box center [40, 457] width 9 height 7
click at [77, 315] on div "CIP Update - All Active Initiatives" at bounding box center [115, 320] width 137 height 11
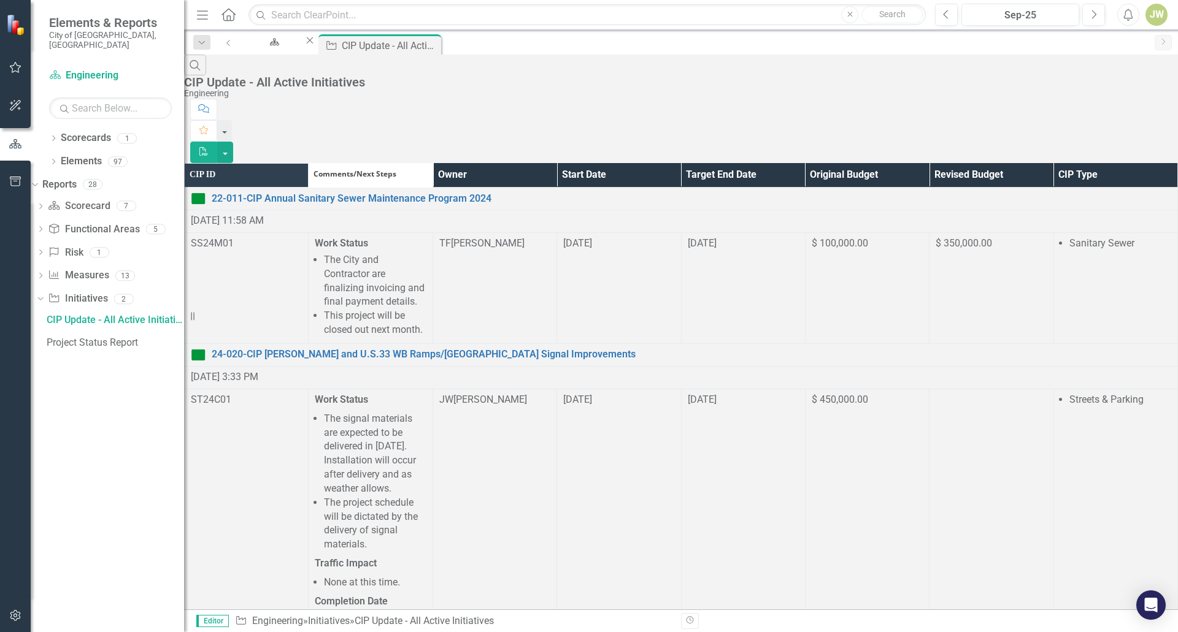
click at [627, 163] on th "Start Date" at bounding box center [619, 175] width 124 height 24
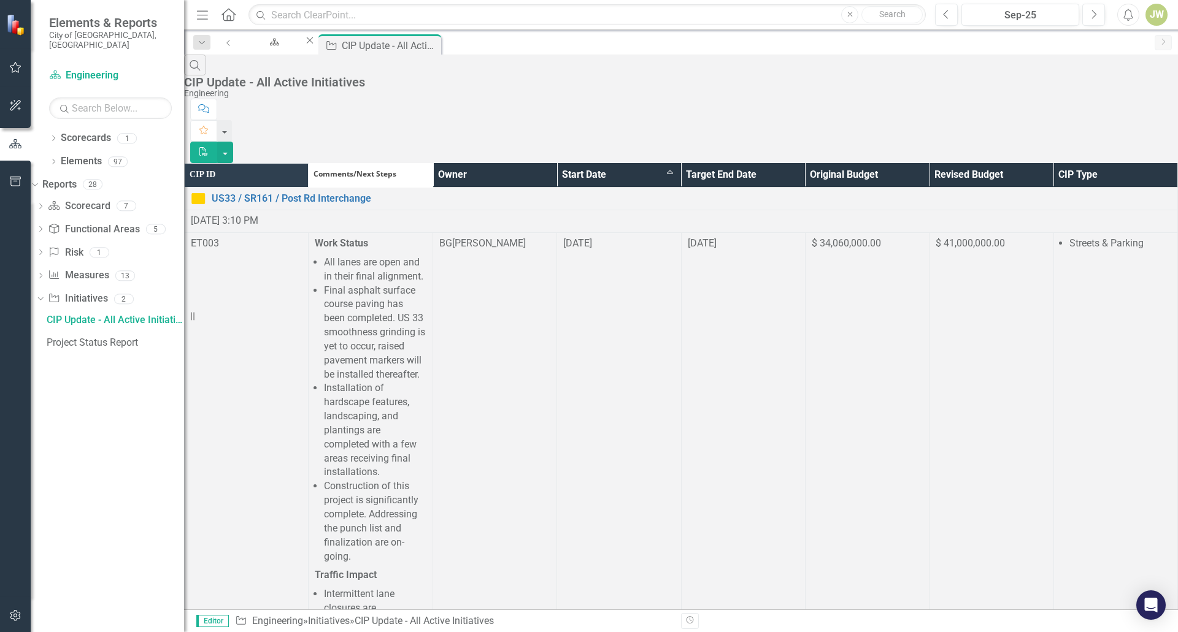
click at [556, 163] on th "Owner" at bounding box center [494, 175] width 124 height 24
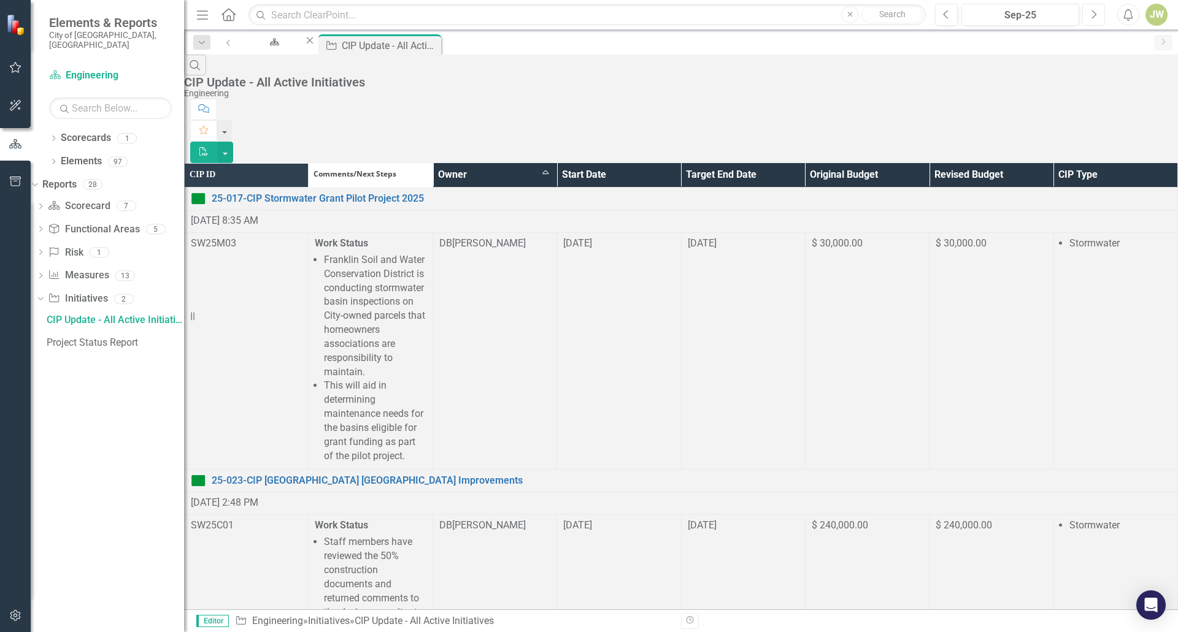
click at [1097, 10] on button "Next" at bounding box center [1093, 15] width 23 height 22
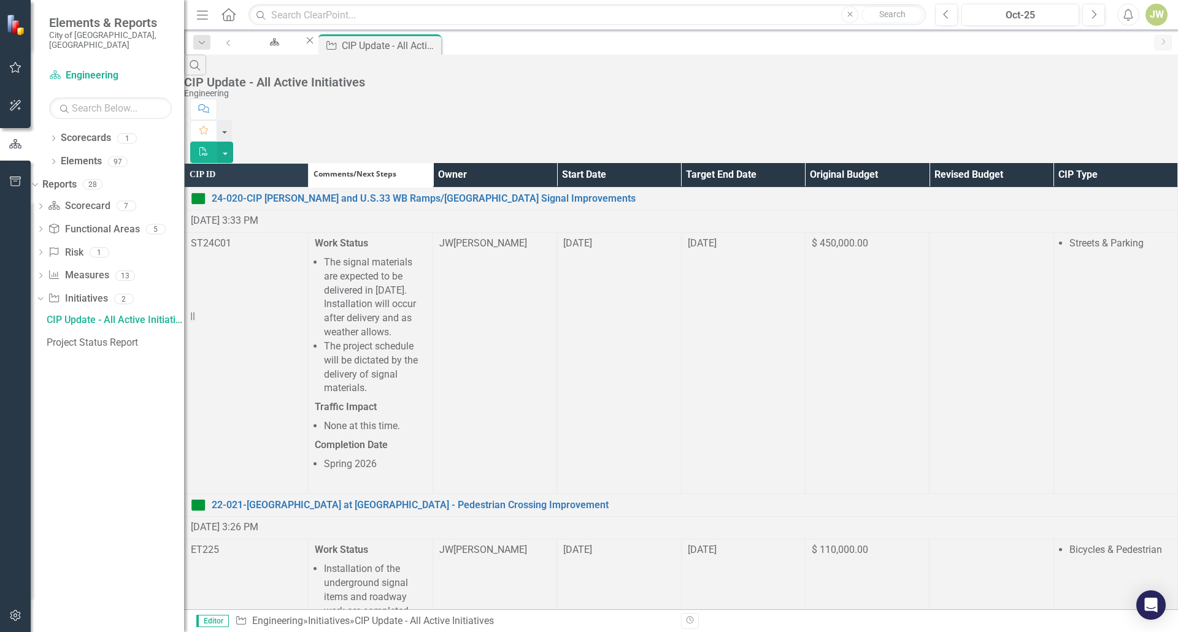
click at [556, 163] on th "Owner" at bounding box center [494, 175] width 124 height 24
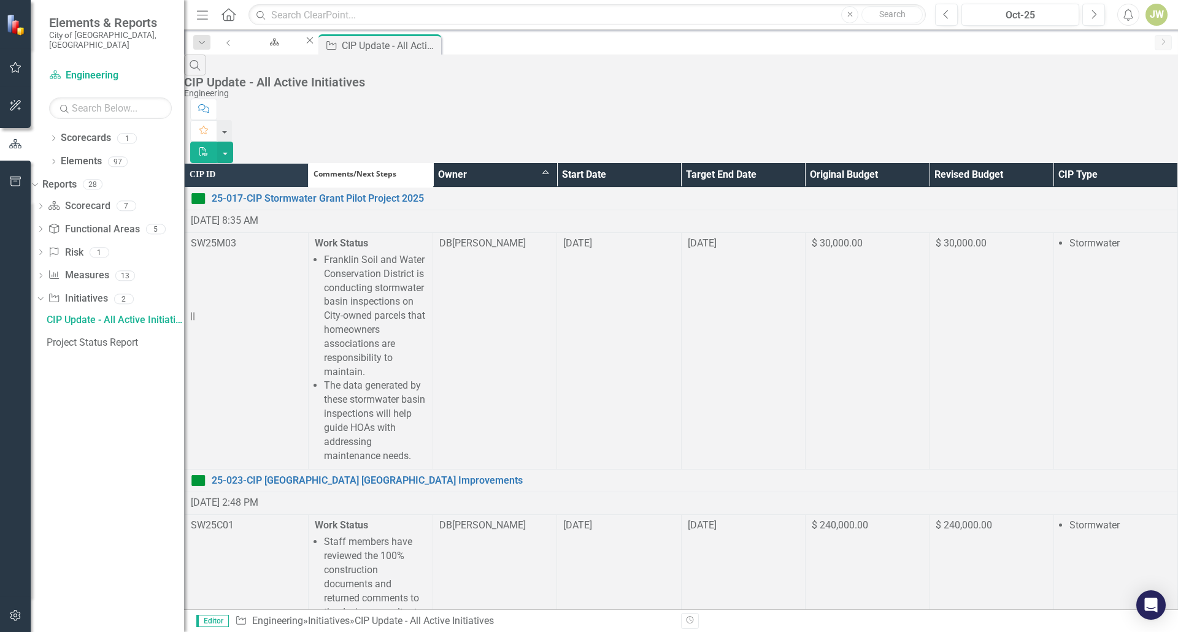
click at [556, 163] on th "Owner Sort Ascending" at bounding box center [494, 175] width 124 height 24
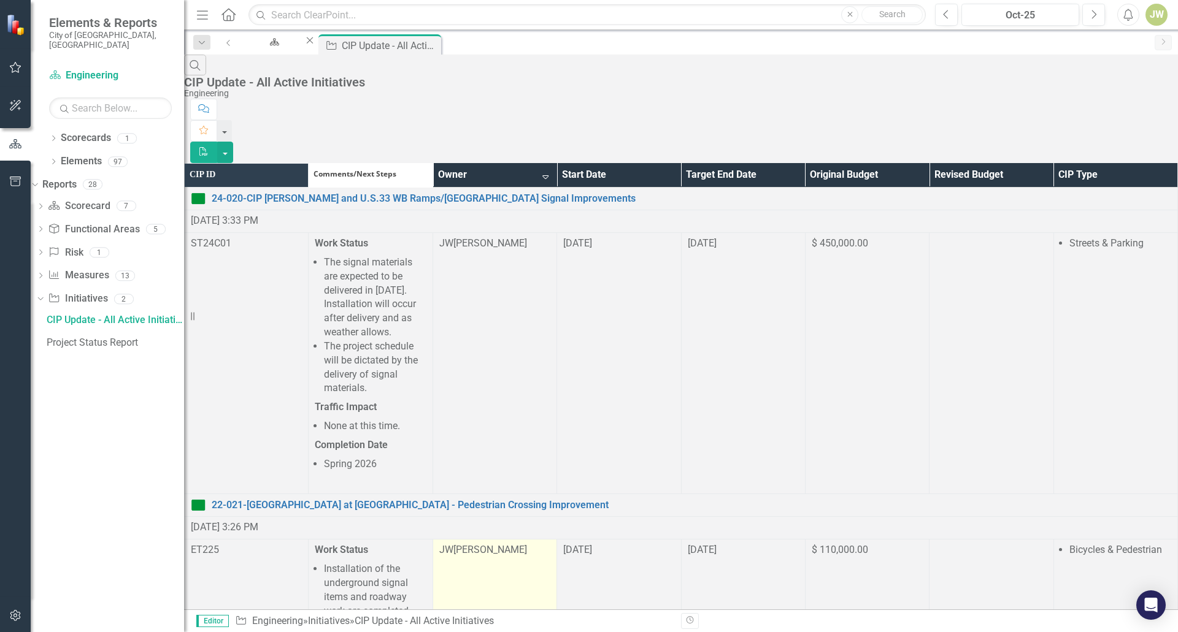
scroll to position [245, 0]
